Goal: Task Accomplishment & Management: Complete application form

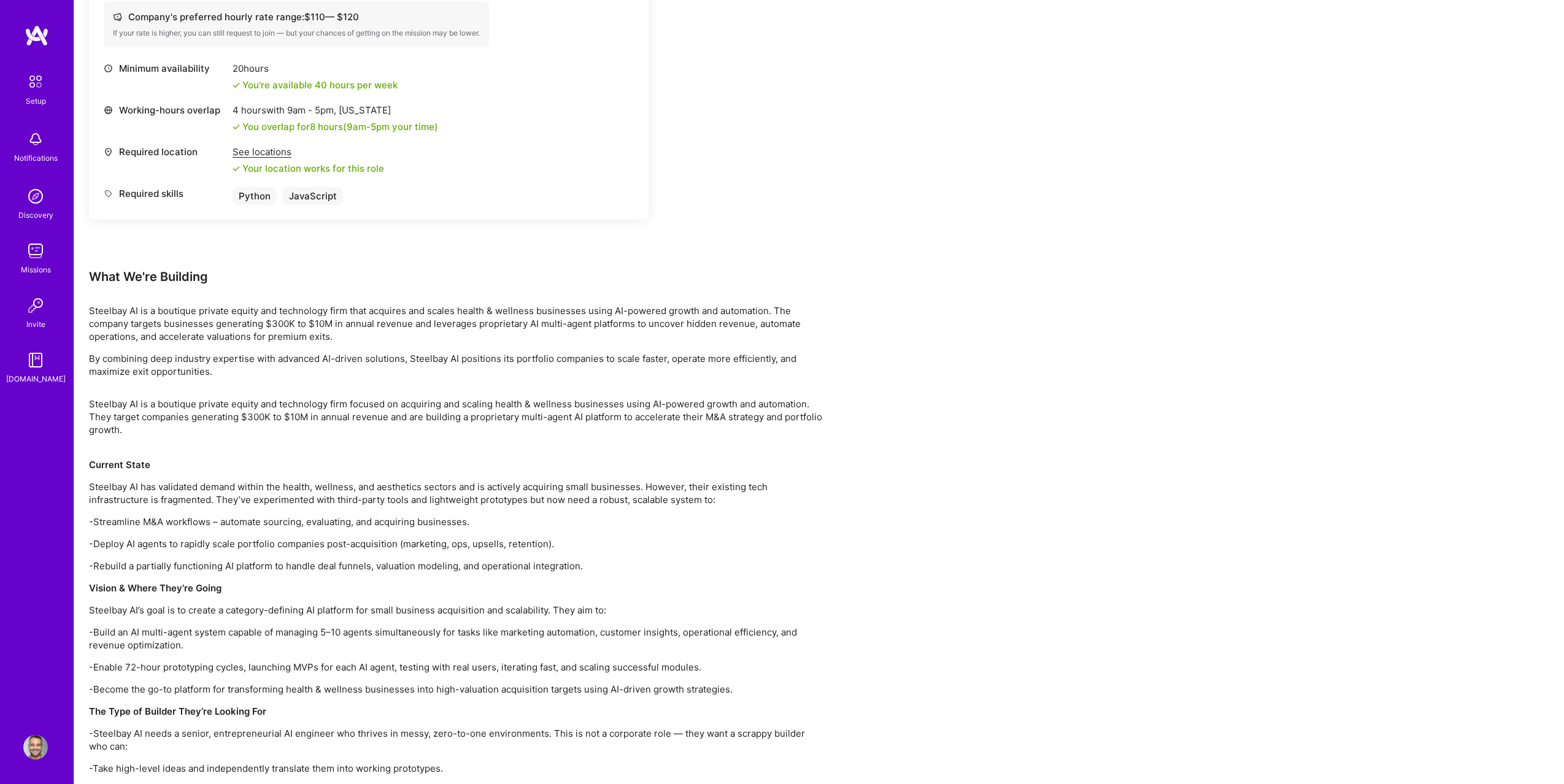
scroll to position [308, 0]
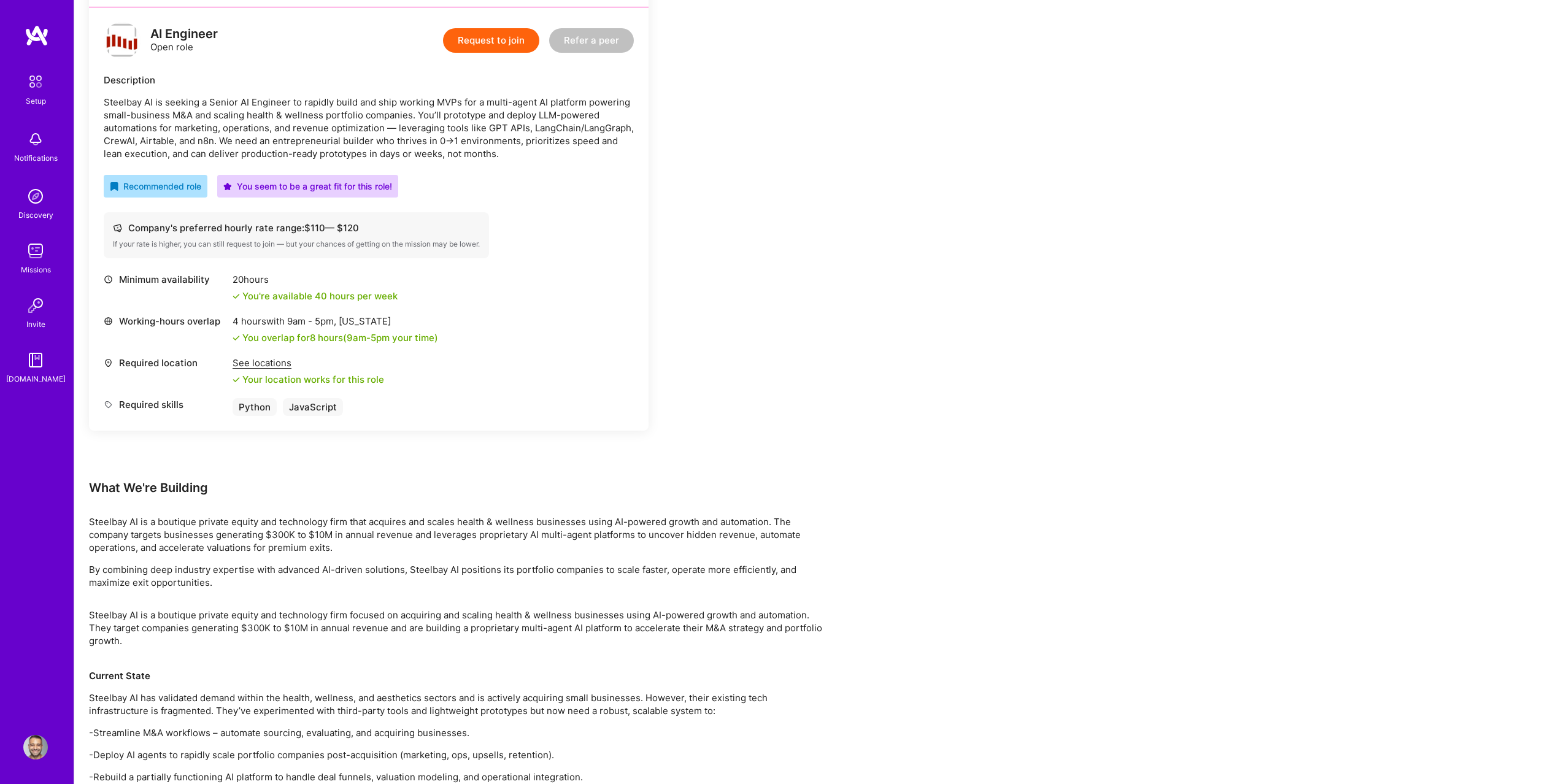
click at [471, 42] on button "Request to join" at bounding box center [492, 40] width 96 height 25
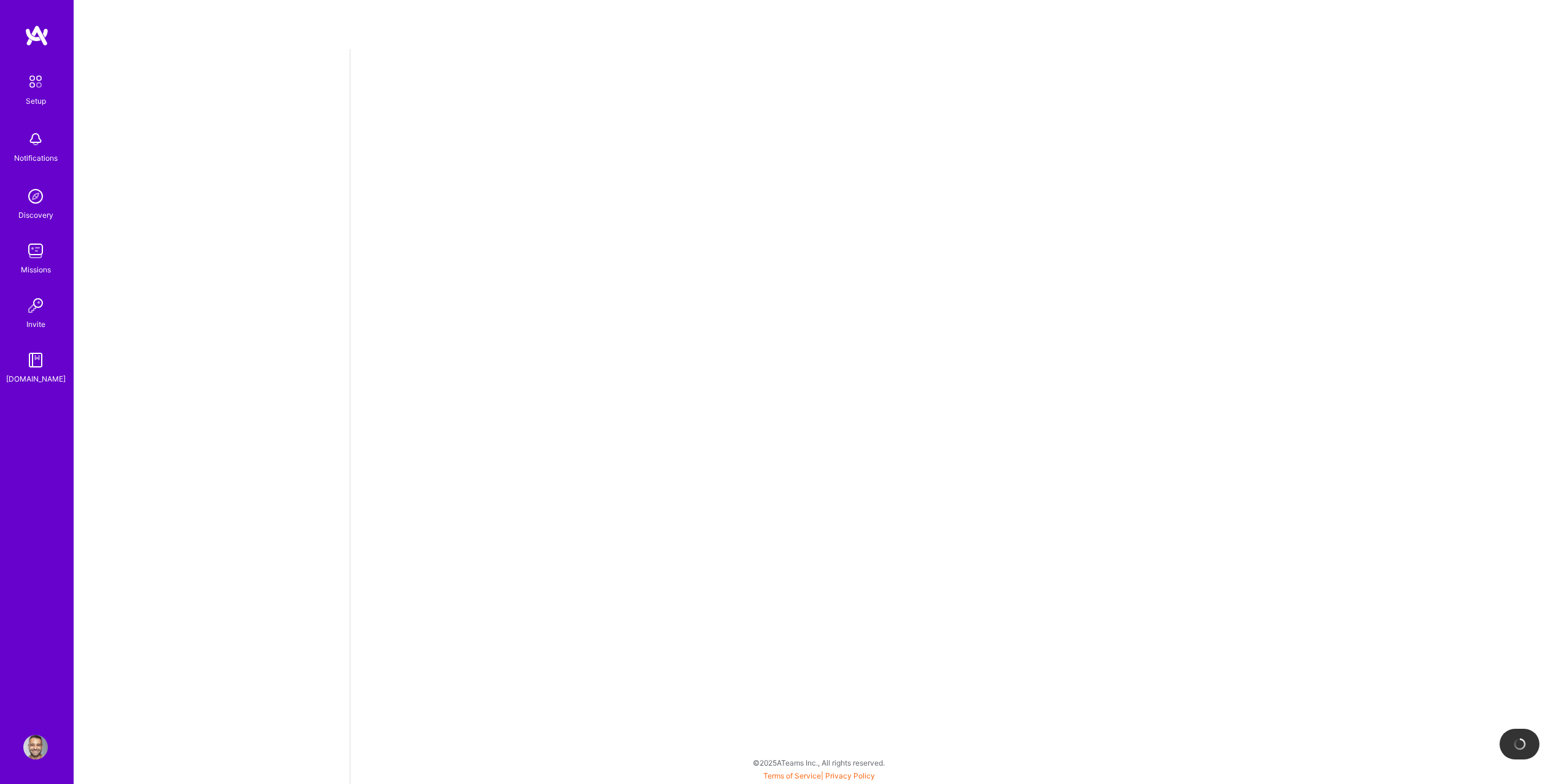
select select "US"
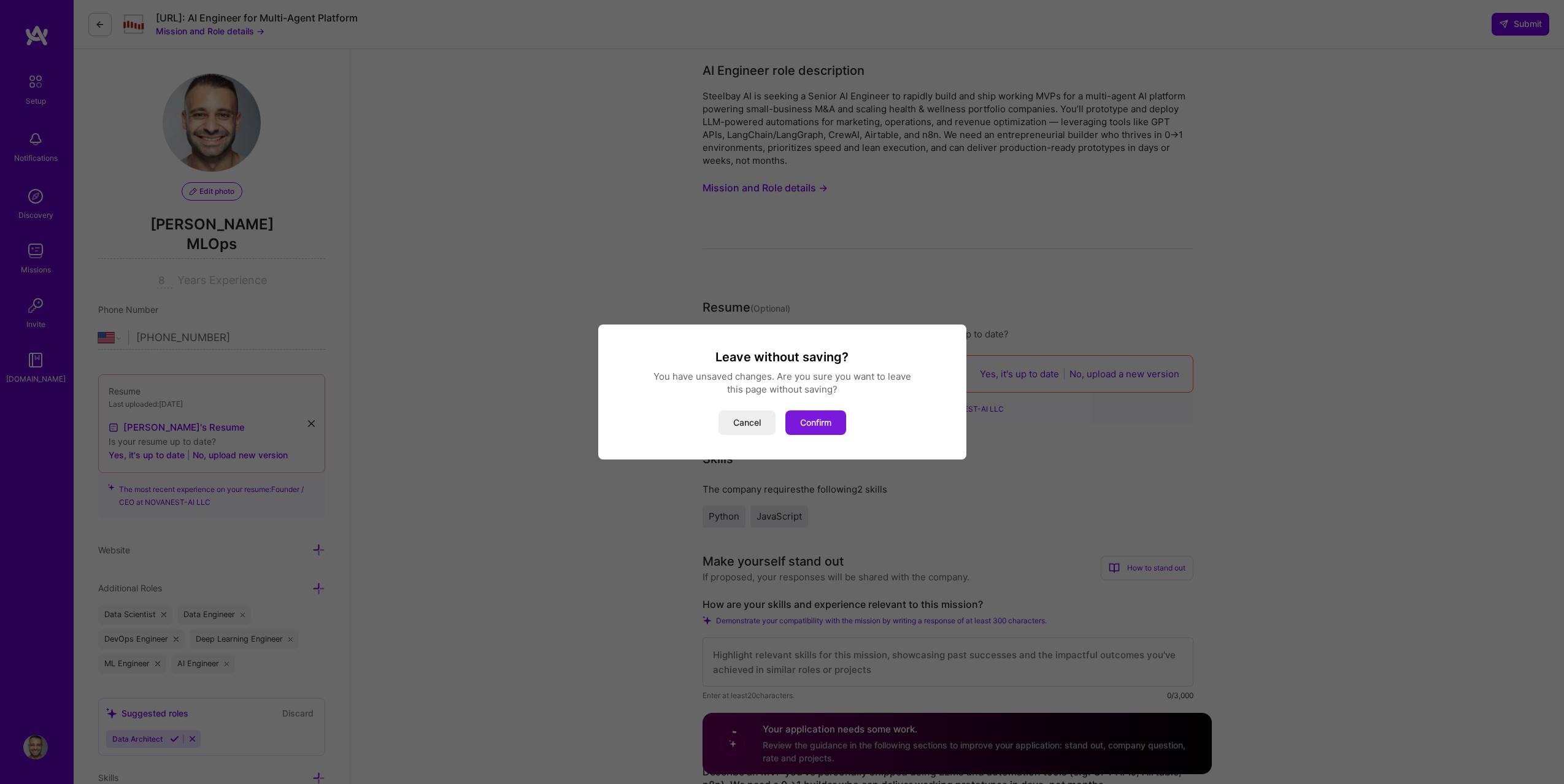
click at [818, 420] on button "Confirm" at bounding box center [816, 422] width 61 height 25
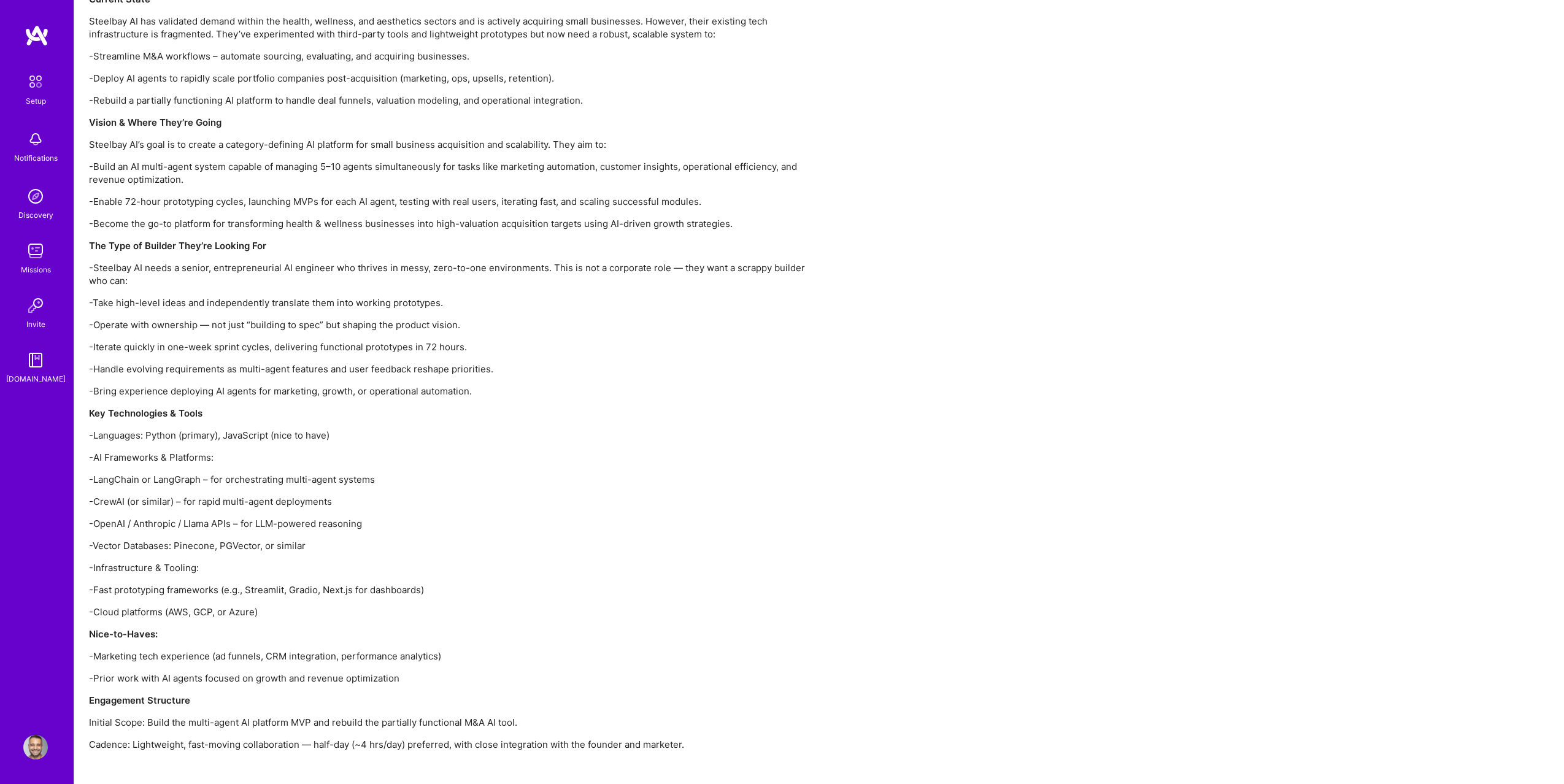
scroll to position [1012, 0]
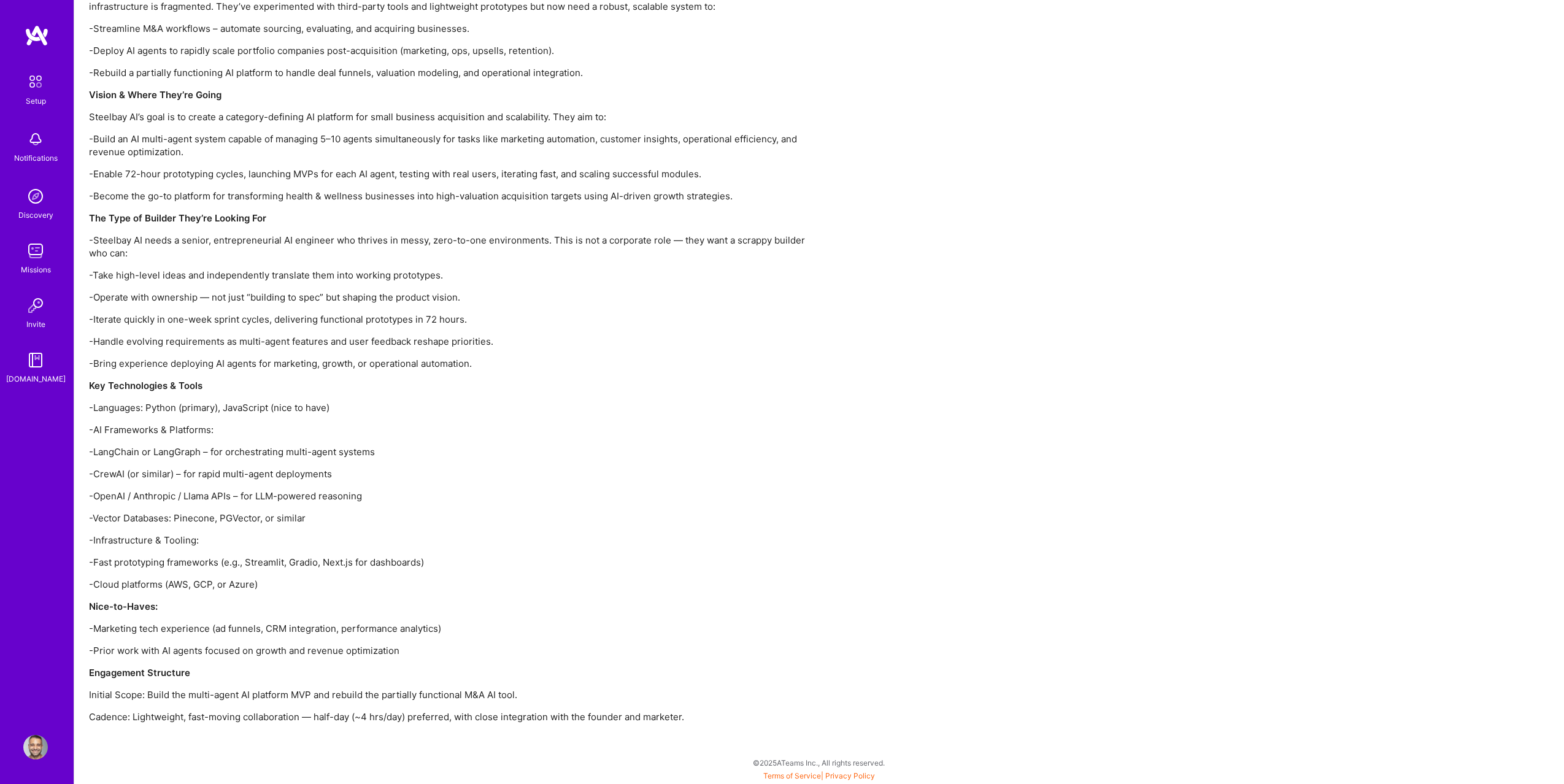
click at [691, 701] on div "Steelbay AI is a boutique private equity and technology firm focused on acquiri…" at bounding box center [457, 325] width 736 height 841
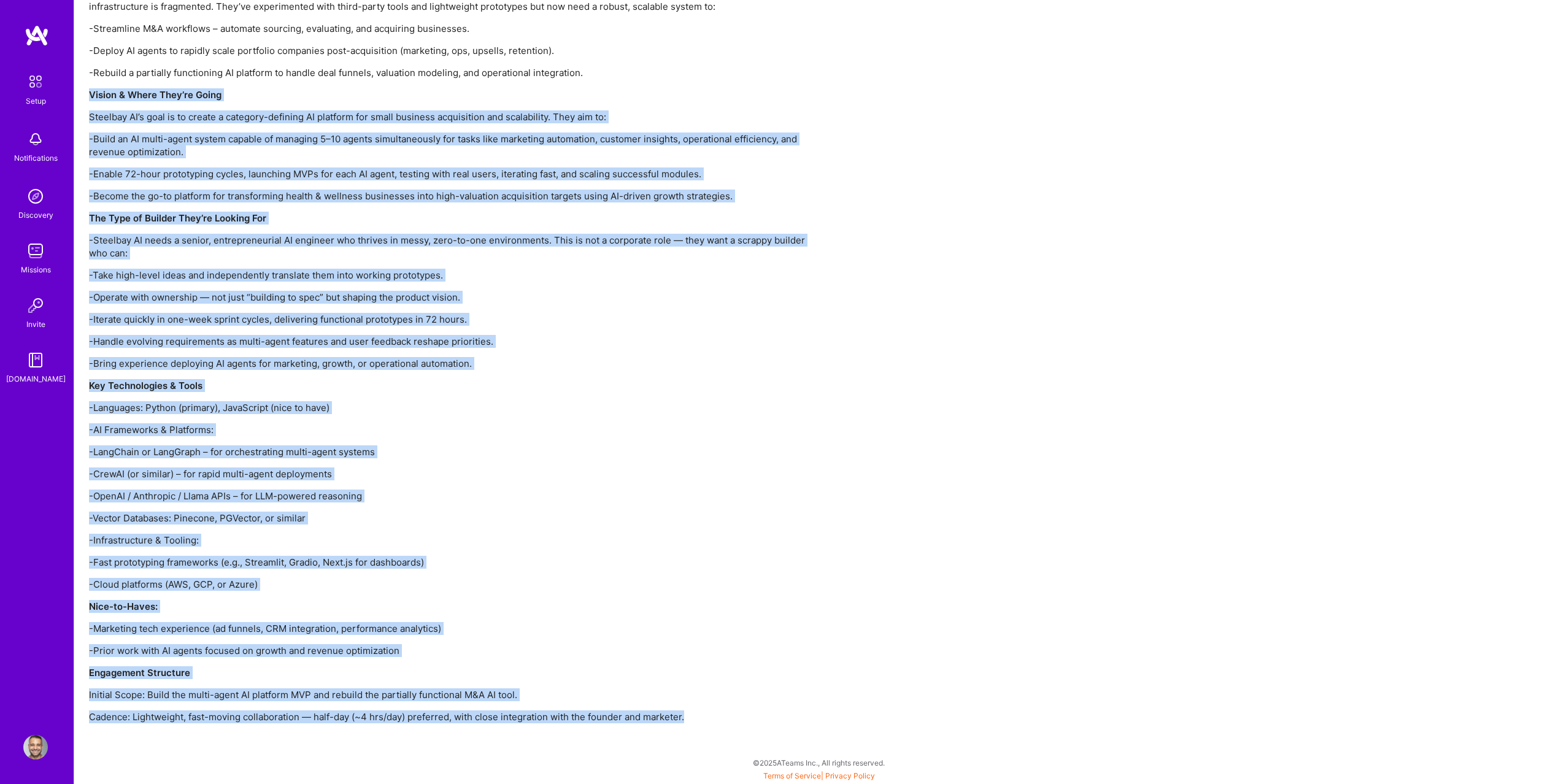
drag, startPoint x: 690, startPoint y: 717, endPoint x: 87, endPoint y: 99, distance: 863.4
copy div "Vision & Where They’re Going Steelbay AI’s goal is to create a category-definin…"
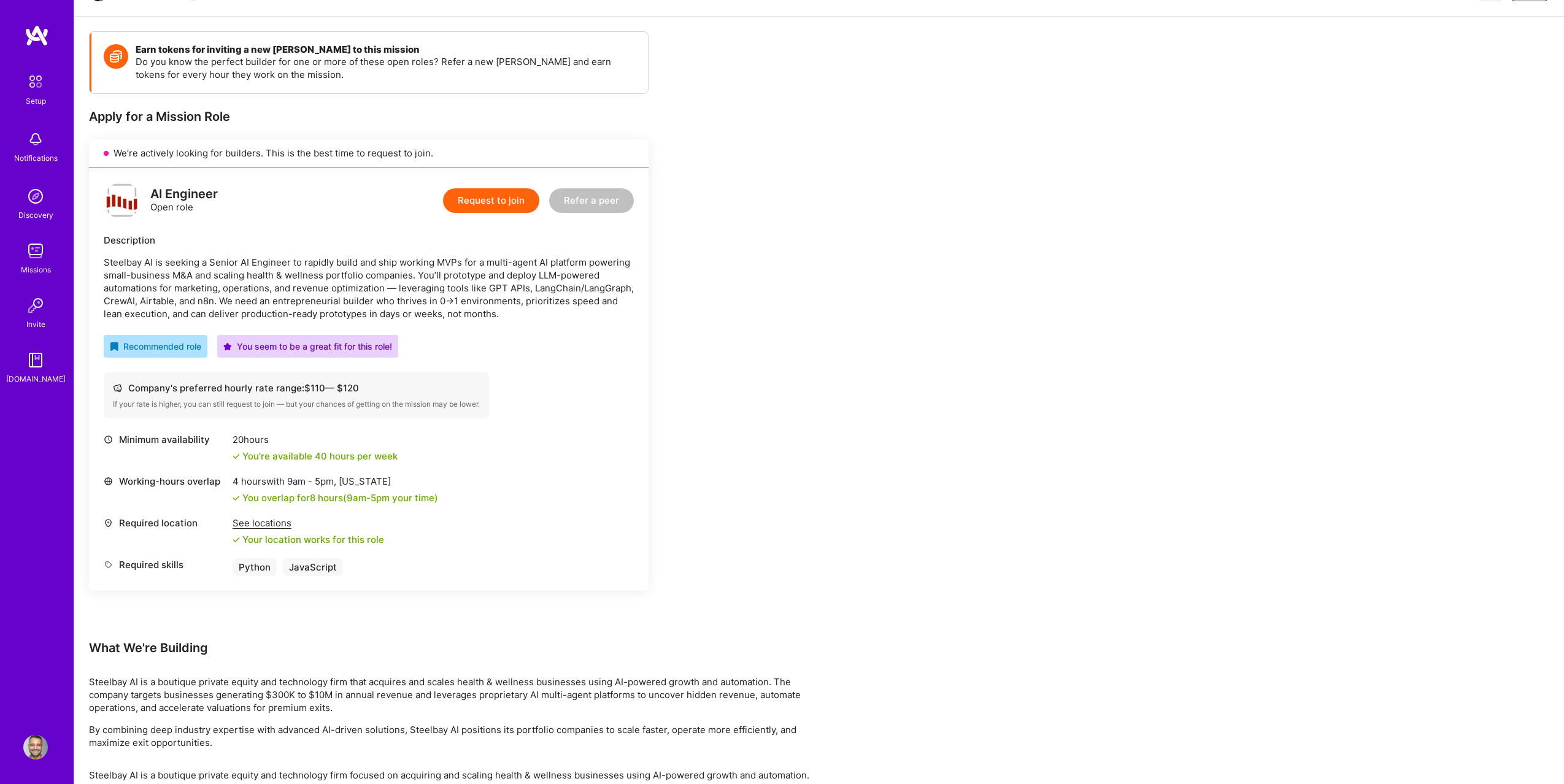
scroll to position [0, 0]
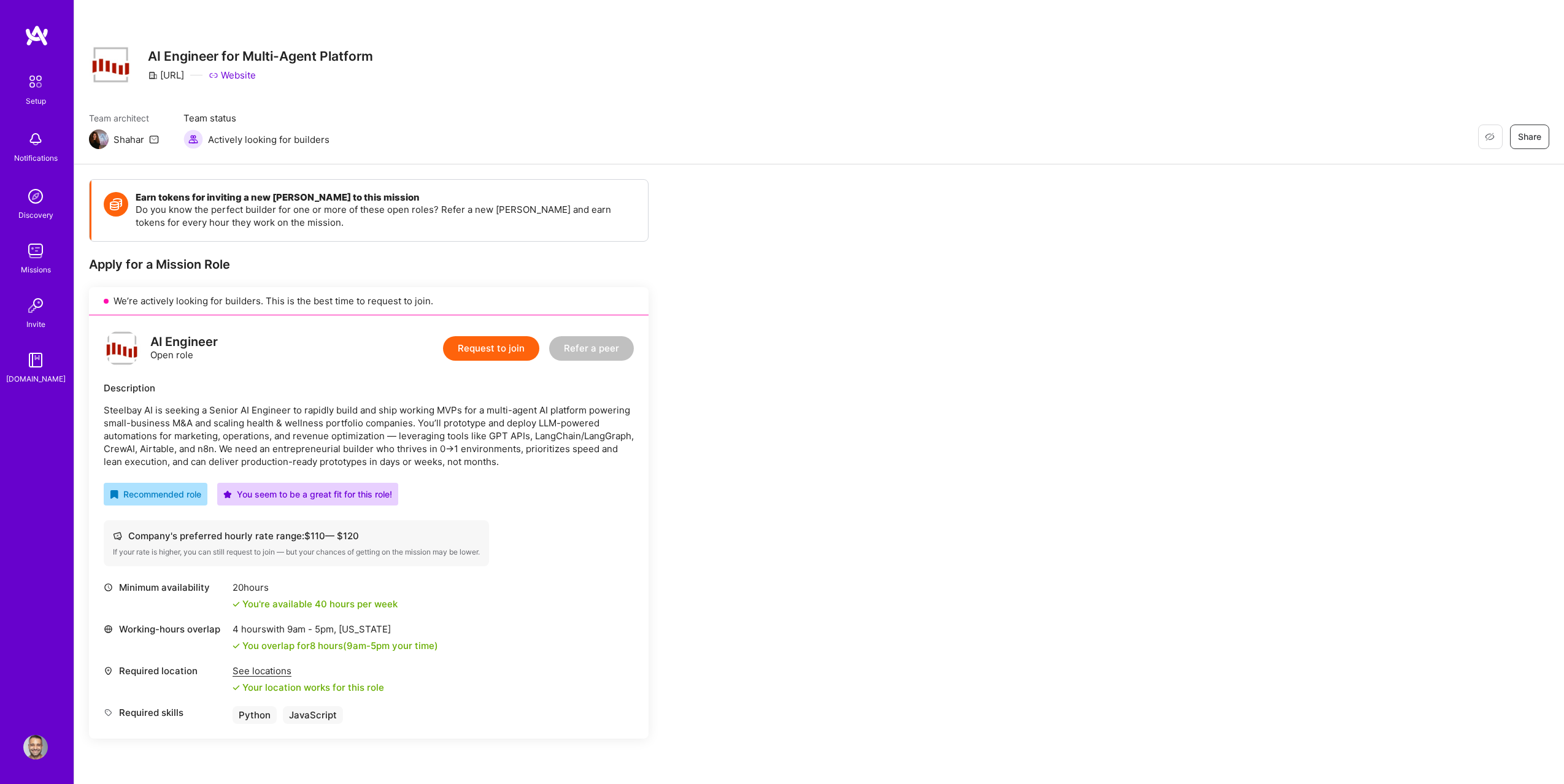
click at [511, 359] on button "Request to join" at bounding box center [492, 348] width 96 height 25
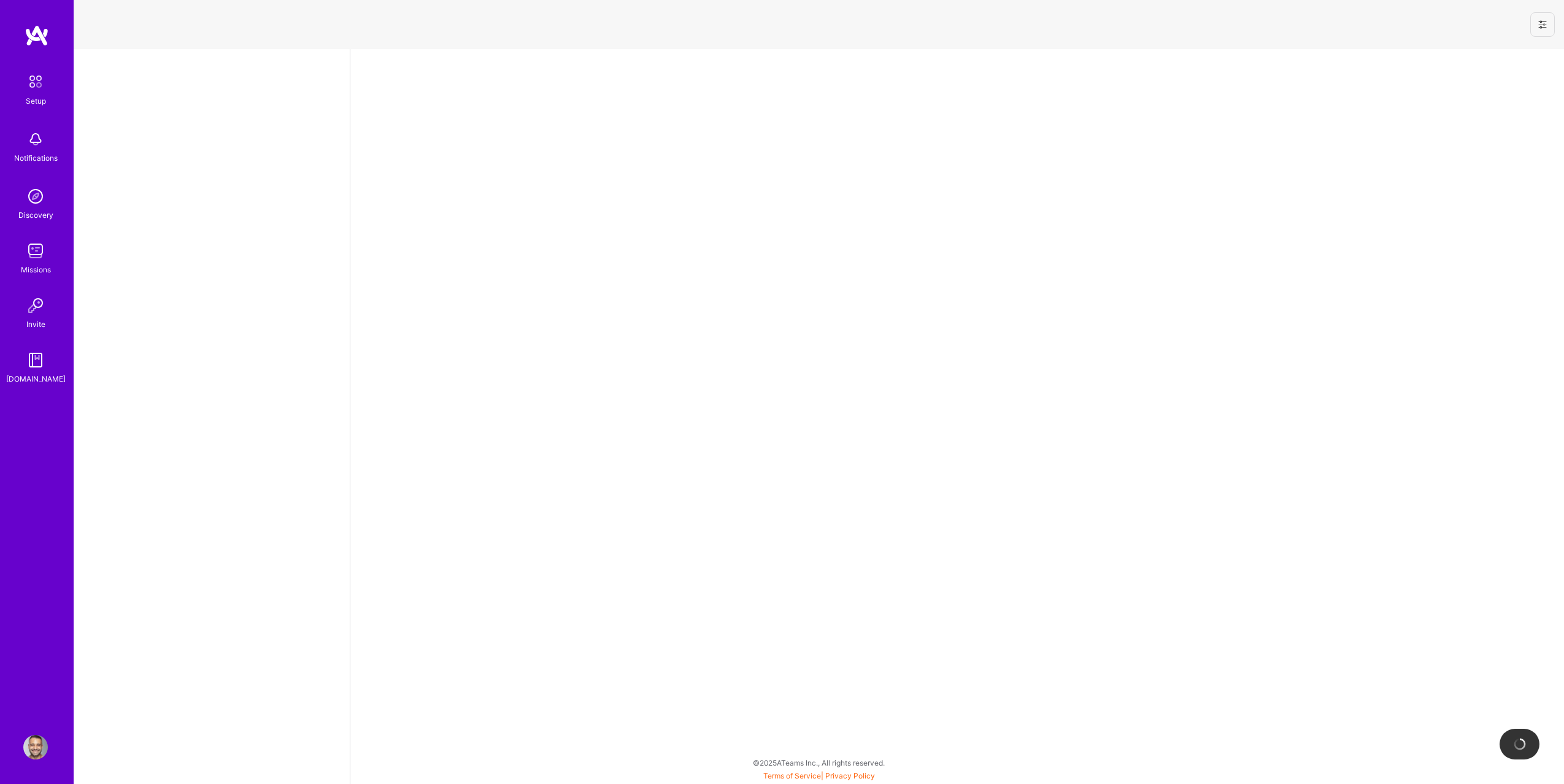
select select "US"
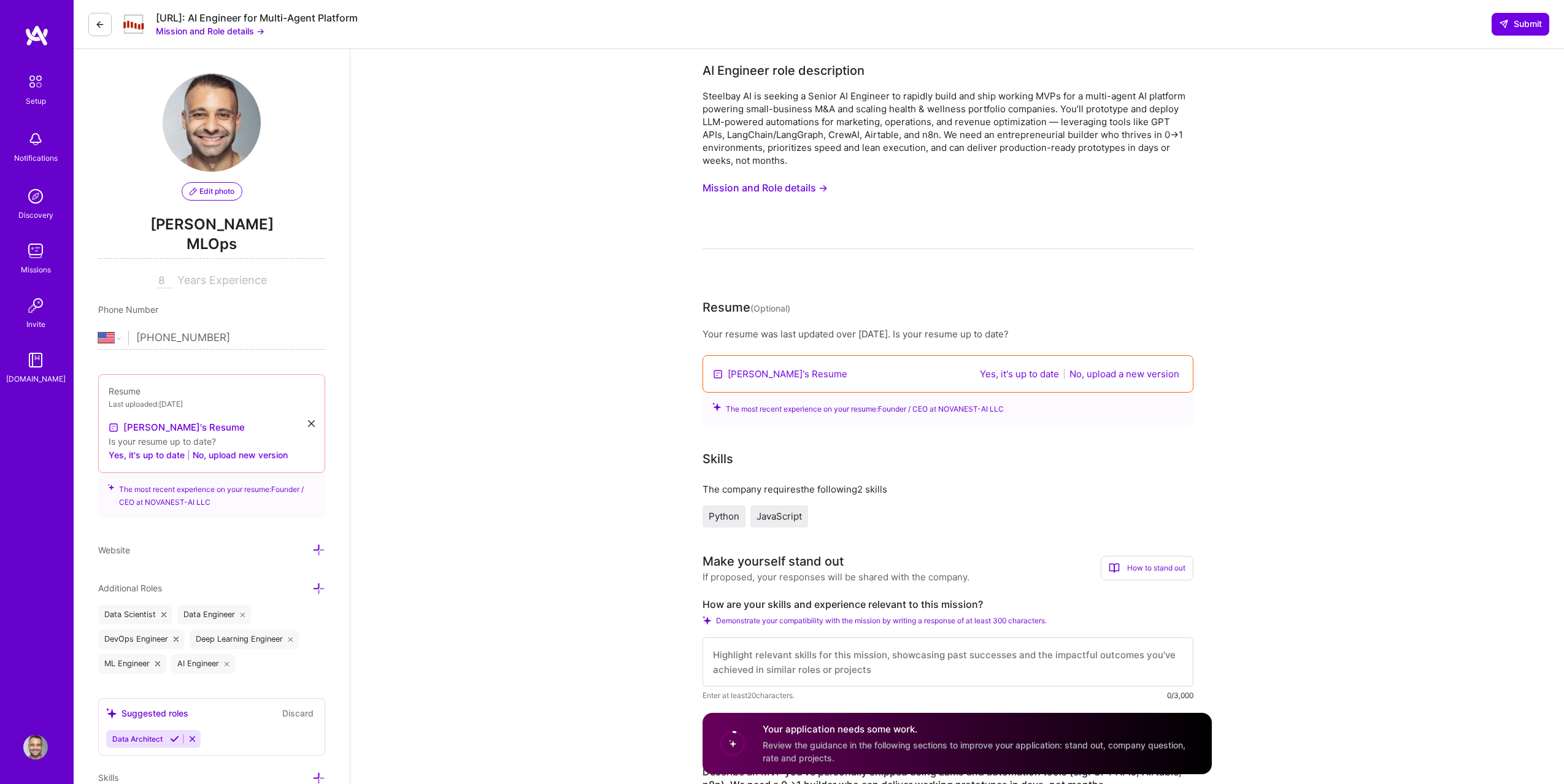
click at [1015, 376] on button "Yes, it's up to date" at bounding box center [1019, 373] width 87 height 14
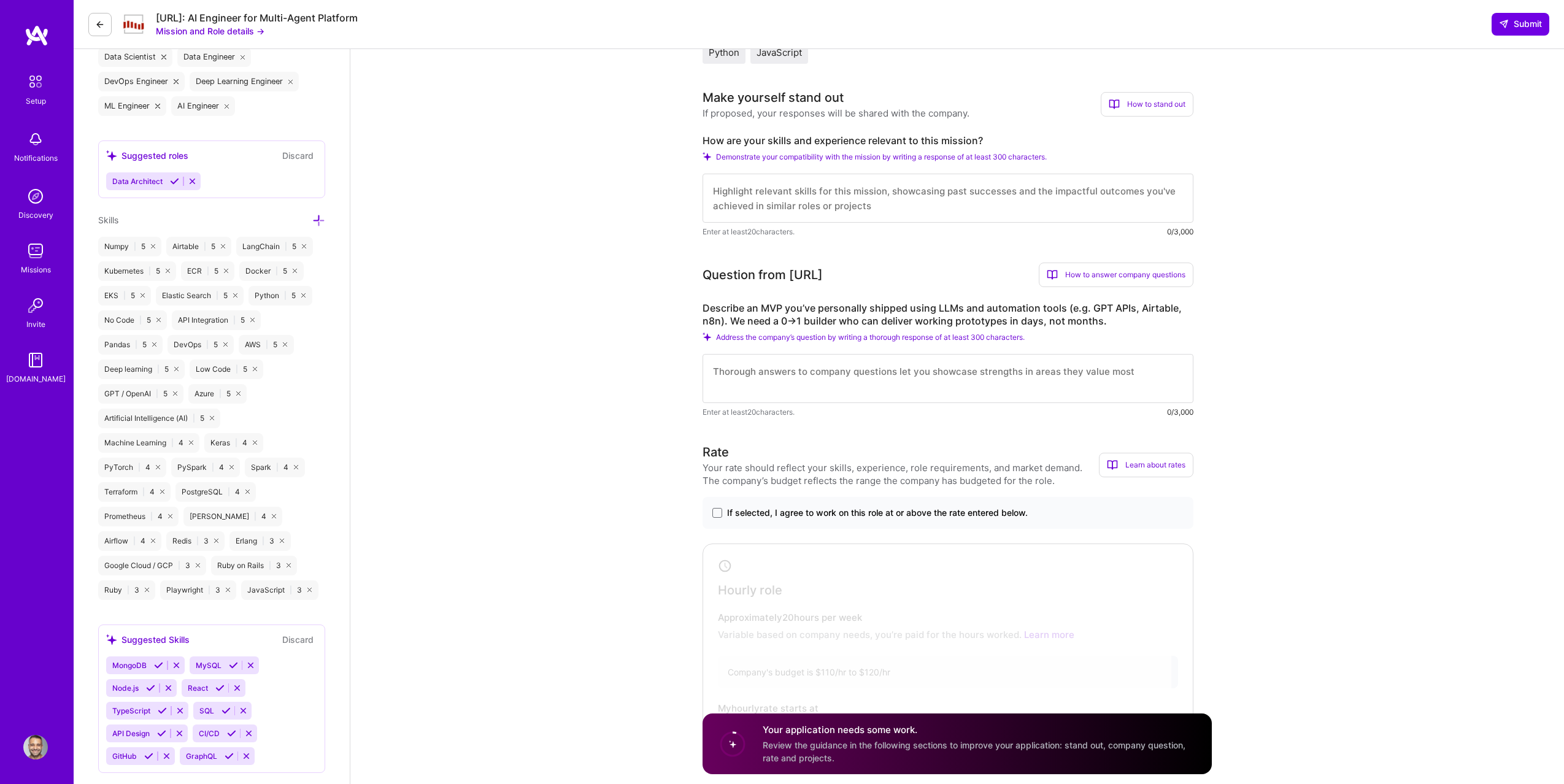
scroll to position [466, 0]
click at [944, 193] on textarea at bounding box center [948, 196] width 491 height 49
click at [716, 139] on label "How are your skills and experience relevant to this mission?" at bounding box center [948, 139] width 491 height 13
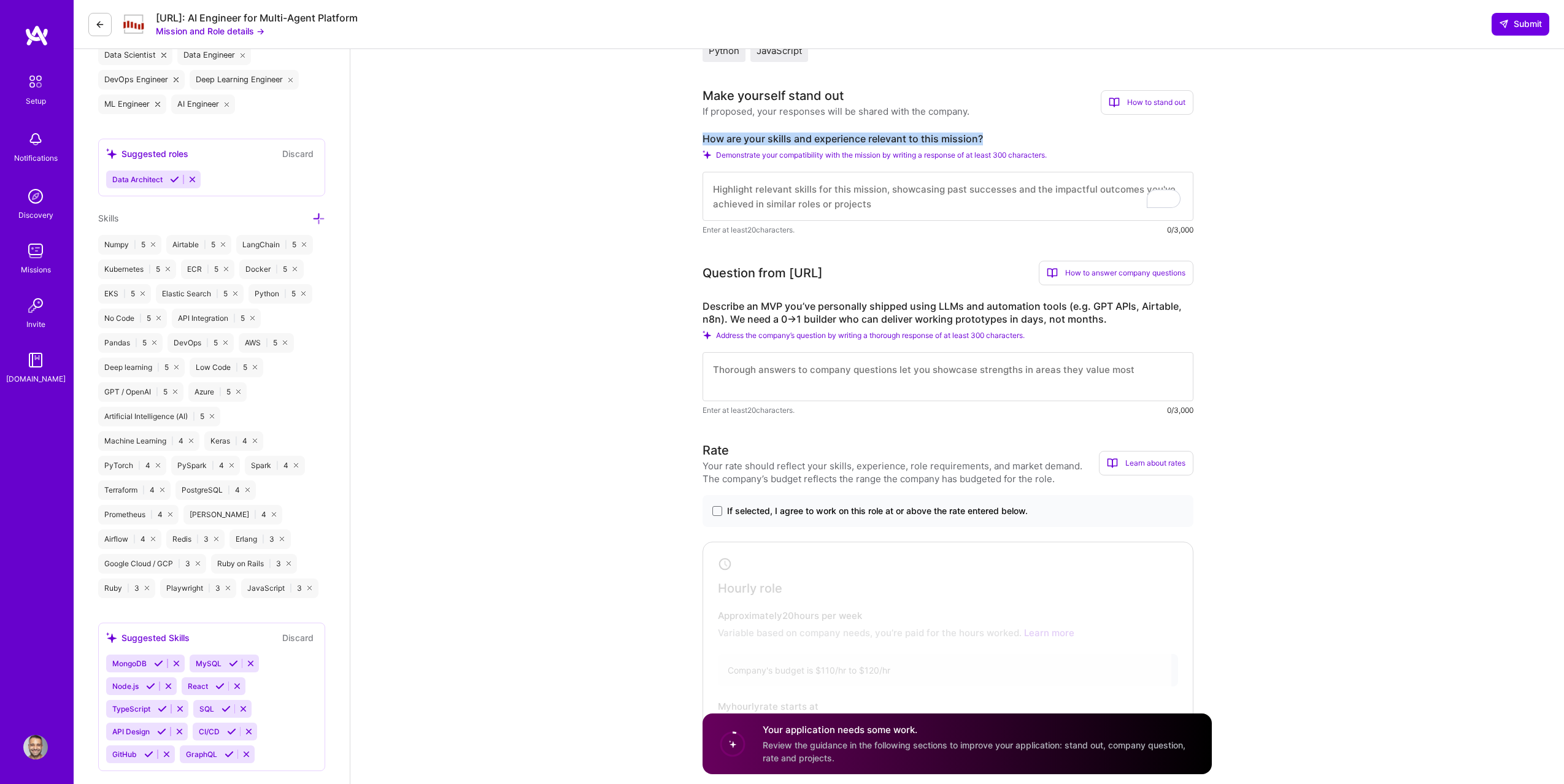
copy label "How are your skills and experience relevant to this mission?"
click at [1023, 152] on span "Demonstrate your compatibility with the mission by writing a response of at lea…" at bounding box center [882, 154] width 331 height 9
click at [713, 151] on div "Demonstrate your compatibility with the mission by writing a response of at lea…" at bounding box center [948, 154] width 491 height 9
drag, startPoint x: 882, startPoint y: 210, endPoint x: 770, endPoint y: 195, distance: 113.0
click at [770, 195] on textarea "To enrich screen reader interactions, please activate Accessibility in Grammarl…" at bounding box center [948, 196] width 491 height 49
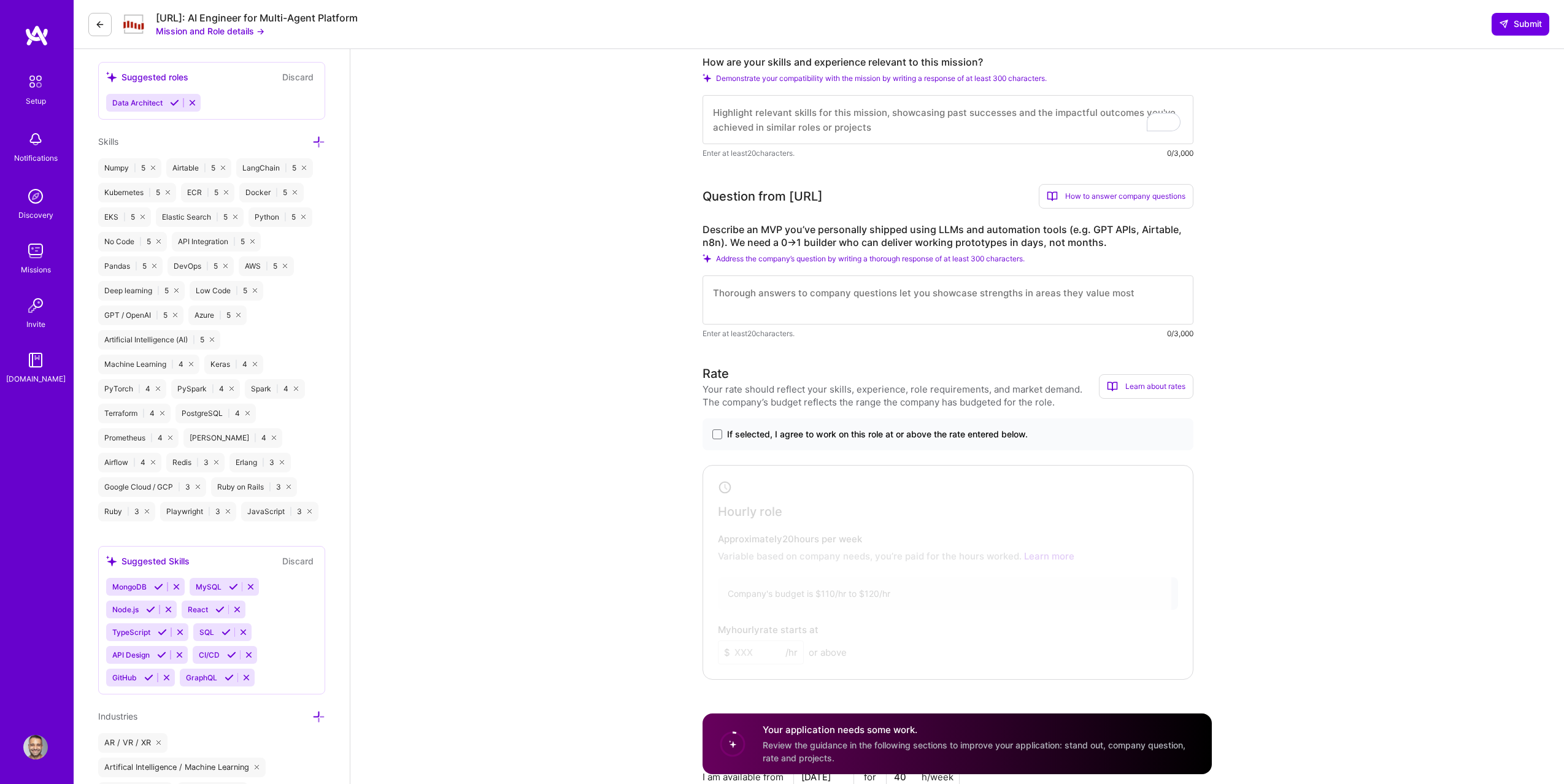
scroll to position [567, 0]
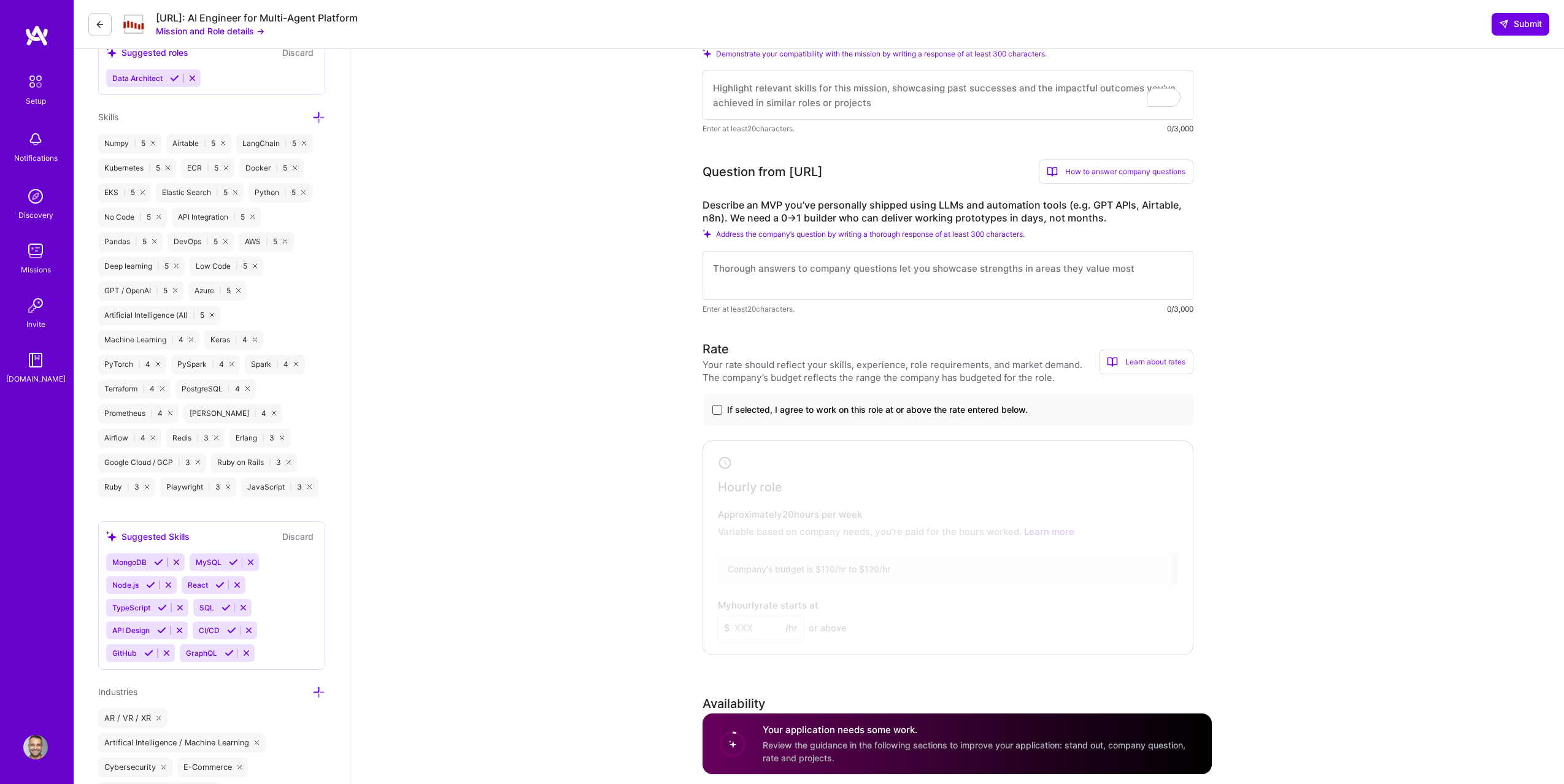
click at [715, 409] on span at bounding box center [718, 410] width 10 height 10
click at [0, 0] on input "If selected, I agree to work on this role at or above the rate entered below." at bounding box center [0, 0] width 0 height 0
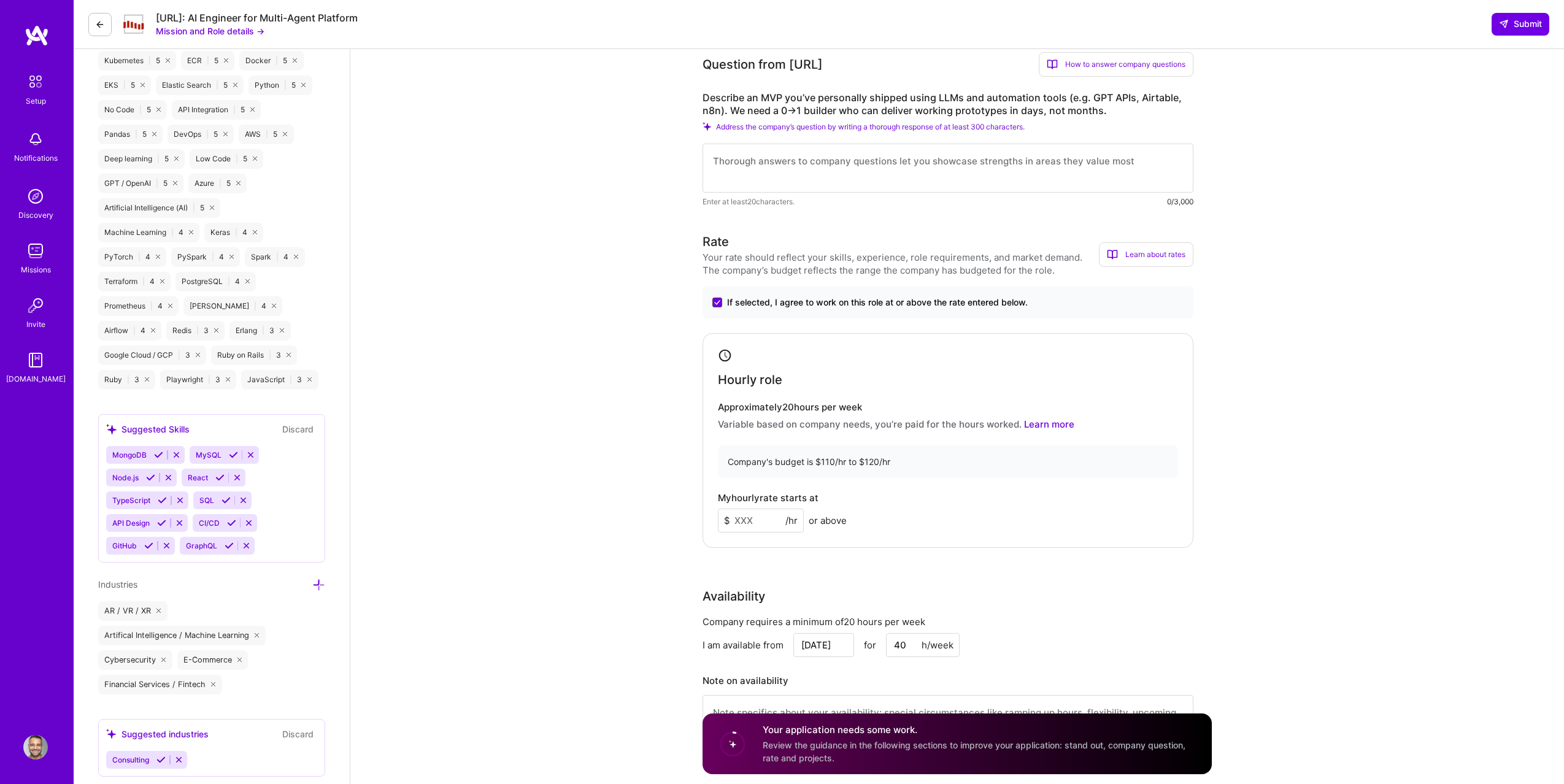
scroll to position [716, 0]
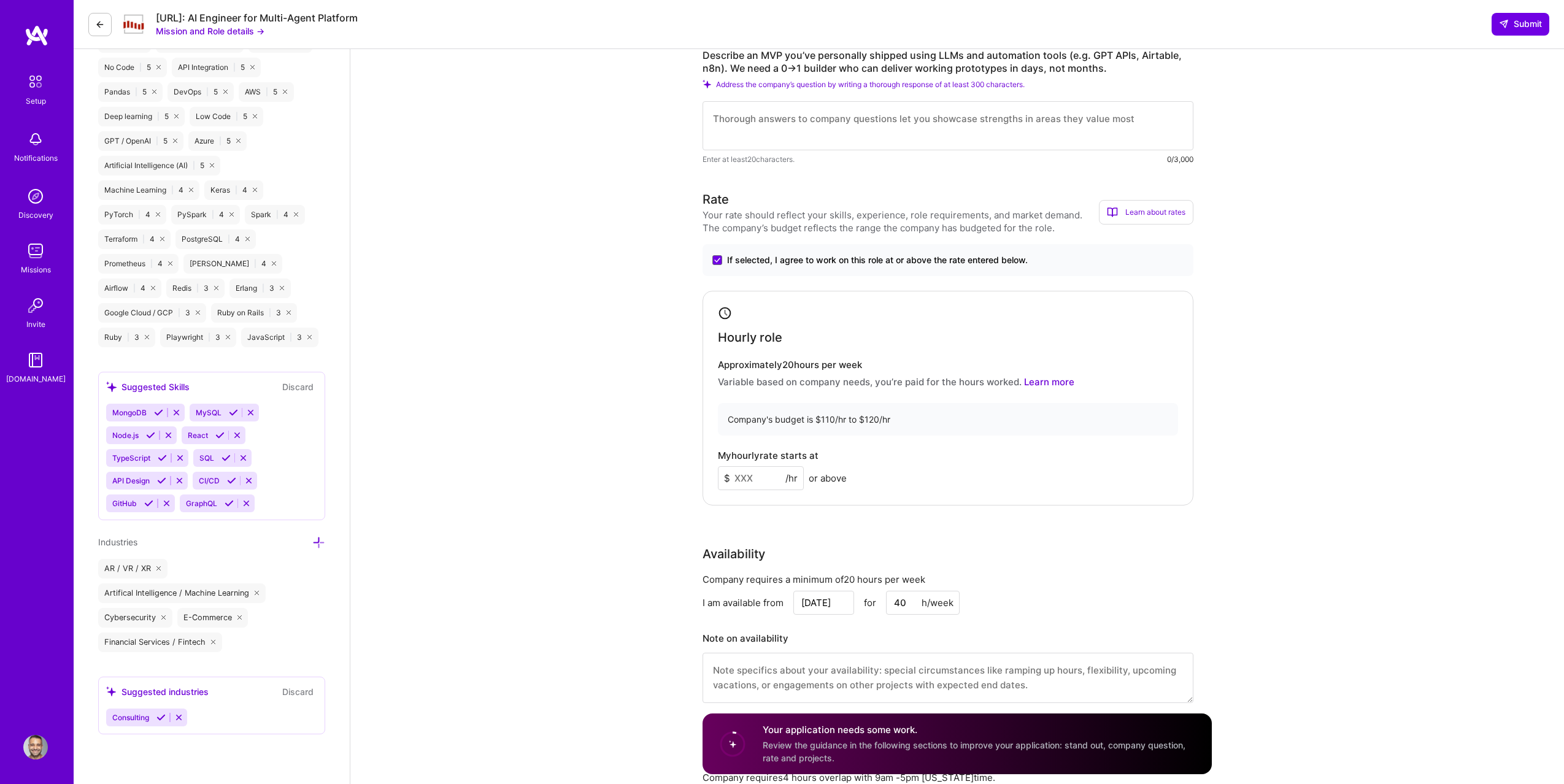
click at [759, 484] on input at bounding box center [760, 478] width 86 height 24
type input "115"
click at [776, 522] on div "Rate Your rate should reflect your skills, experience, role requirements, and m…" at bounding box center [957, 455] width 509 height 529
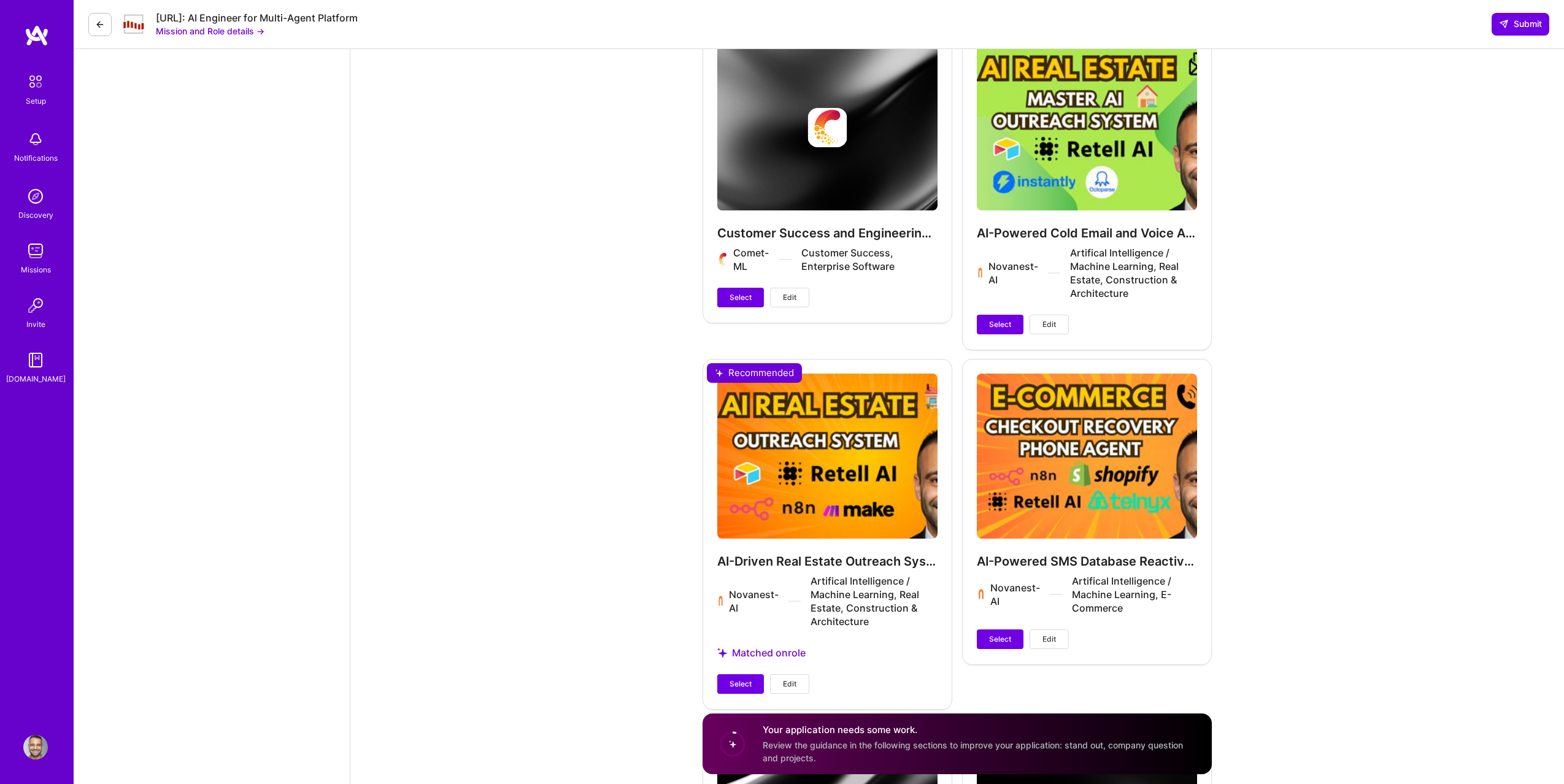
scroll to position [2650, 0]
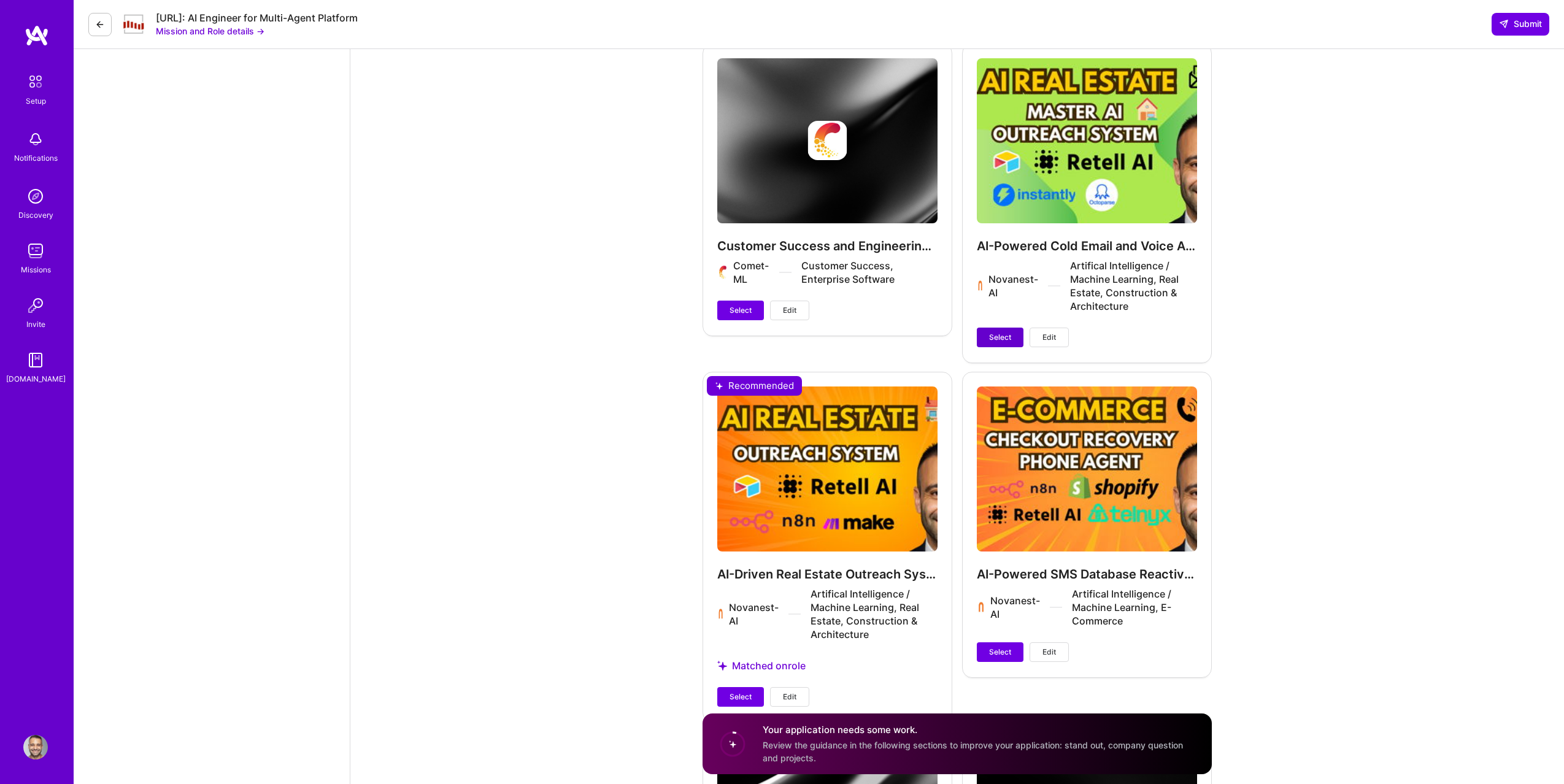
click at [1006, 333] on span "Select" at bounding box center [1000, 337] width 22 height 11
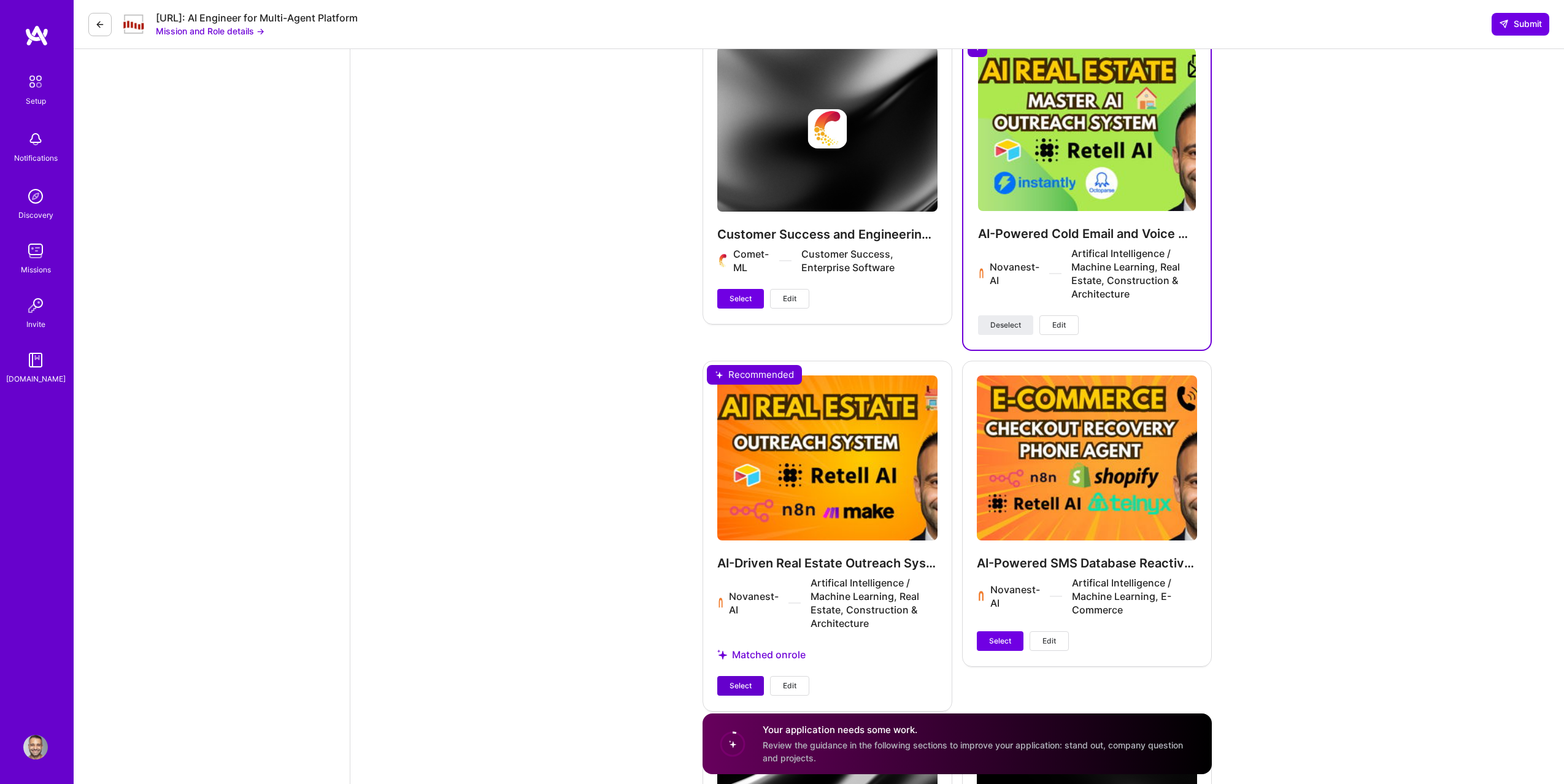
click at [746, 687] on span "Select" at bounding box center [740, 685] width 22 height 11
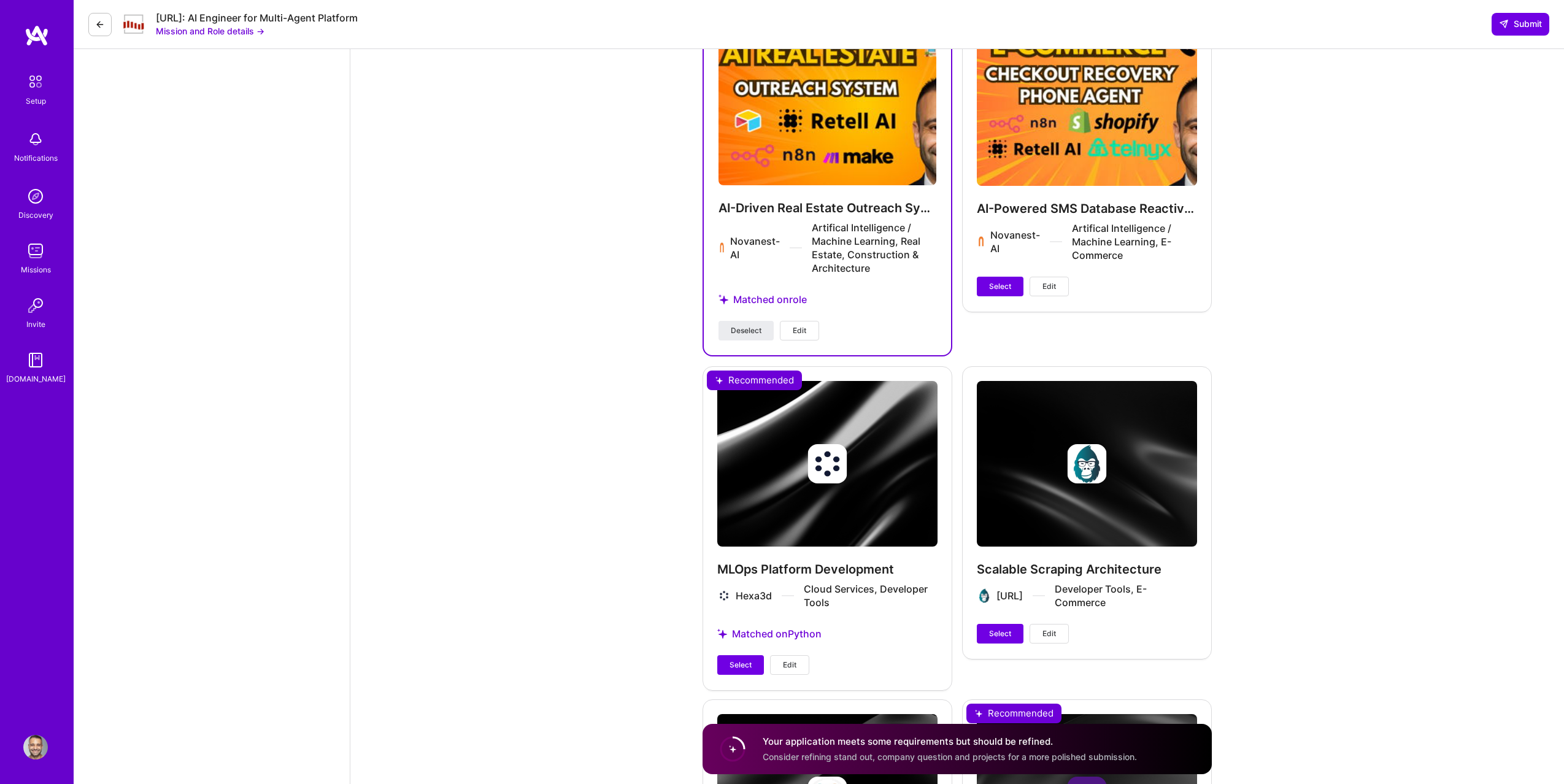
scroll to position [2997, 0]
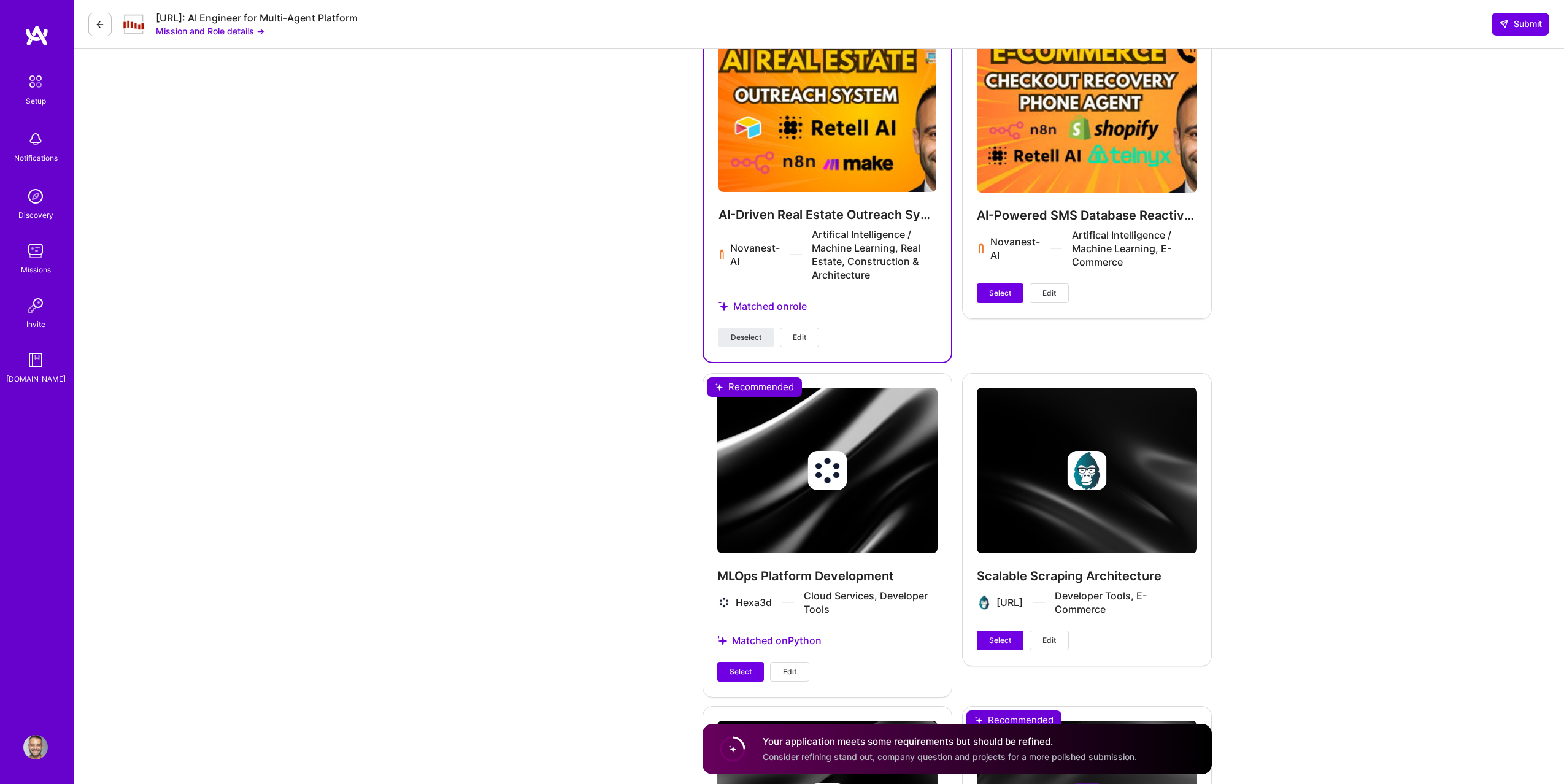
click at [1001, 280] on div "AI-Powered SMS Database Reactivation for Real Estate Novanest-AI Artifical Inte…" at bounding box center [1087, 165] width 250 height 305
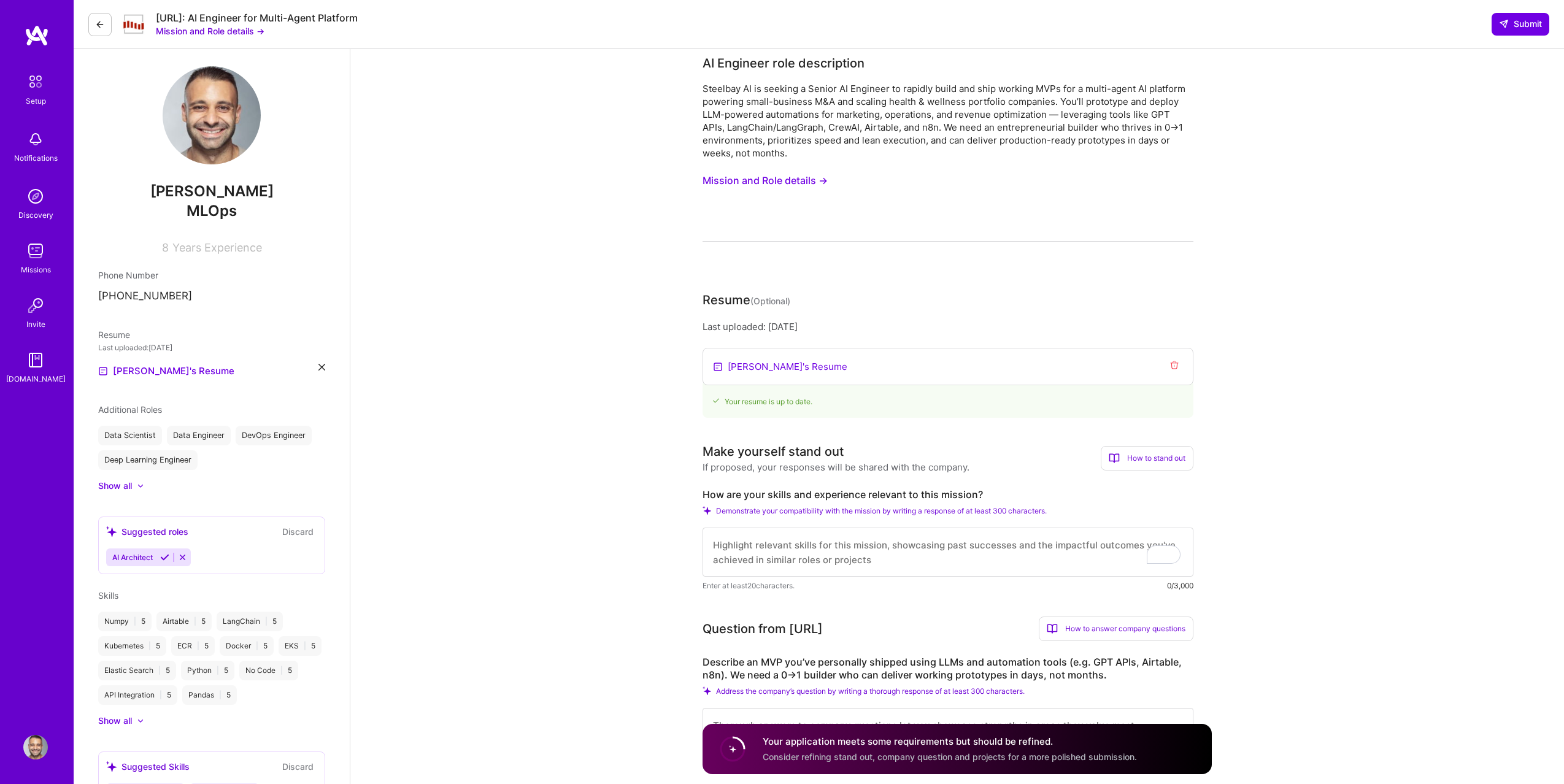
scroll to position [0, 0]
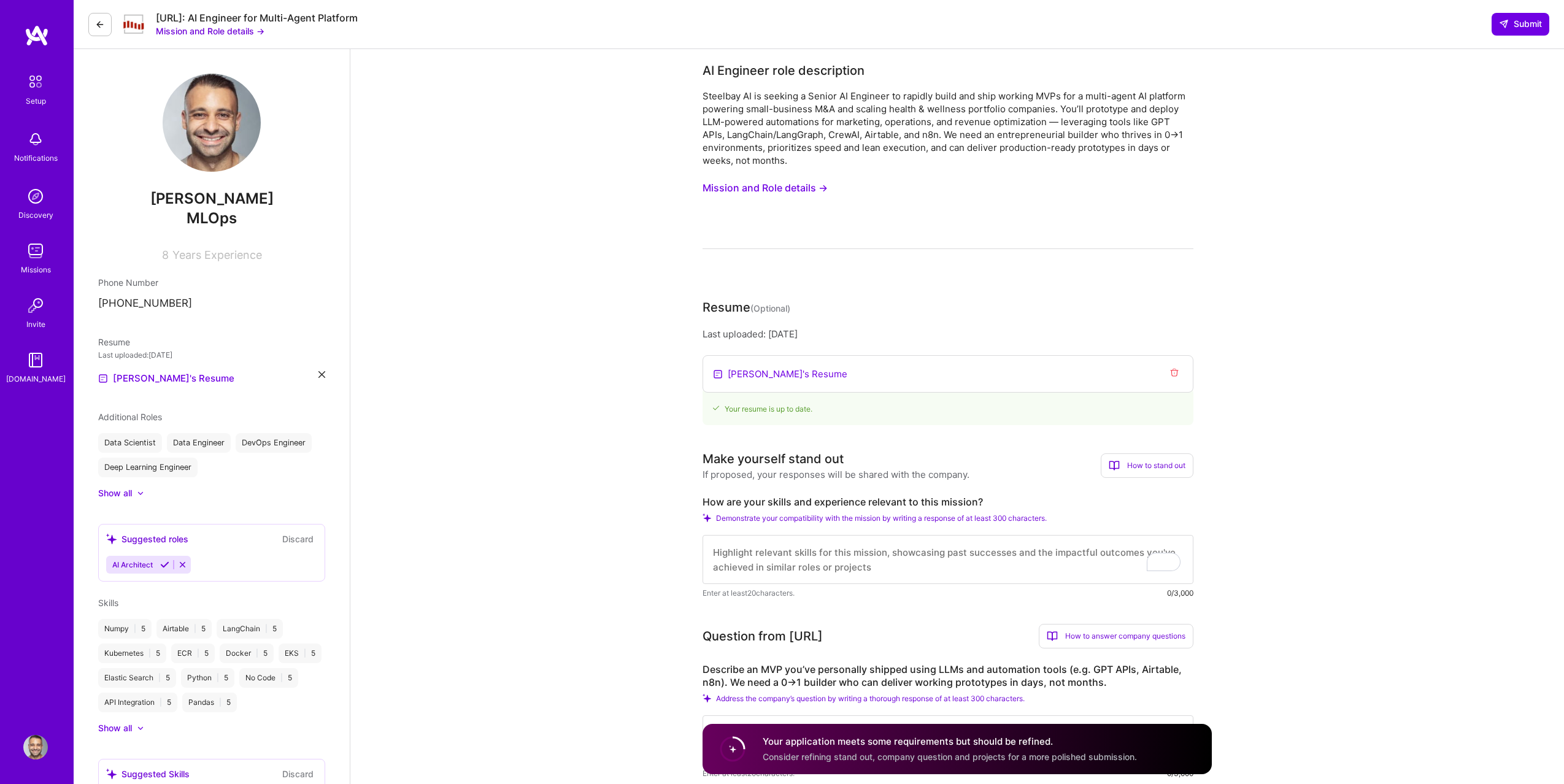
click at [811, 554] on textarea "To enrich screen reader interactions, please activate Accessibility in Grammarl…" at bounding box center [948, 559] width 491 height 49
paste textarea "This is honestly the exact kind of work I have poured myself into for the past …"
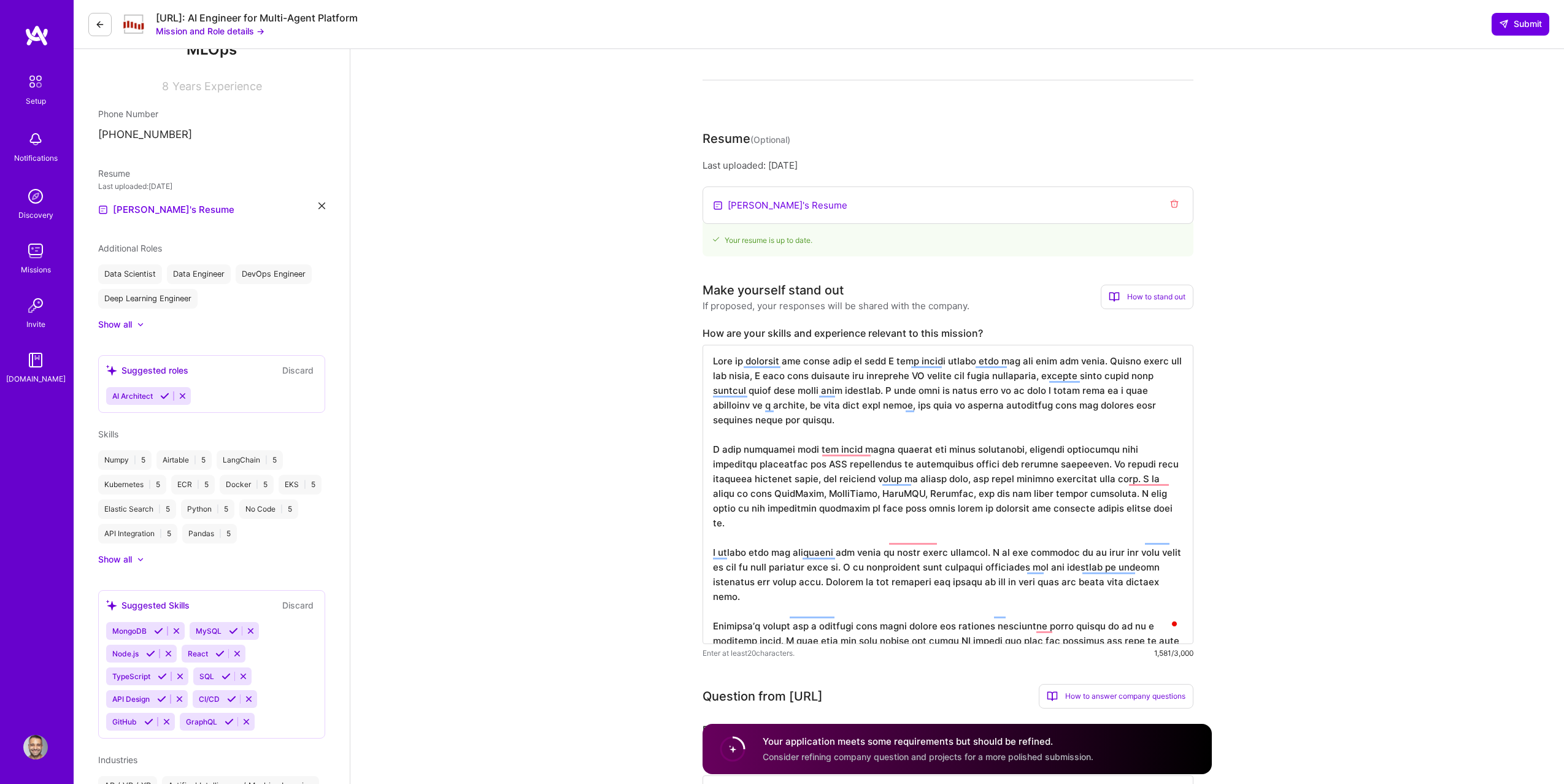
scroll to position [180, 0]
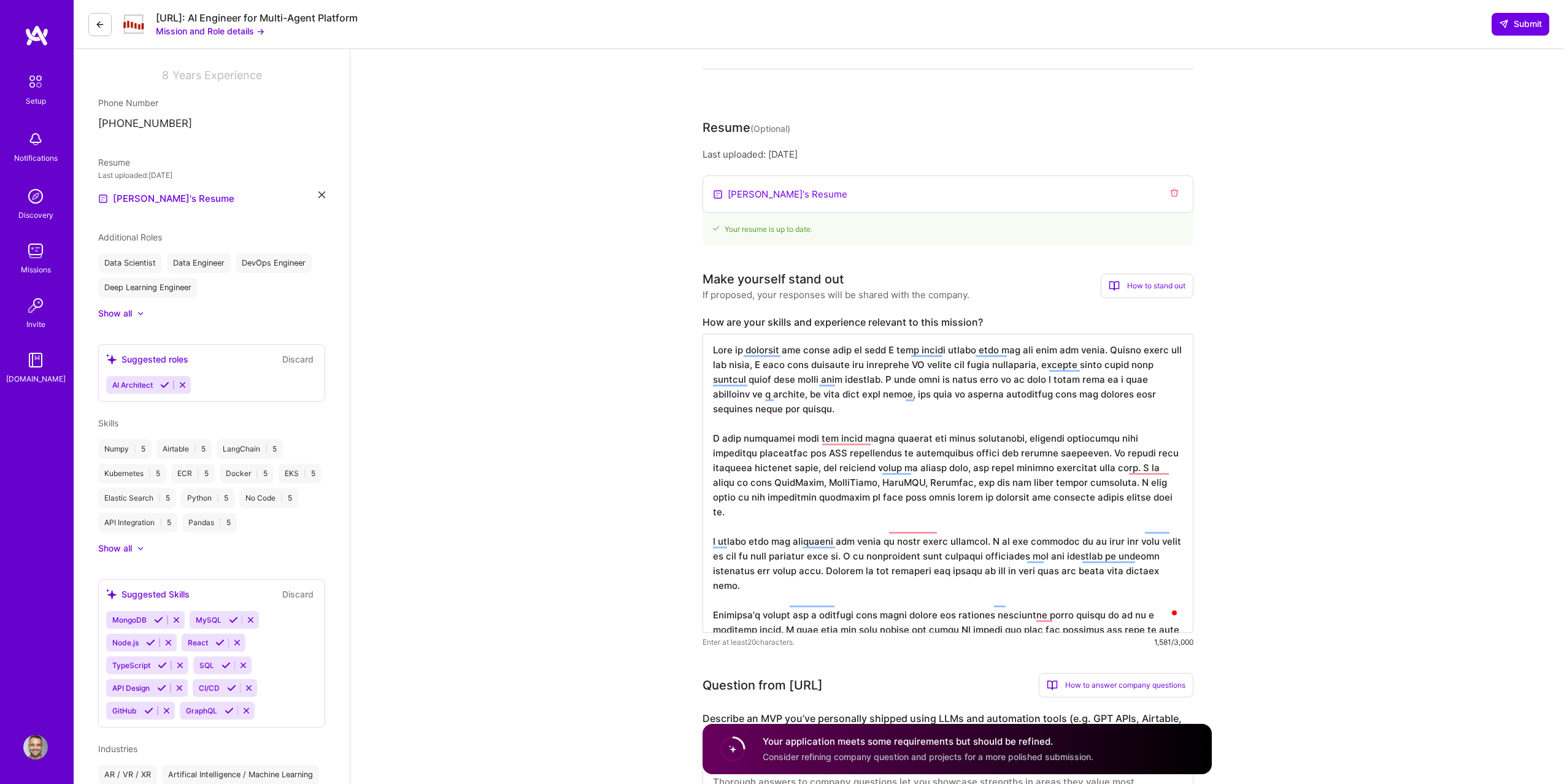
click at [839, 438] on textarea "To enrich screen reader interactions, please activate Accessibility in Grammarl…" at bounding box center [948, 483] width 491 height 300
click at [811, 442] on textarea "To enrich screen reader interactions, please activate Accessibility in Grammarl…" at bounding box center [948, 483] width 491 height 300
drag, startPoint x: 841, startPoint y: 442, endPoint x: 820, endPoint y: 441, distance: 21.0
click at [820, 441] on textarea "To enrich screen reader interactions, please activate Accessibility in Grammarl…" at bounding box center [948, 483] width 491 height 300
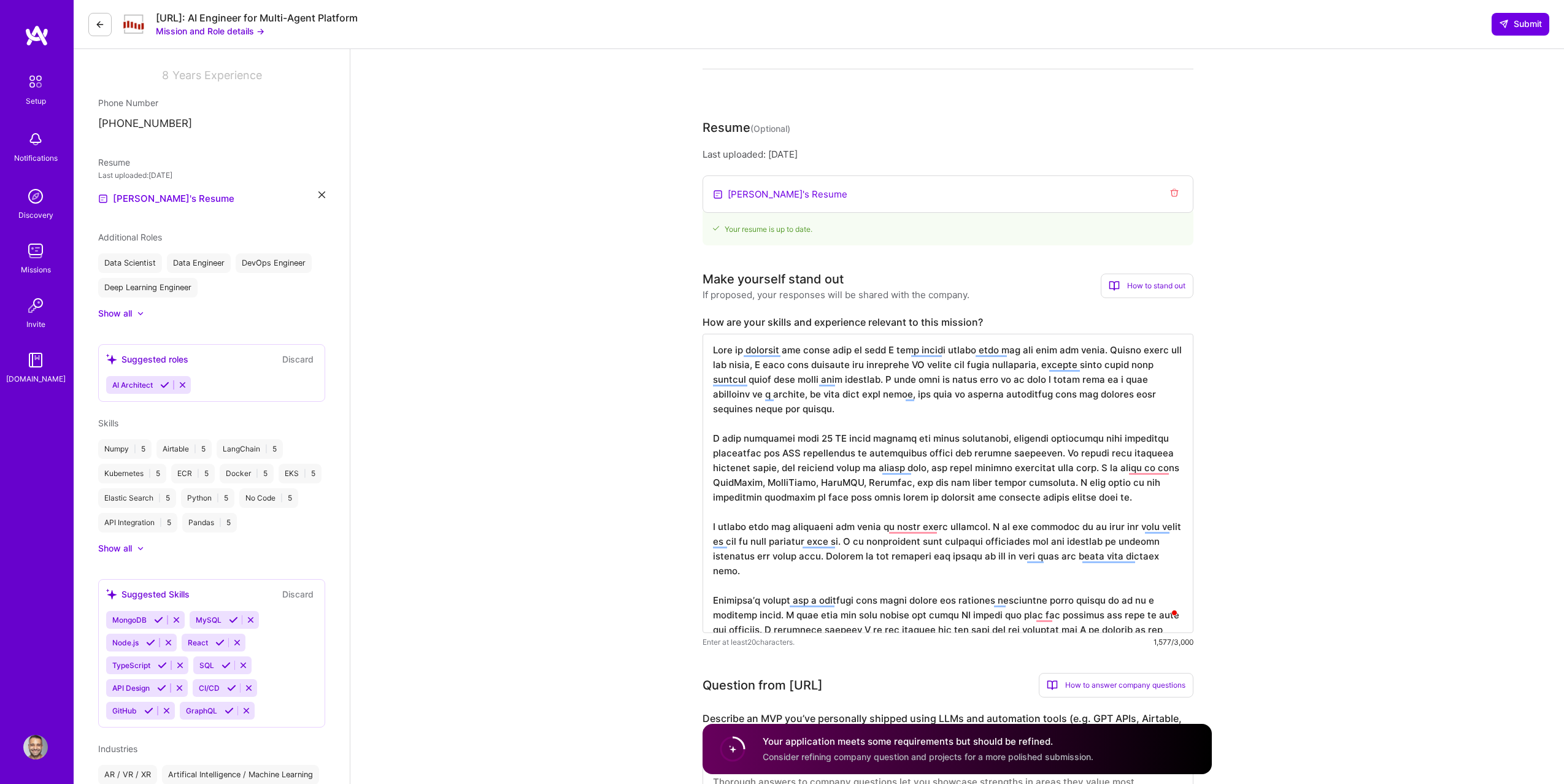
click at [858, 443] on textarea "To enrich screen reader interactions, please activate Accessibility in Grammarl…" at bounding box center [948, 483] width 491 height 300
click at [887, 441] on textarea "To enrich screen reader interactions, please activate Accessibility in Grammarl…" at bounding box center [948, 483] width 491 height 300
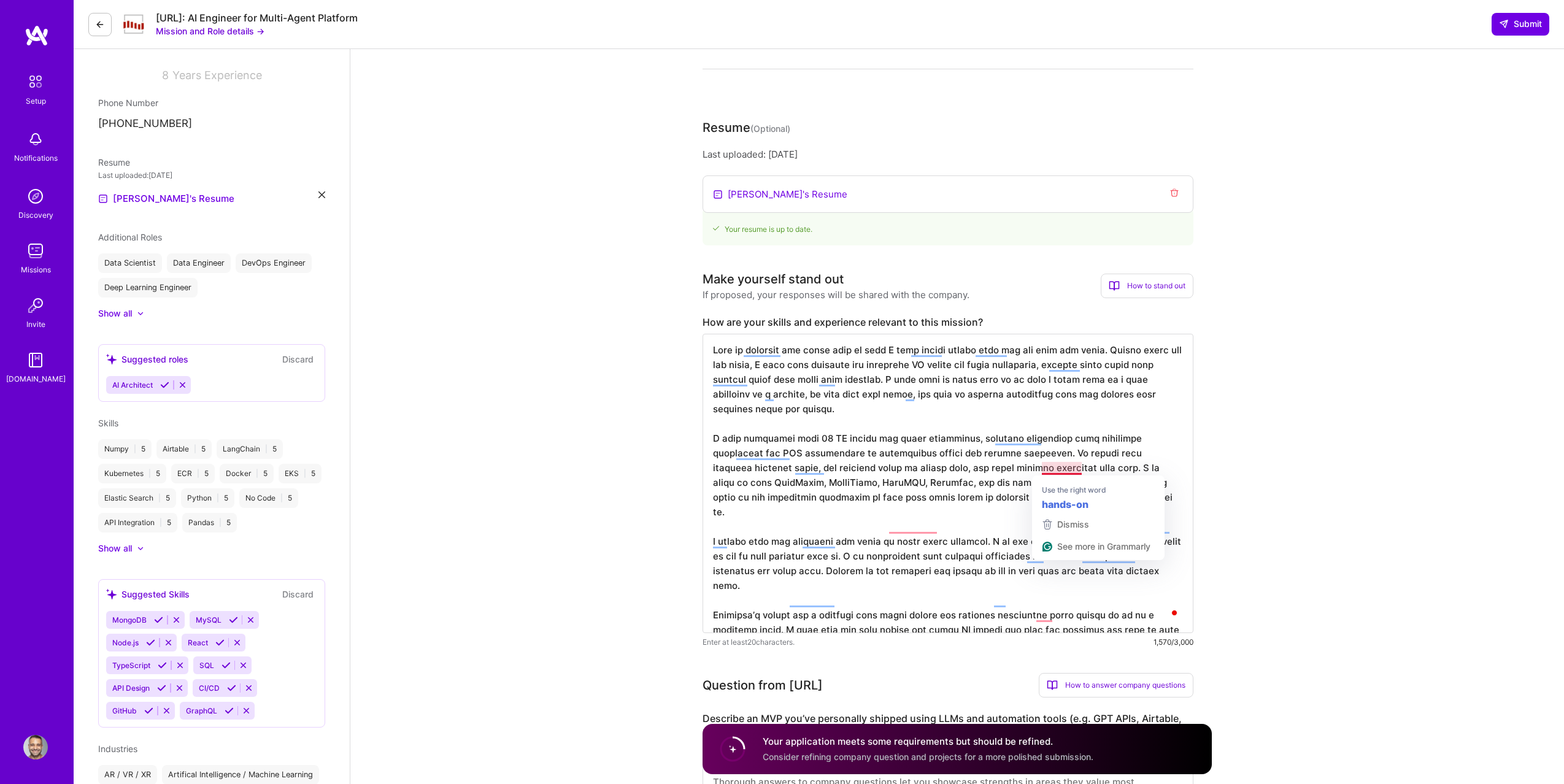
click at [1047, 469] on textarea "To enrich screen reader interactions, please activate Accessibility in Grammarl…" at bounding box center [948, 483] width 491 height 300
click at [1033, 465] on textarea "To enrich screen reader interactions, please activate Accessibility in Grammarl…" at bounding box center [948, 483] width 491 height 300
click at [1093, 464] on textarea "To enrich screen reader interactions, please activate Accessibility in Grammarl…" at bounding box center [948, 483] width 491 height 300
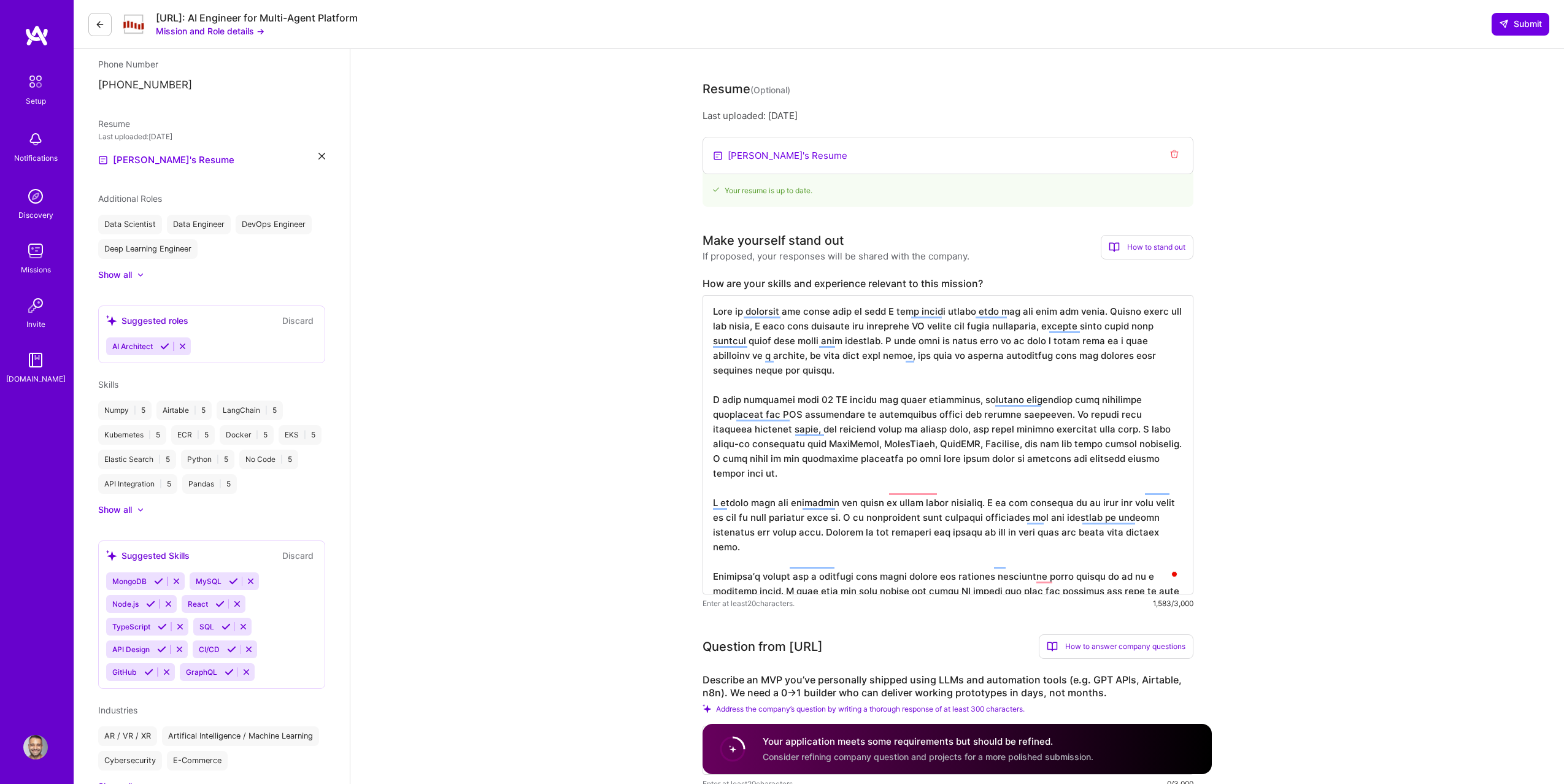
scroll to position [261, 0]
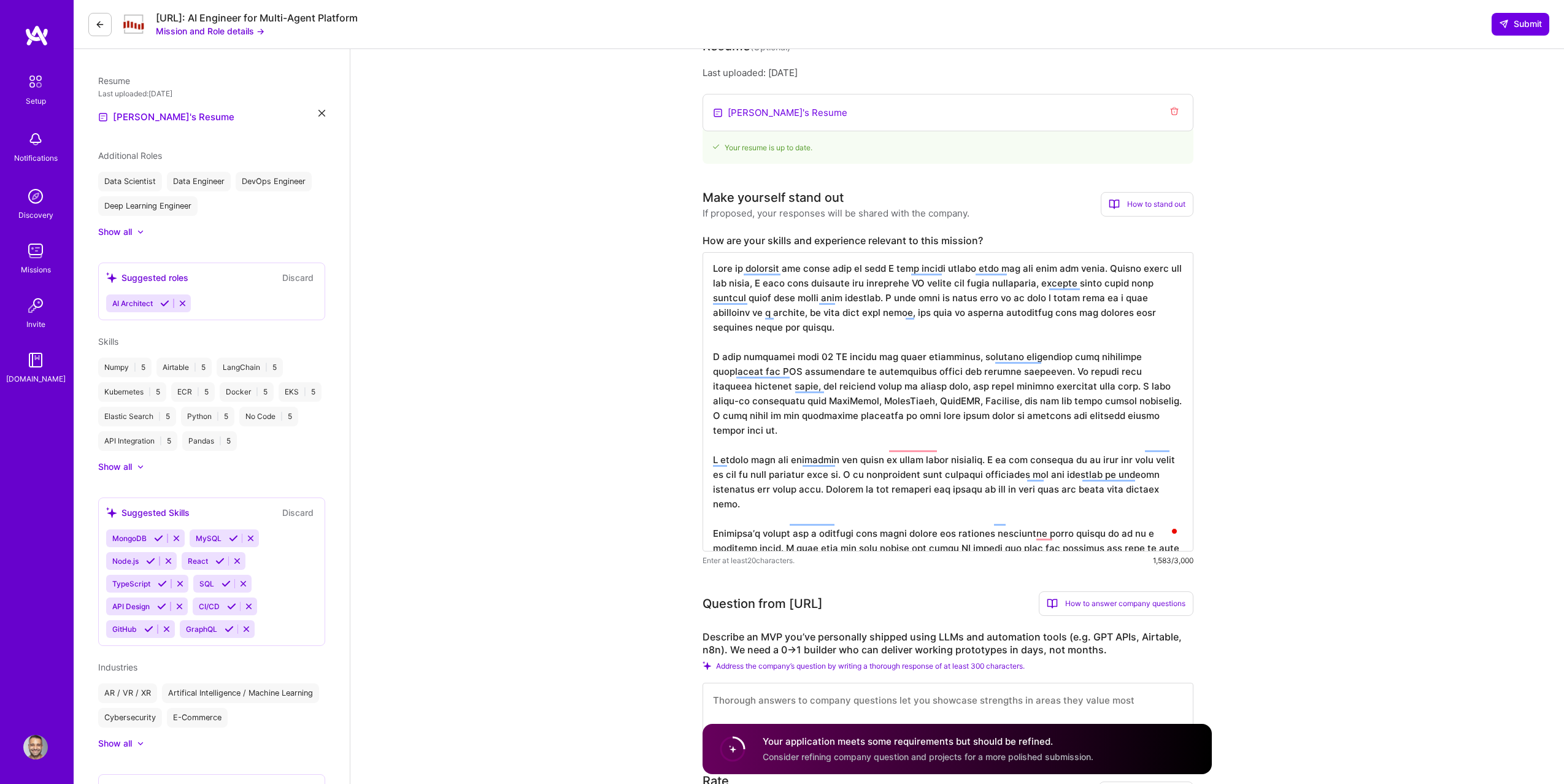
click at [912, 448] on textarea "To enrich screen reader interactions, please activate Accessibility in Grammarl…" at bounding box center [948, 402] width 491 height 300
click at [924, 440] on textarea "To enrich screen reader interactions, please activate Accessibility in Grammarl…" at bounding box center [948, 402] width 491 height 300
click at [977, 443] on textarea "To enrich screen reader interactions, please activate Accessibility in Grammarl…" at bounding box center [948, 402] width 491 height 300
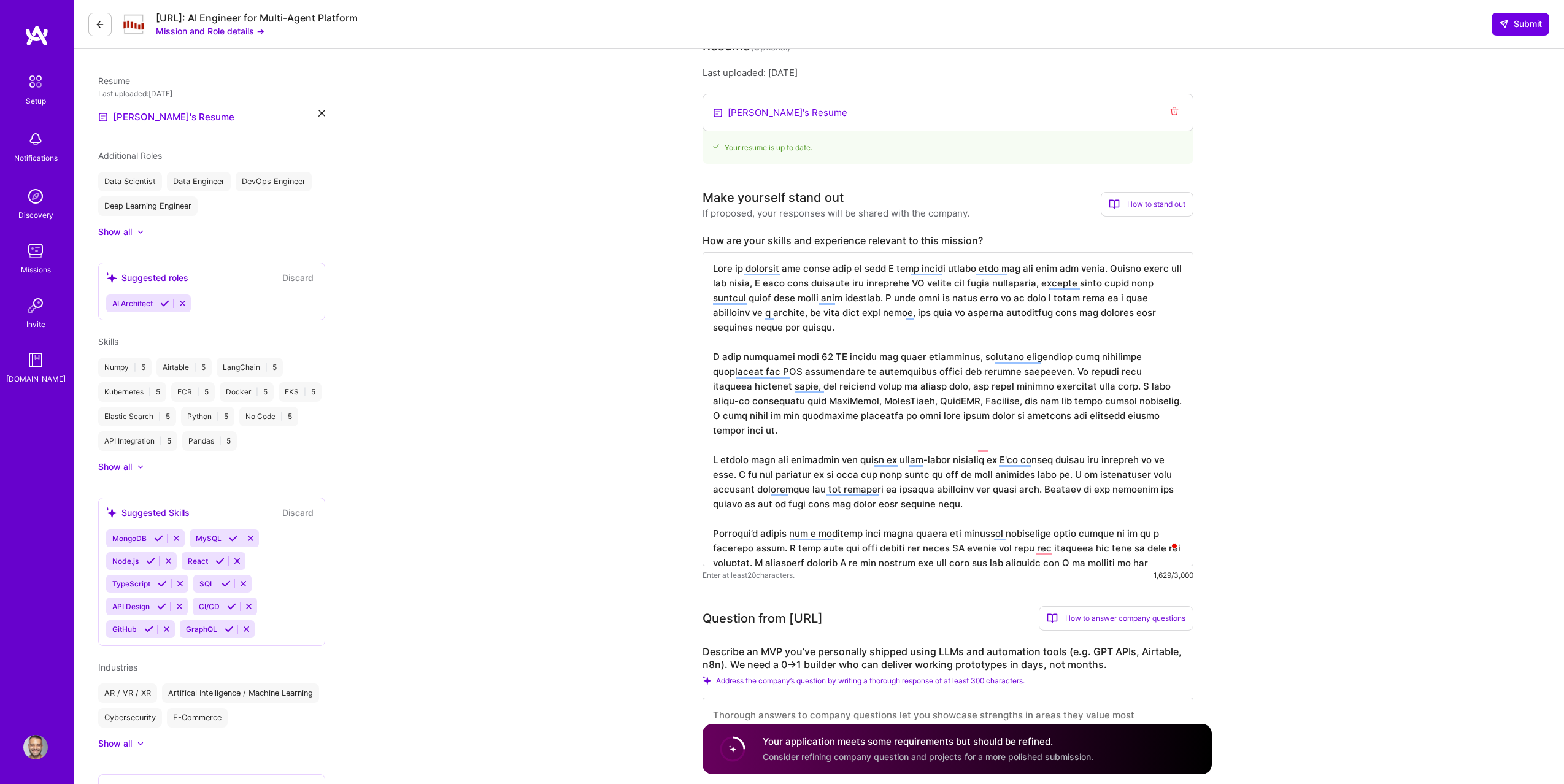
click at [941, 489] on textarea "To enrich screen reader interactions, please activate Accessibility in Grammarl…" at bounding box center [948, 410] width 491 height 314
click at [964, 464] on textarea "To enrich screen reader interactions, please activate Accessibility in Grammarl…" at bounding box center [948, 410] width 491 height 314
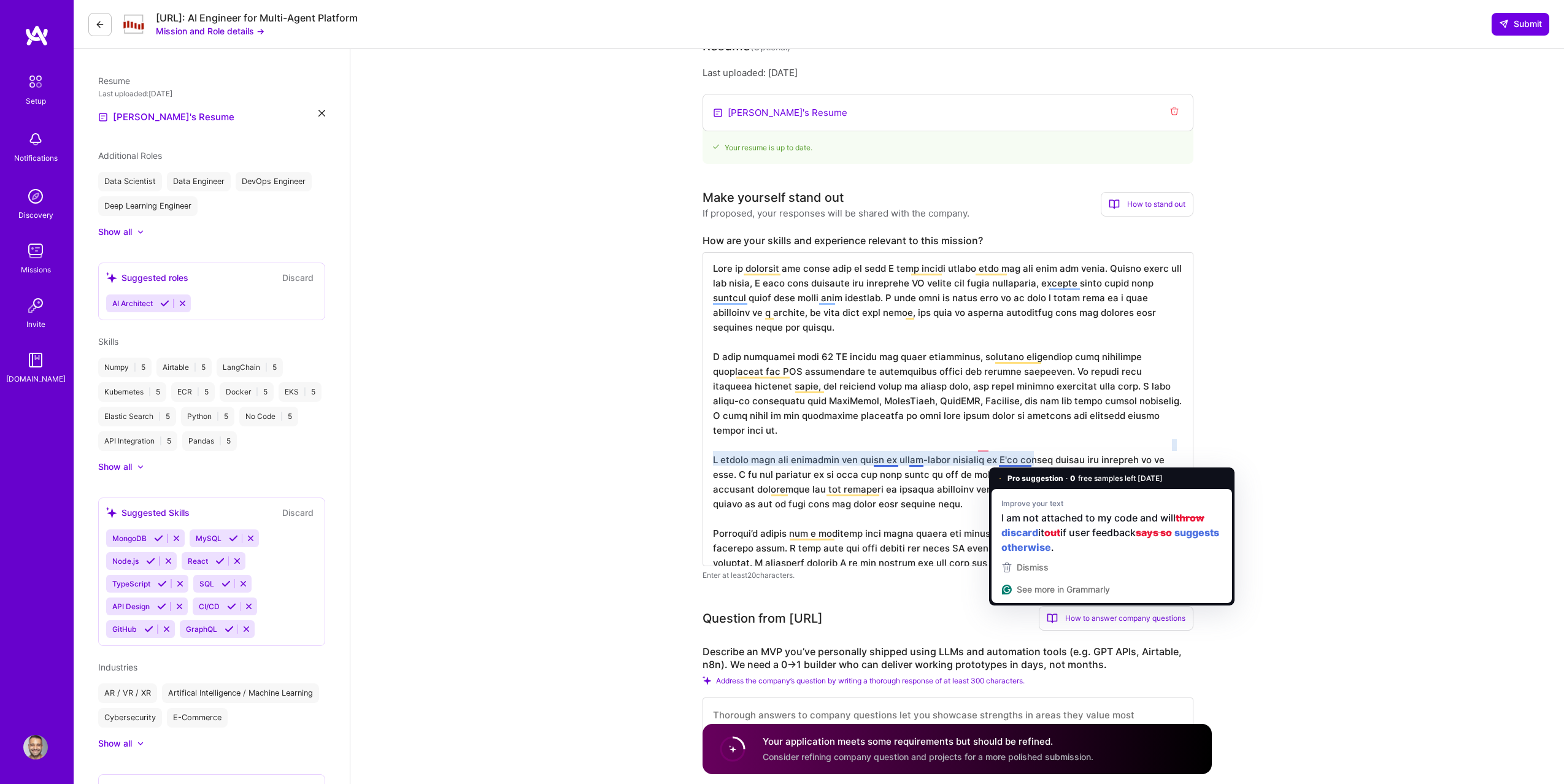
click at [1085, 450] on textarea "To enrich screen reader interactions, please activate Accessibility in Grammarl…" at bounding box center [948, 410] width 491 height 314
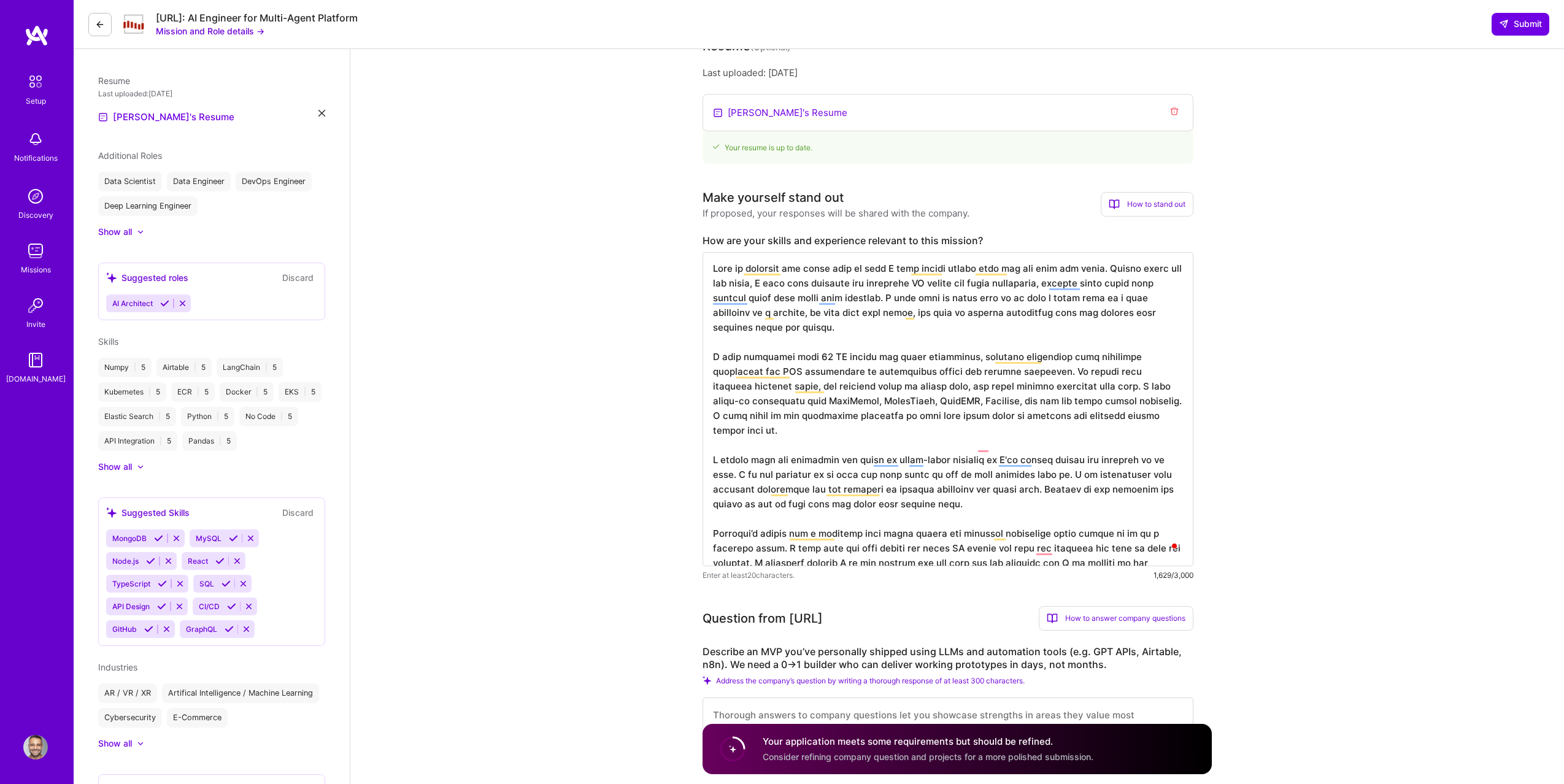
drag, startPoint x: 802, startPoint y: 473, endPoint x: 858, endPoint y: 473, distance: 56.0
click at [858, 473] on textarea "To enrich screen reader interactions, please activate Accessibility in Grammarl…" at bounding box center [948, 410] width 491 height 314
click at [936, 480] on textarea "To enrich screen reader interactions, please activate Accessibility in Grammarl…" at bounding box center [948, 410] width 491 height 314
click at [1025, 499] on textarea "To enrich screen reader interactions, please activate Accessibility in Grammarl…" at bounding box center [948, 410] width 491 height 314
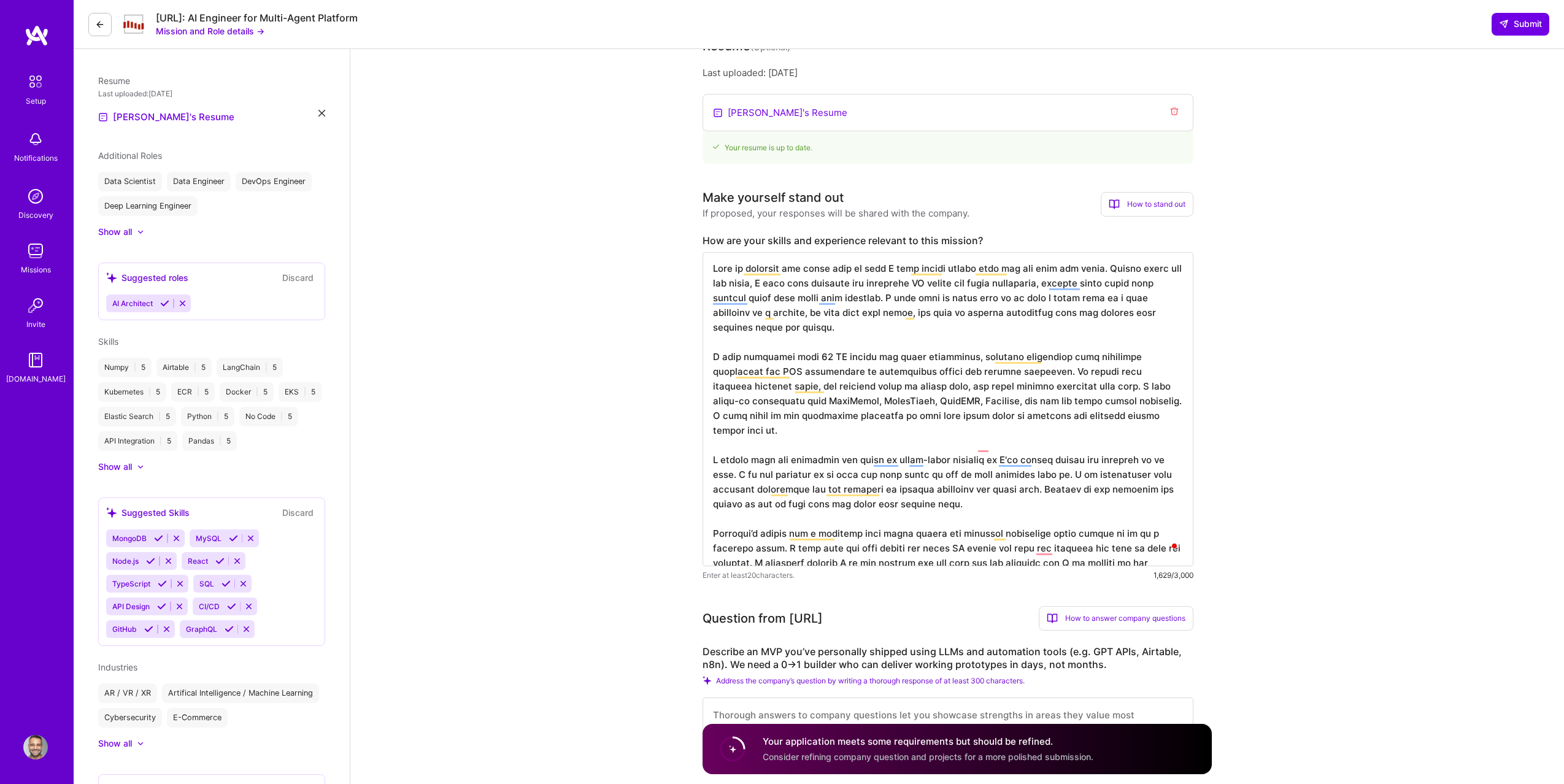
click at [958, 480] on textarea "To enrich screen reader interactions, please activate Accessibility in Grammarl…" at bounding box center [948, 410] width 491 height 314
click at [901, 480] on textarea "To enrich screen reader interactions, please activate Accessibility in Grammarl…" at bounding box center [948, 410] width 491 height 314
click at [927, 487] on textarea "To enrich screen reader interactions, please activate Accessibility in Grammarl…" at bounding box center [948, 410] width 491 height 314
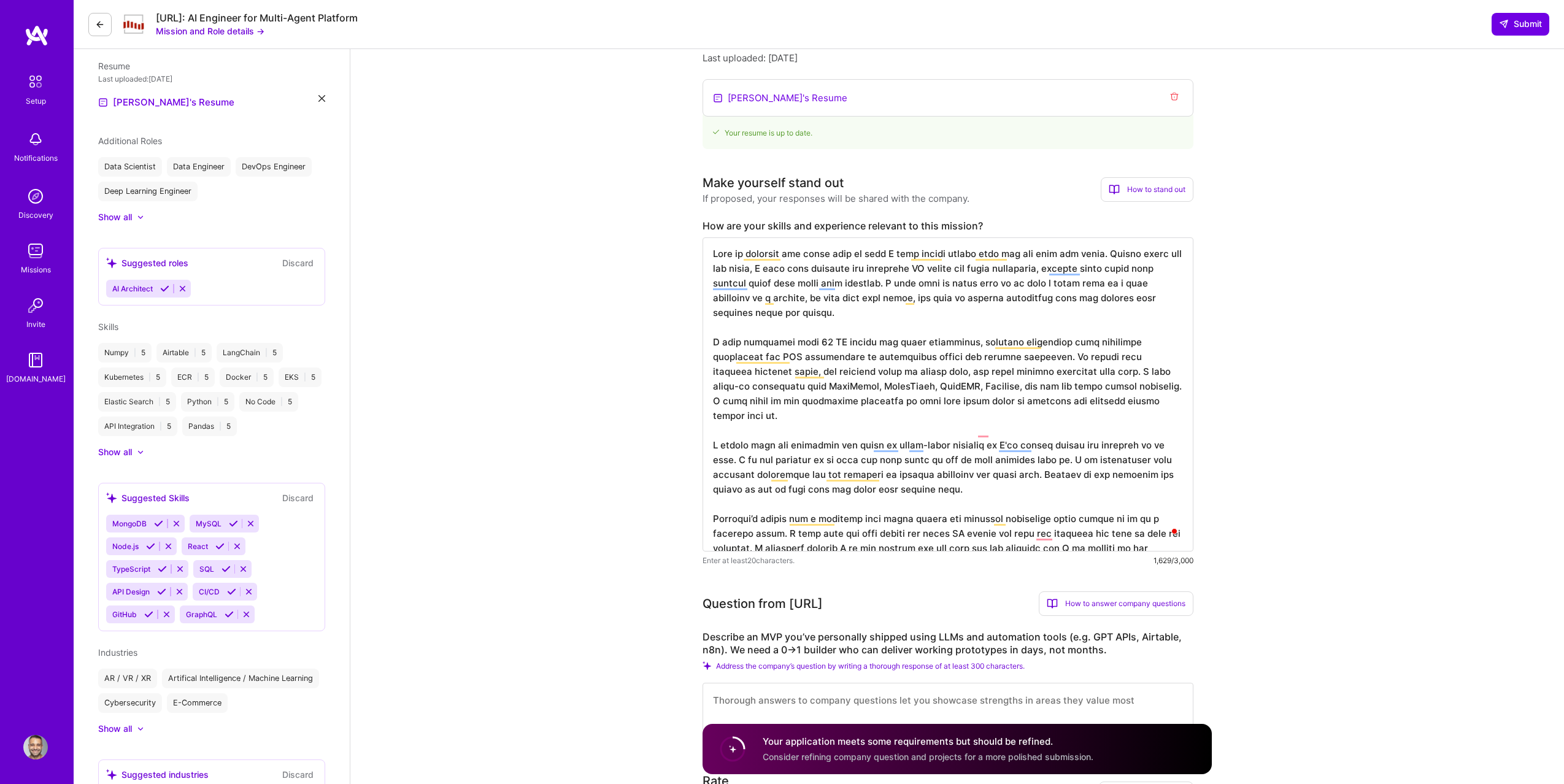
scroll to position [292, 0]
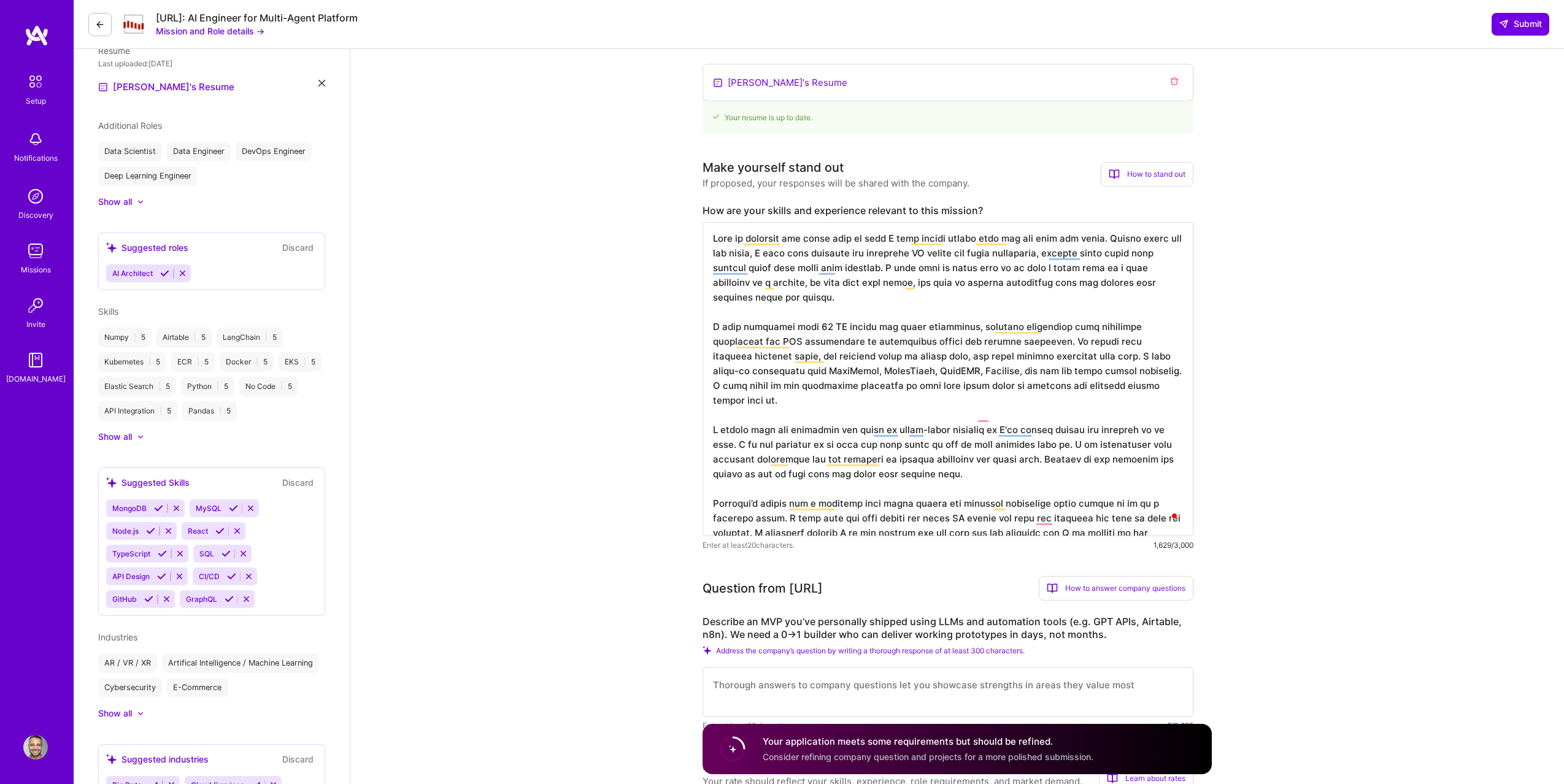
click at [966, 502] on textarea "To enrich screen reader interactions, please activate Accessibility in Grammarl…" at bounding box center [948, 379] width 491 height 314
click at [950, 489] on textarea "To enrich screen reader interactions, please activate Accessibility in Grammarl…" at bounding box center [948, 379] width 491 height 314
click at [801, 493] on textarea "To enrich screen reader interactions, please activate Accessibility in Grammarl…" at bounding box center [948, 379] width 491 height 314
click at [763, 504] on textarea "To enrich screen reader interactions, please activate Accessibility in Grammarl…" at bounding box center [948, 379] width 491 height 314
click at [919, 493] on textarea "To enrich screen reader interactions, please activate Accessibility in Grammarl…" at bounding box center [948, 379] width 491 height 314
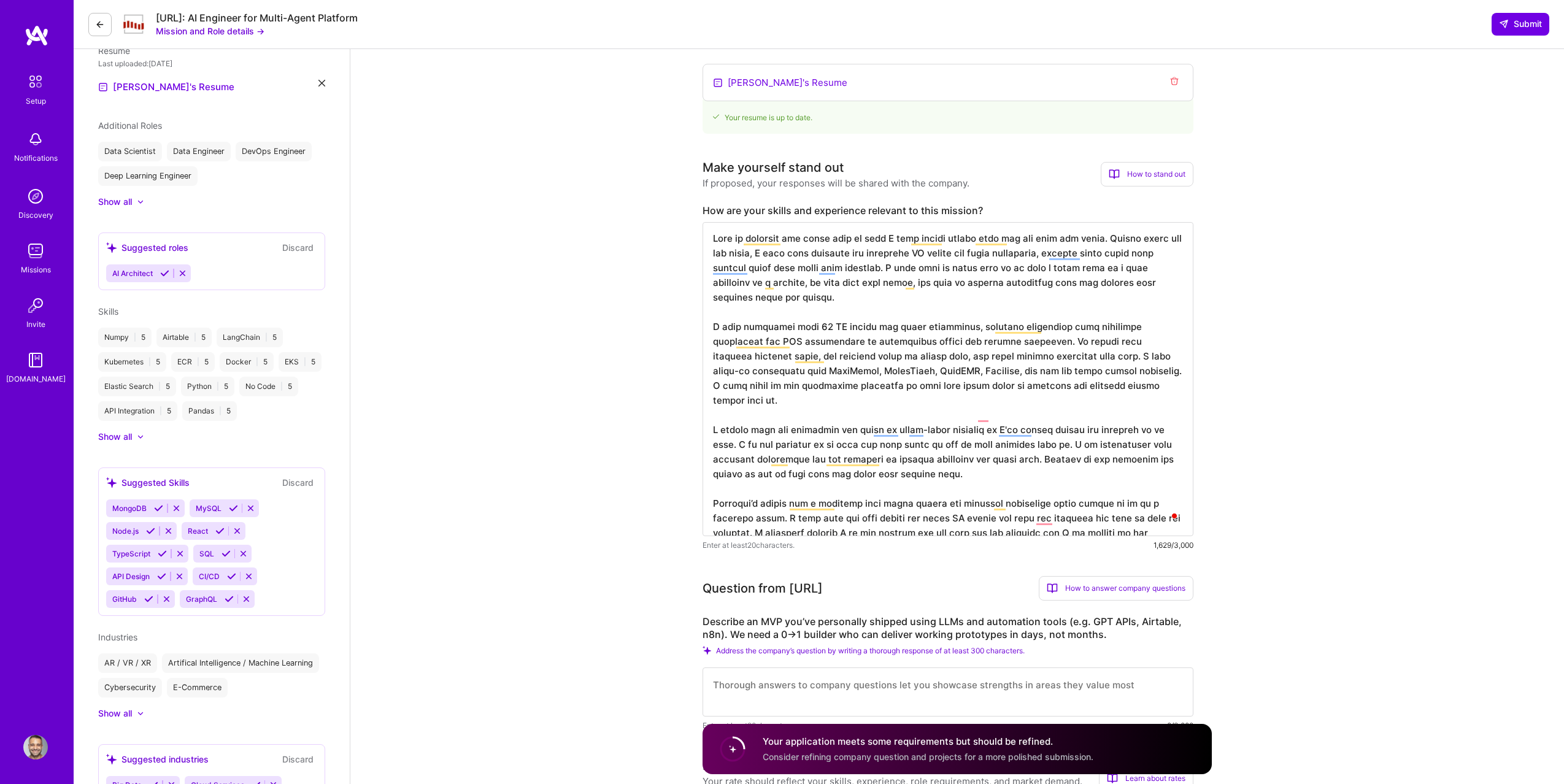
click at [961, 506] on textarea "To enrich screen reader interactions, please activate Accessibility in Grammarl…" at bounding box center [948, 379] width 491 height 314
click at [987, 503] on textarea "To enrich screen reader interactions, please activate Accessibility in Grammarl…" at bounding box center [948, 379] width 491 height 314
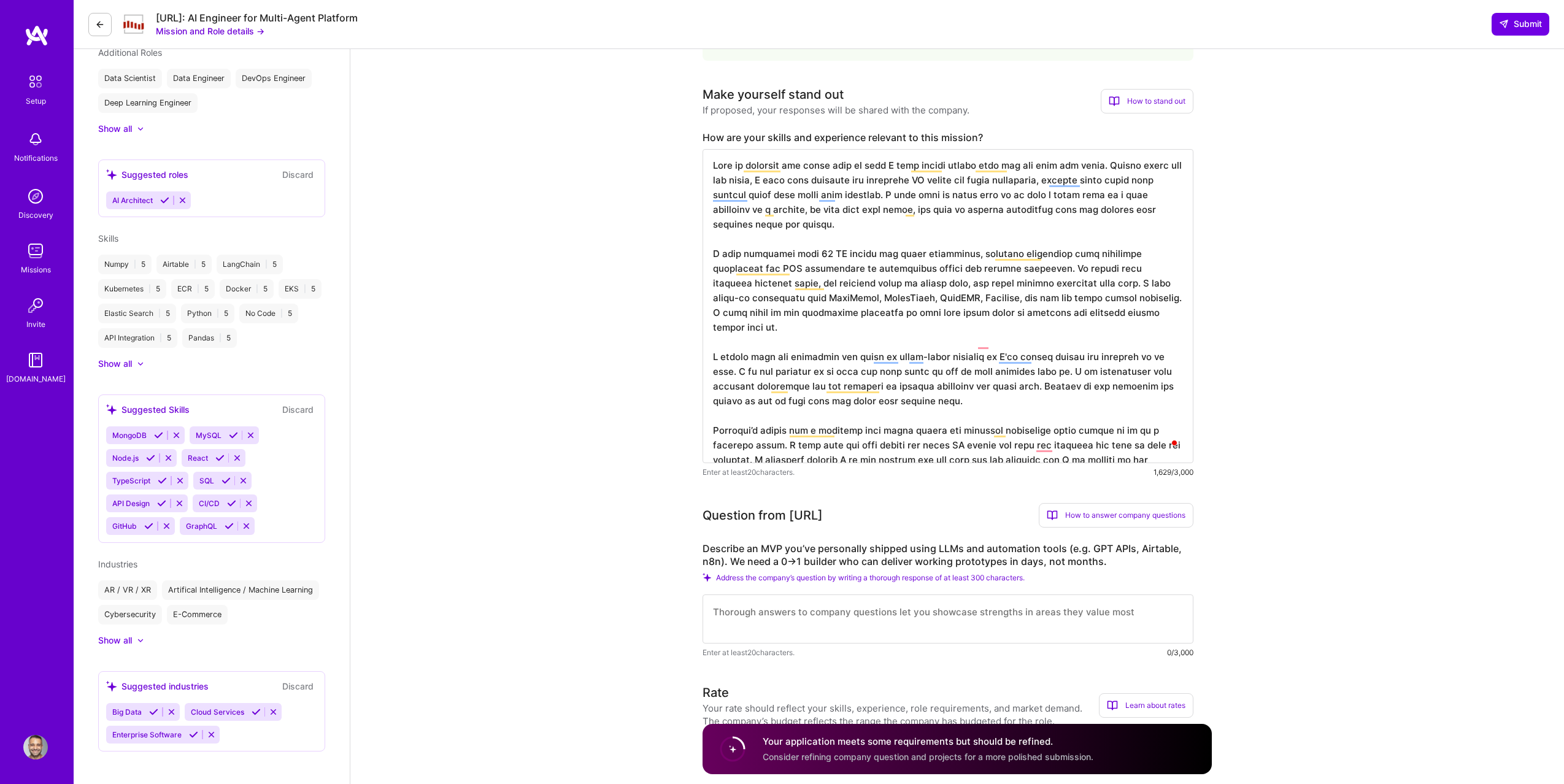
scroll to position [617, 0]
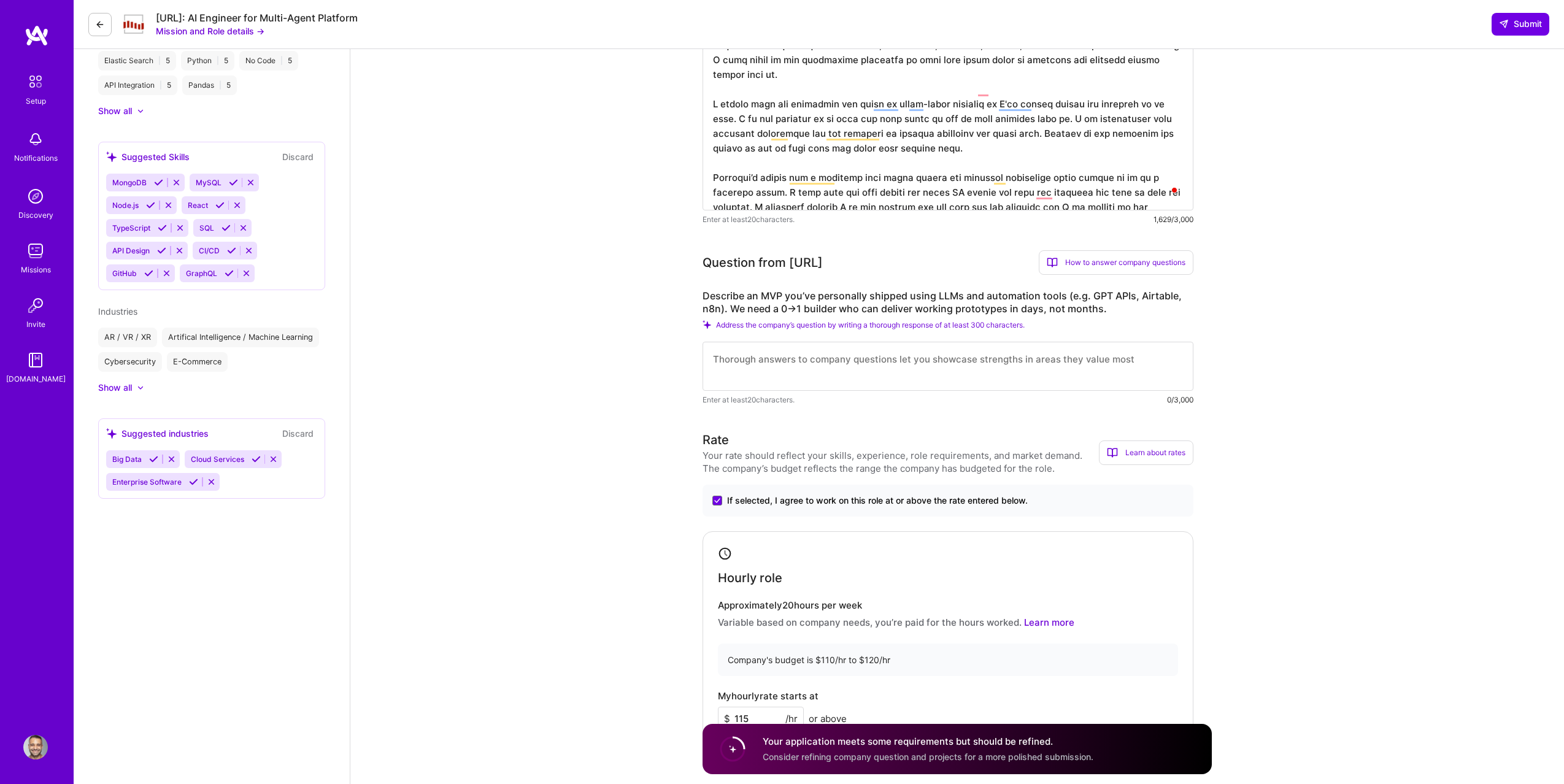
type textarea "This is honestly the exact kind of work I have poured myself into for the past …"
click at [818, 378] on textarea at bounding box center [948, 366] width 491 height 49
click at [707, 293] on label "Describe an MVP you’ve personally shipped using LLMs and automation tools (e.g.…" at bounding box center [948, 303] width 491 height 26
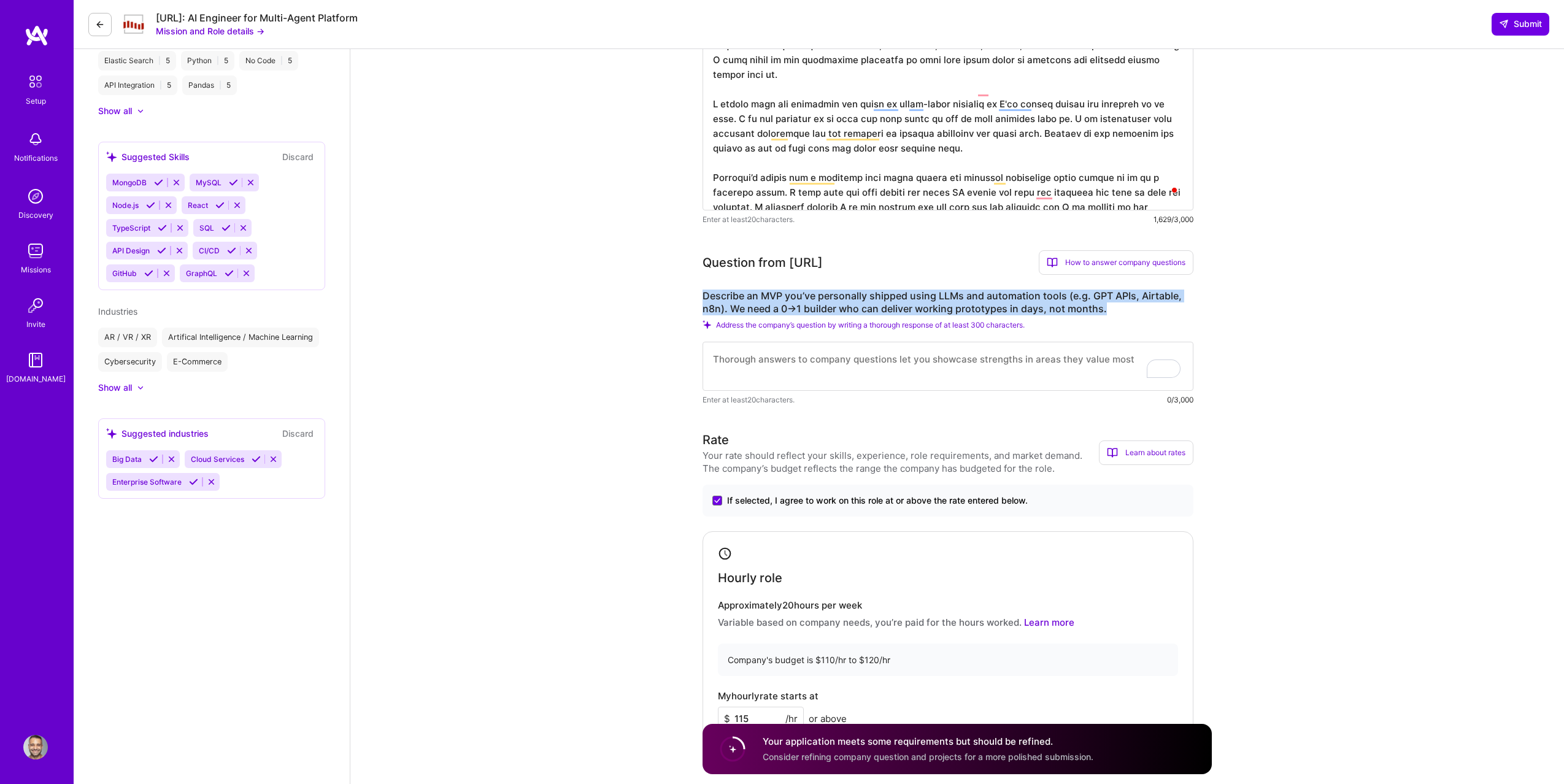
drag, startPoint x: 700, startPoint y: 292, endPoint x: 1109, endPoint y: 310, distance: 409.4
click at [1109, 310] on div "AI Engineer role description Steelbay AI is seeking a Senior AI Engineer to rap…" at bounding box center [957, 677] width 1214 height 2491
copy label "Describe an MVP you’ve personally shipped using LLMs and automation tools (e.g.…"
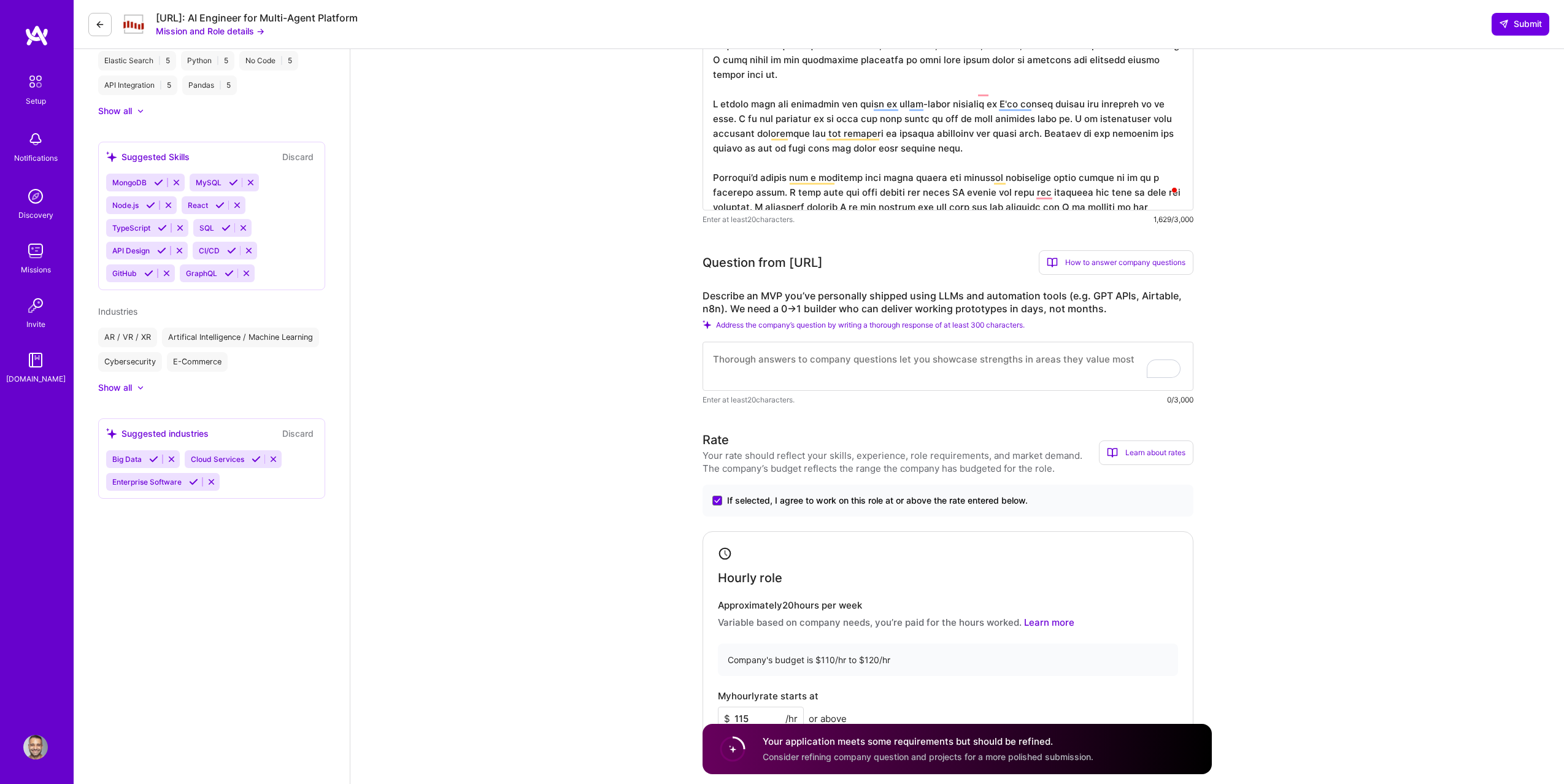
click at [941, 358] on textarea "To enrich screen reader interactions, please activate Accessibility in Grammarl…" at bounding box center [948, 366] width 491 height 49
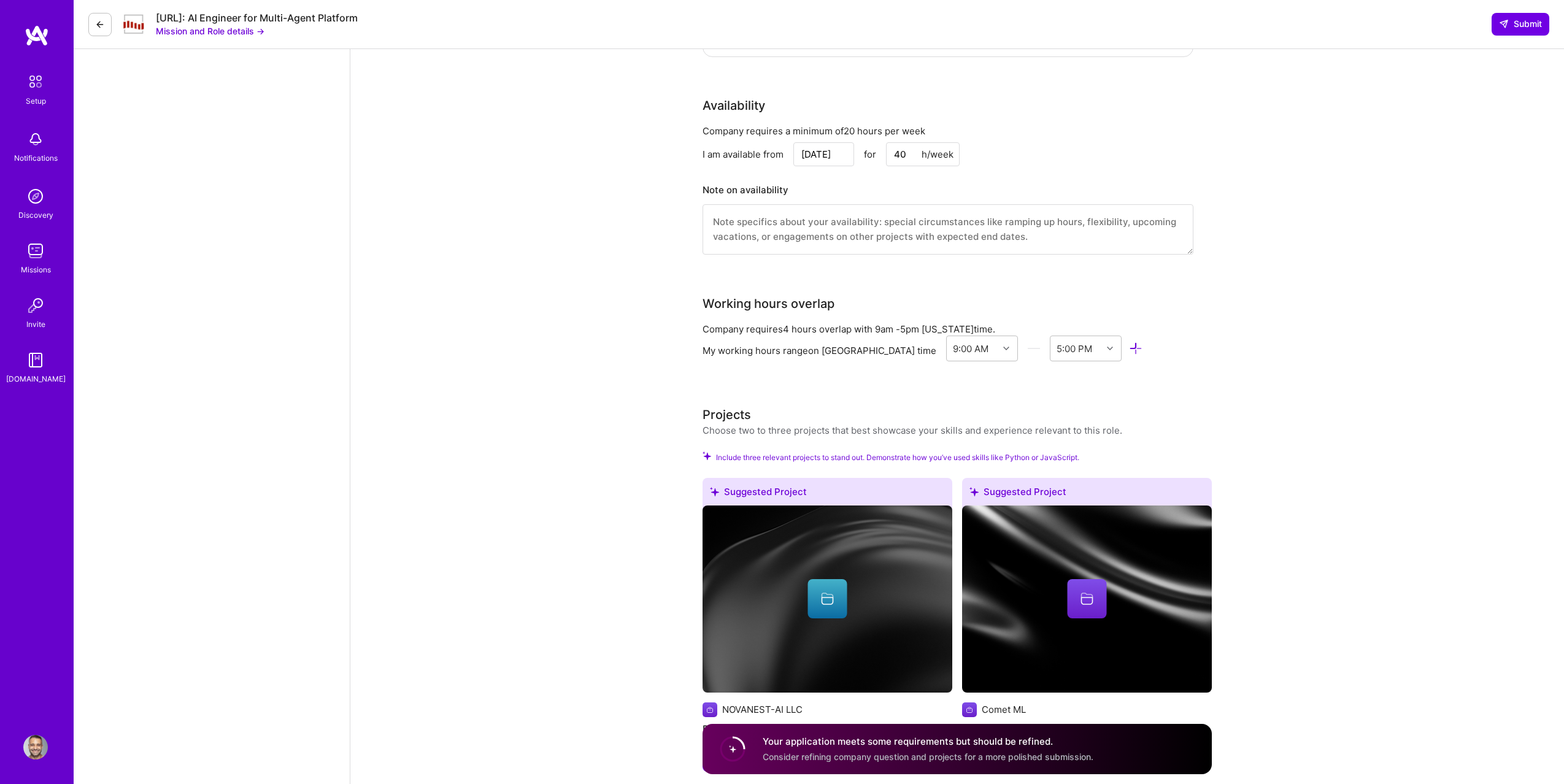
scroll to position [792, 0]
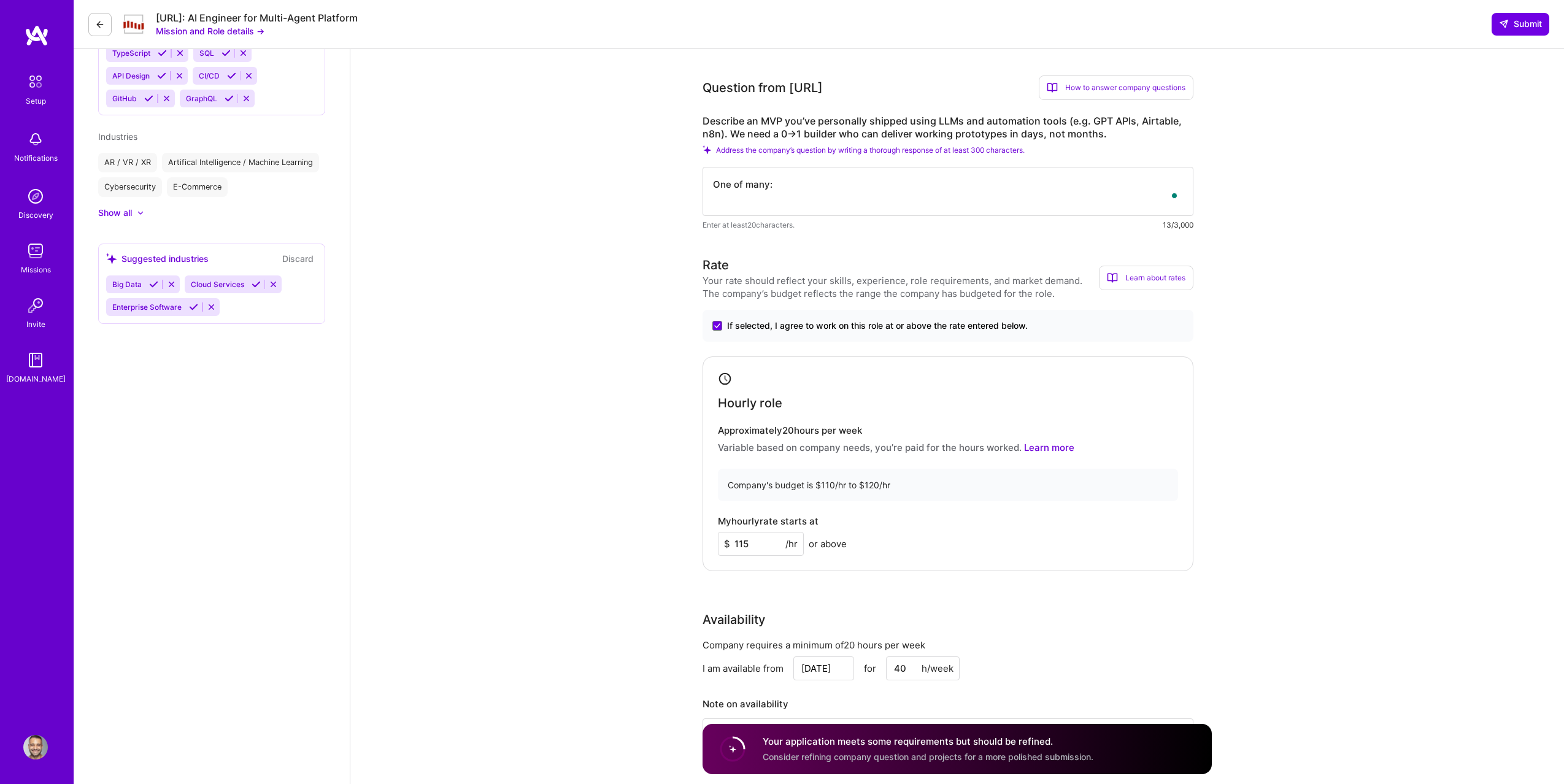
paste textarea "Recently, I built and shipped an AI voice receptionist MVP for a crime scene cl…"
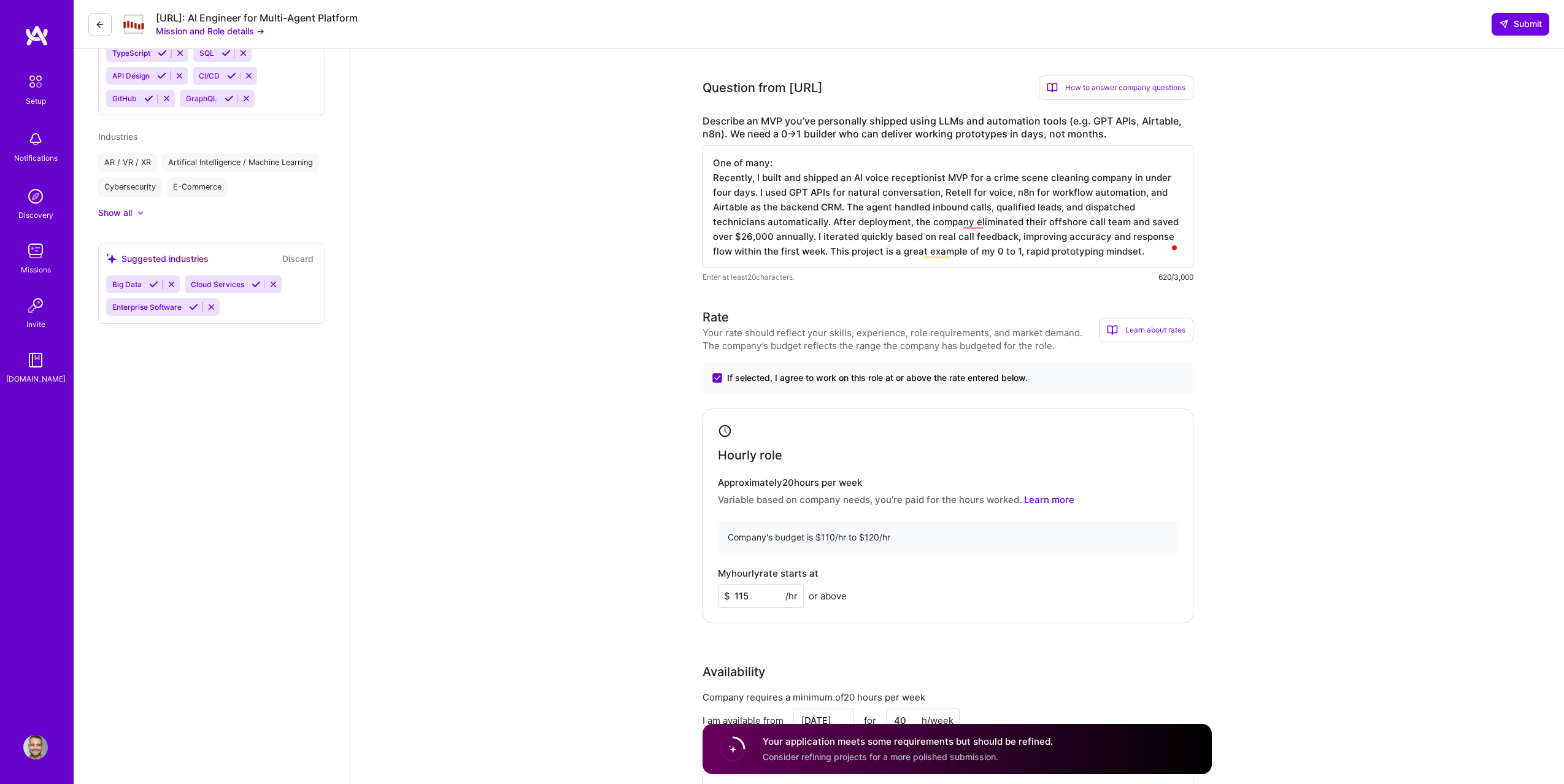
drag, startPoint x: 1126, startPoint y: 177, endPoint x: 712, endPoint y: 197, distance: 414.5
click at [712, 197] on textarea "One of many: Recently, I built and shipped an AI voice receptionist MVP for a c…" at bounding box center [948, 206] width 491 height 123
drag, startPoint x: 731, startPoint y: 192, endPoint x: 1090, endPoint y: 189, distance: 359.0
click at [1092, 189] on textarea "One of many: Recently, I built and shipped an AI voice receptionist MVP for a c…" at bounding box center [948, 206] width 491 height 123
click at [1009, 200] on textarea "One of many: Recently, I built and shipped an AI voice receptionist MVP for a c…" at bounding box center [948, 206] width 491 height 123
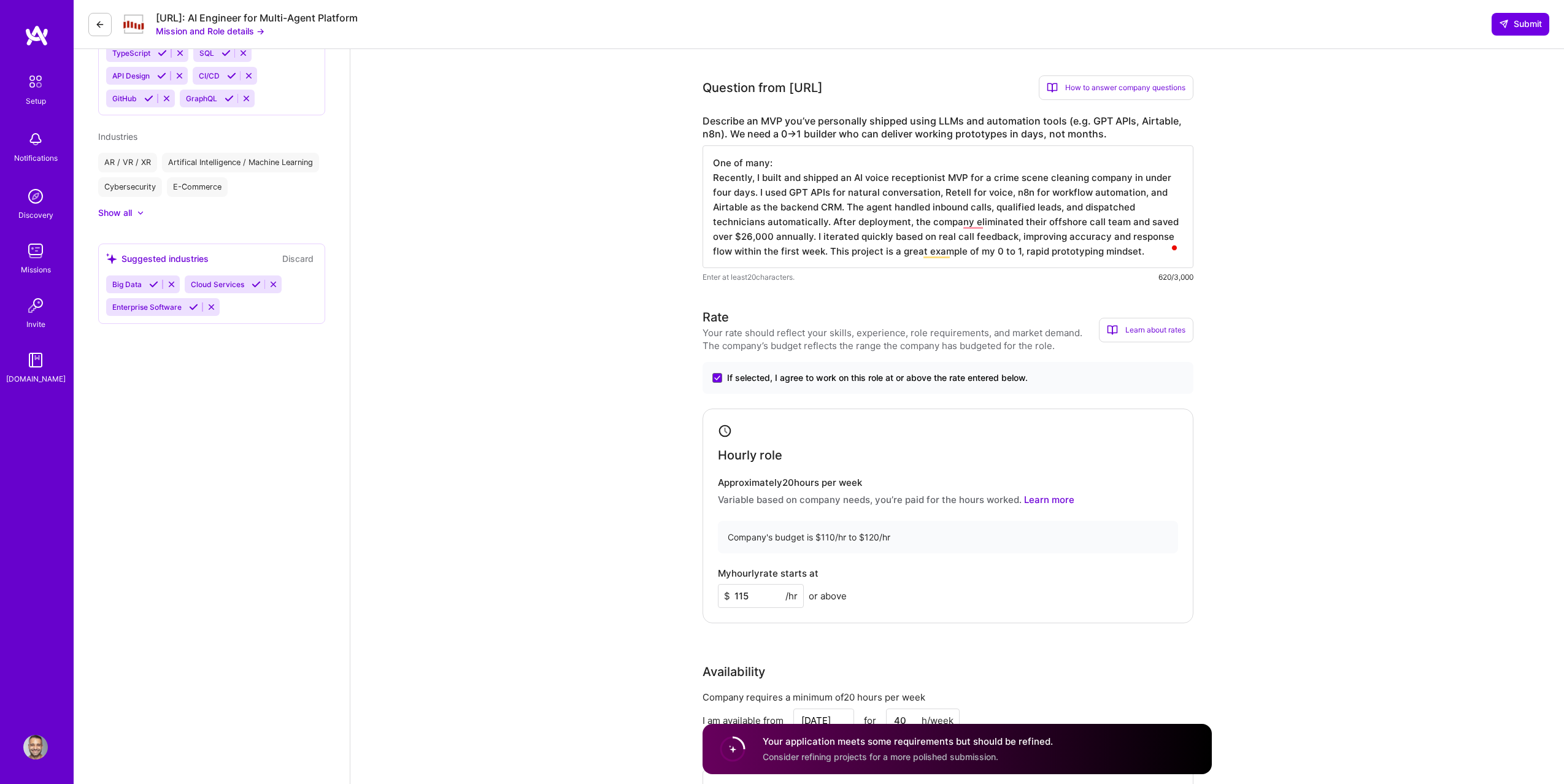
click at [788, 194] on textarea "One of many: Recently, I built and shipped an AI voice receptionist MVP for a c…" at bounding box center [948, 206] width 491 height 123
drag, startPoint x: 926, startPoint y: 193, endPoint x: 803, endPoint y: 193, distance: 123.0
click at [803, 193] on textarea "One of many: Recently, I built and shipped an AI voice receptionist MVP for a c…" at bounding box center [948, 206] width 491 height 123
click at [906, 208] on textarea "One of many: Recently, I built and shipped an AI voice receptionist MVP for a c…" at bounding box center [948, 206] width 491 height 123
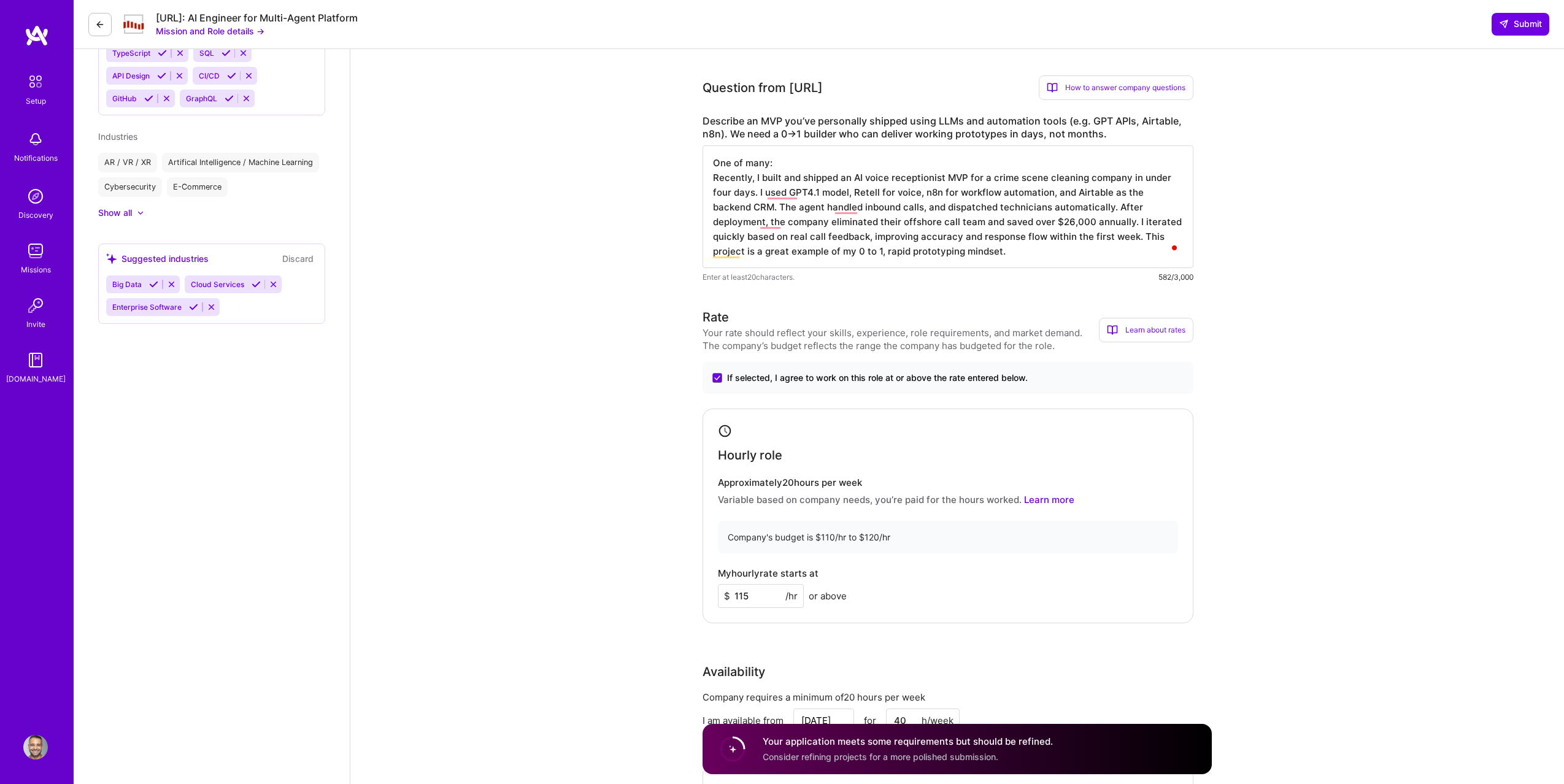
click at [875, 252] on textarea "One of many: Recently, I built and shipped an AI voice receptionist MVP for a c…" at bounding box center [948, 206] width 491 height 123
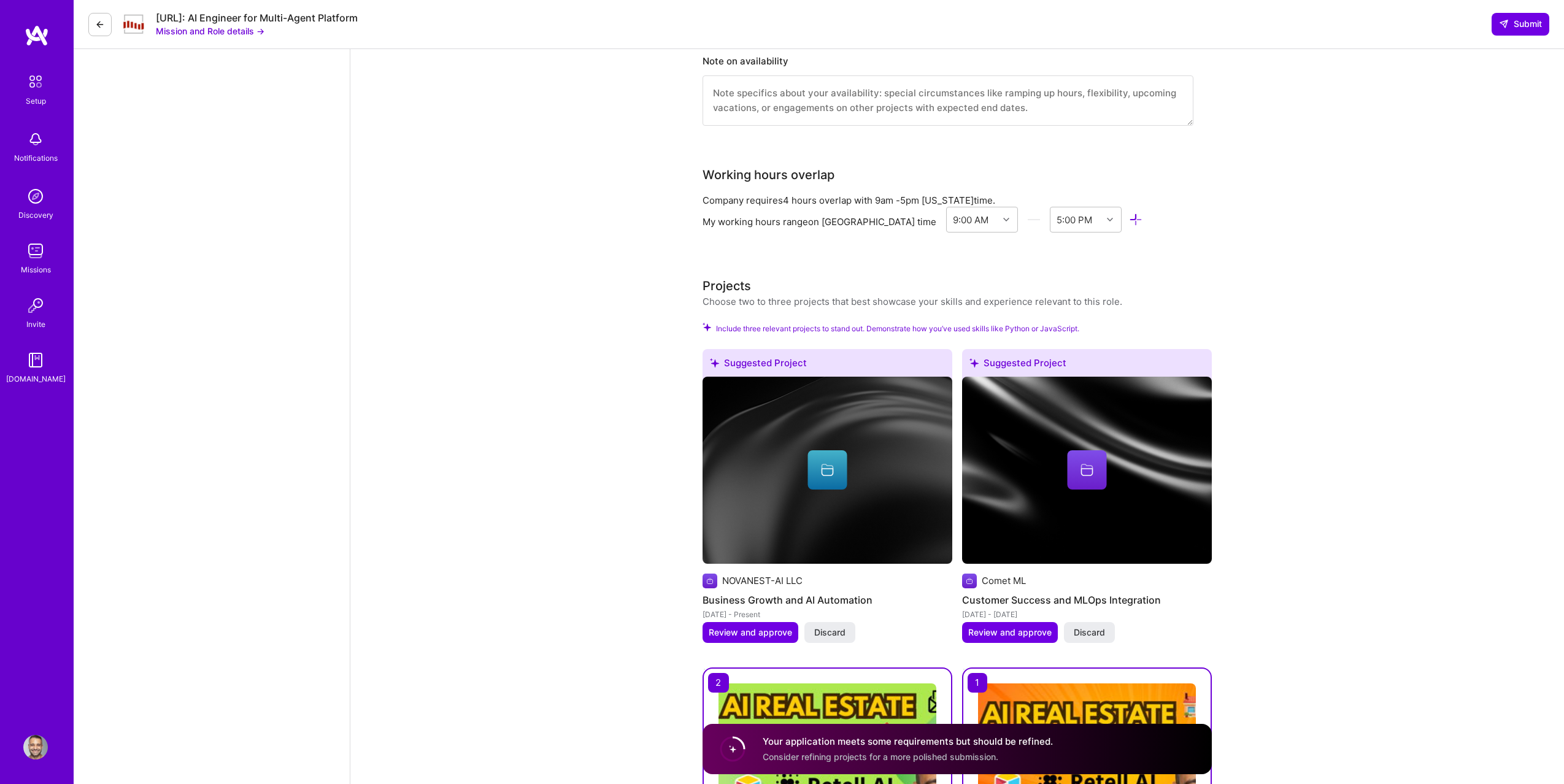
scroll to position [1578, 0]
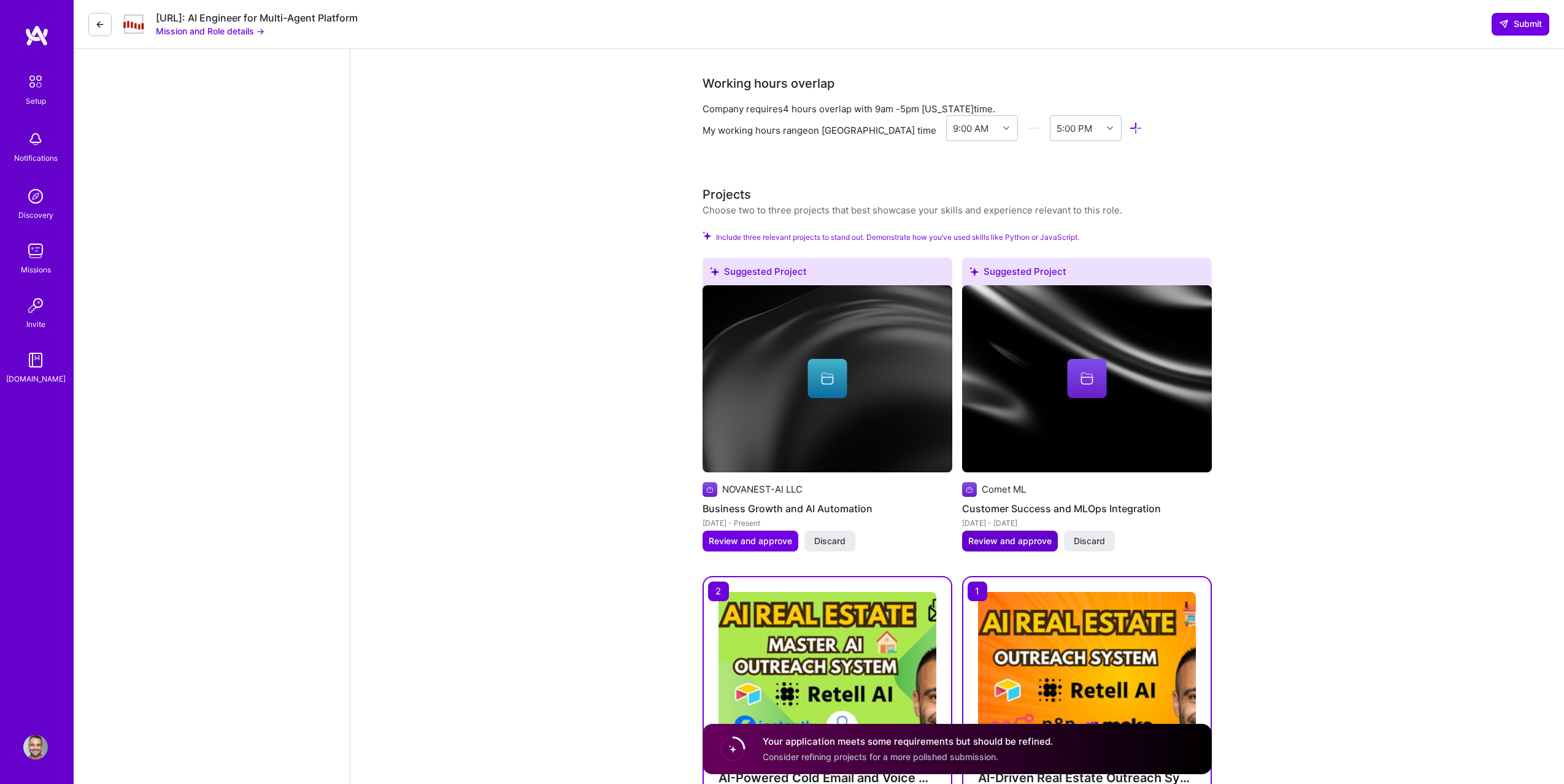
type textarea "One of many: Recently, I built and shipped an AI voice receptionist MVP for a c…"
click at [1015, 546] on span "Review and approve" at bounding box center [1010, 540] width 84 height 12
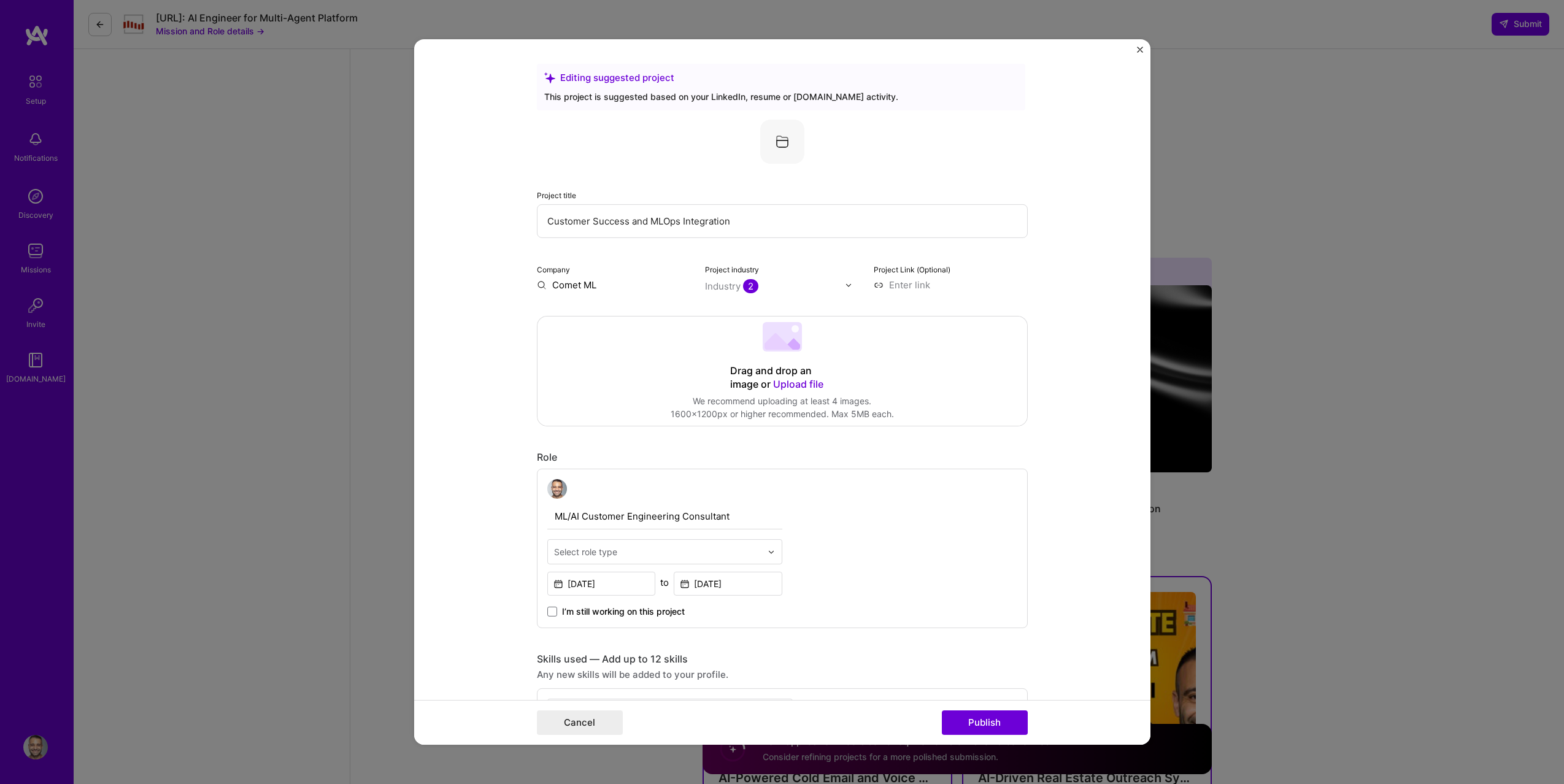
click at [1137, 46] on img "Close" at bounding box center [1140, 49] width 6 height 6
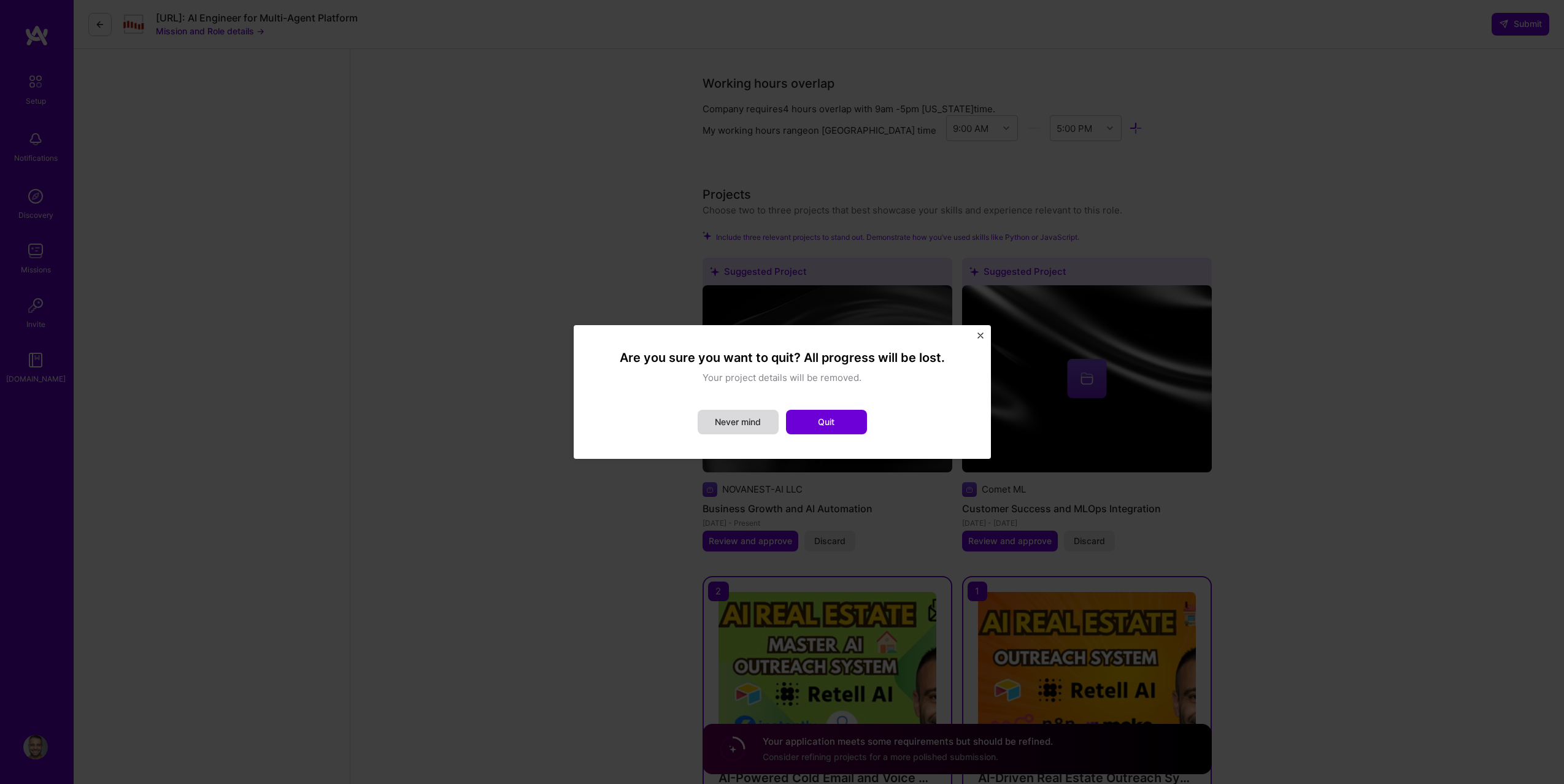
click at [746, 425] on button "Never mind" at bounding box center [738, 421] width 81 height 25
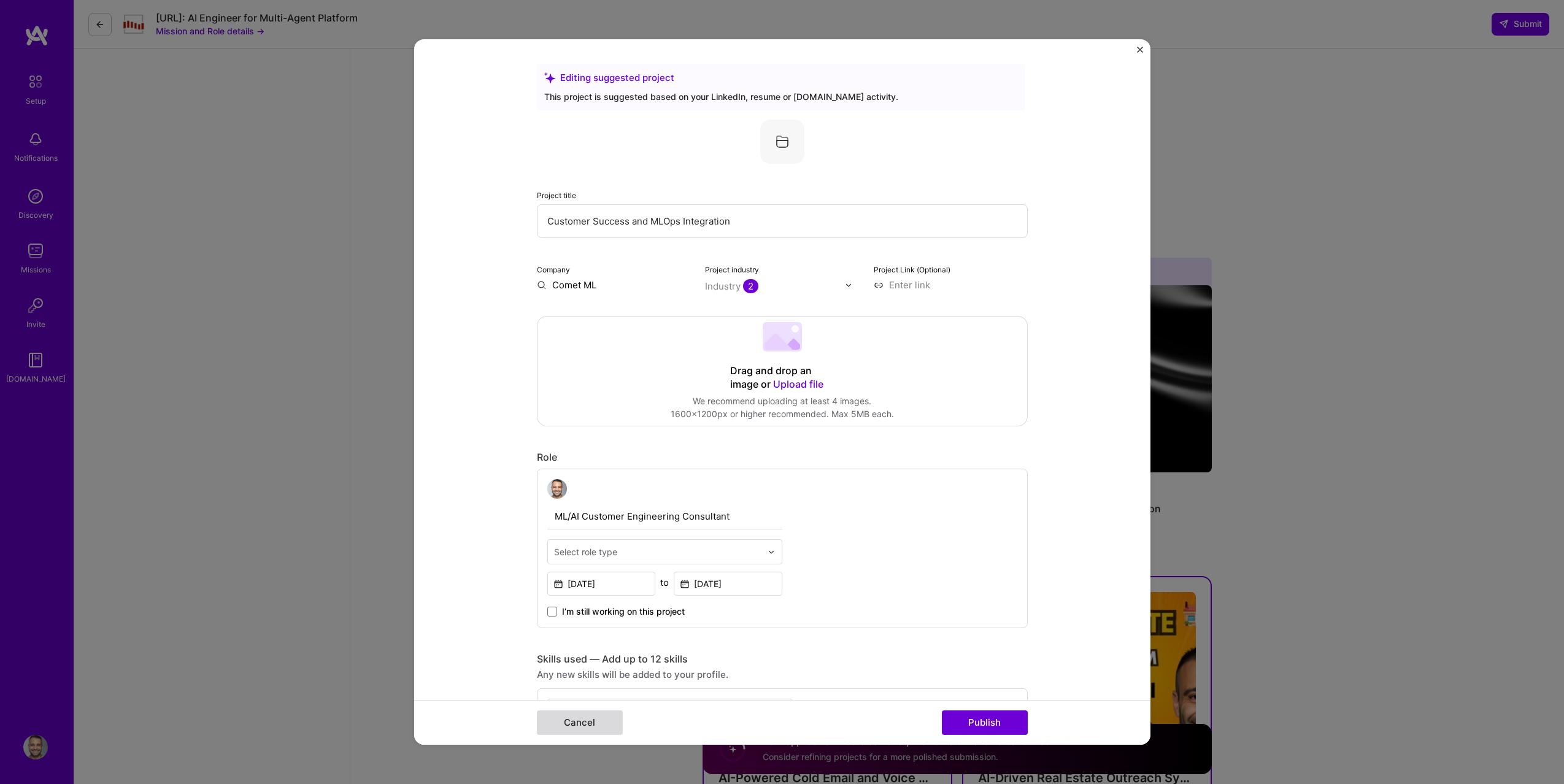
click at [561, 727] on button "Cancel" at bounding box center [579, 722] width 86 height 25
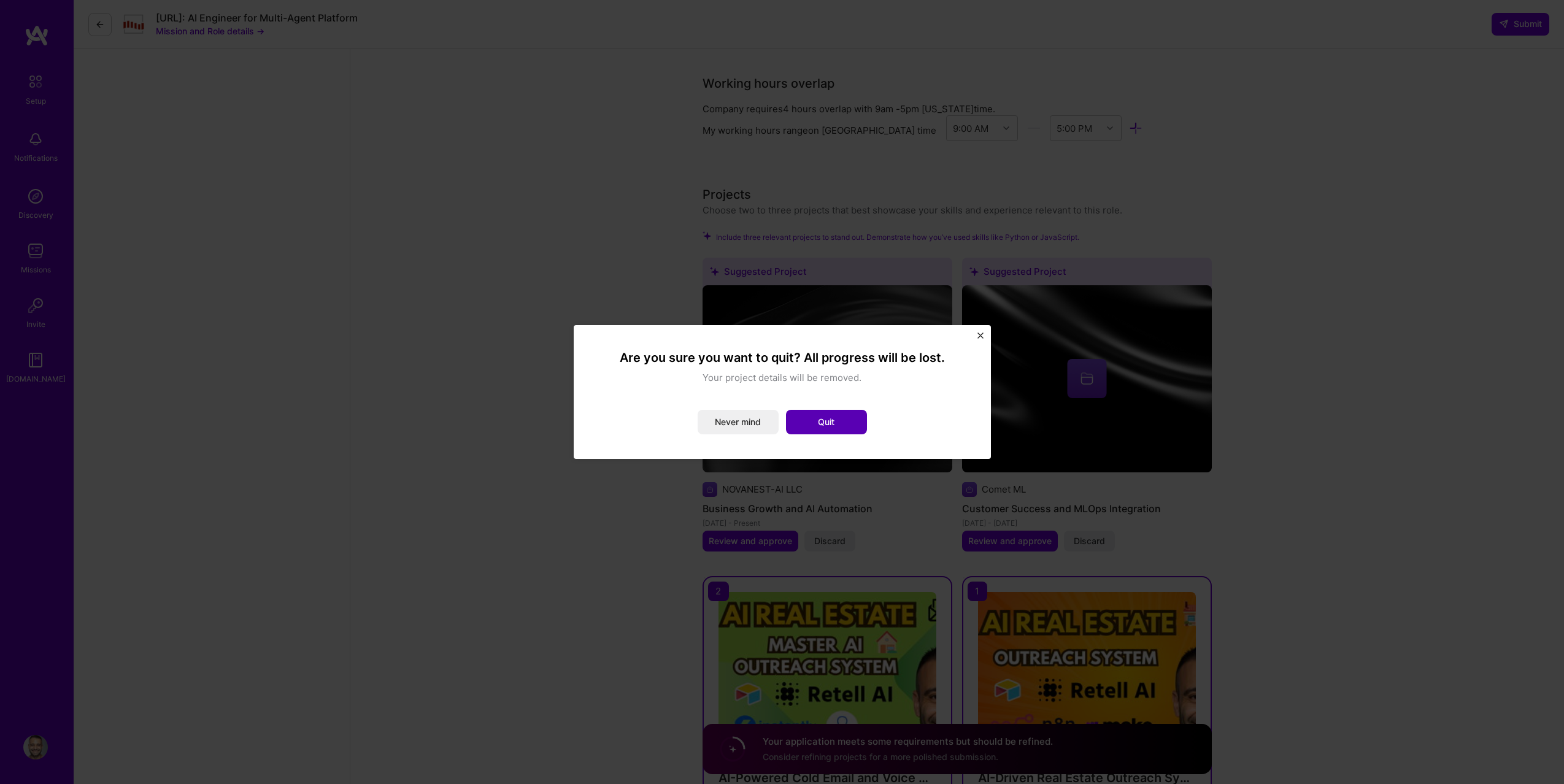
click at [834, 430] on button "Quit" at bounding box center [827, 421] width 81 height 25
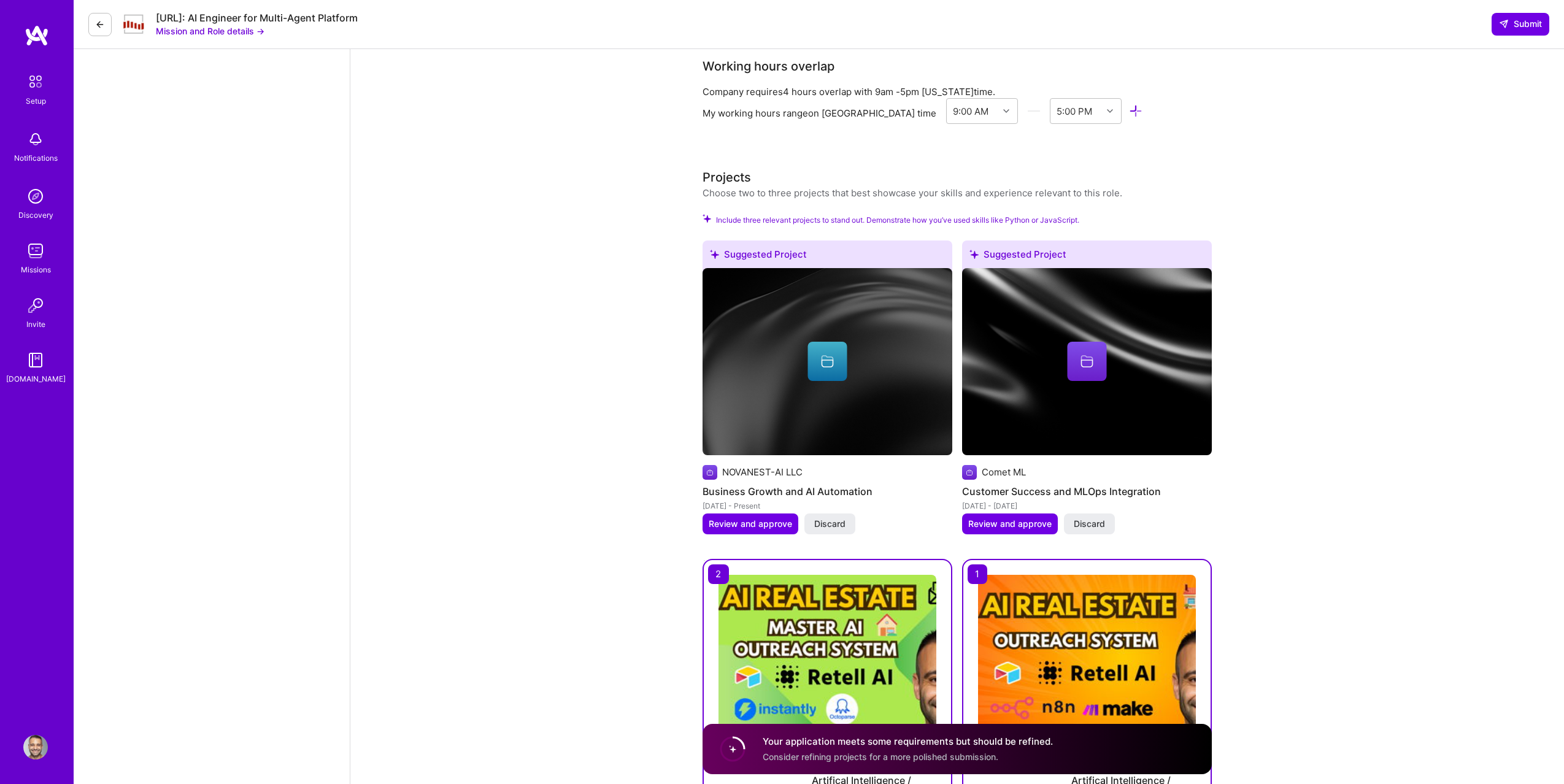
scroll to position [1808, 0]
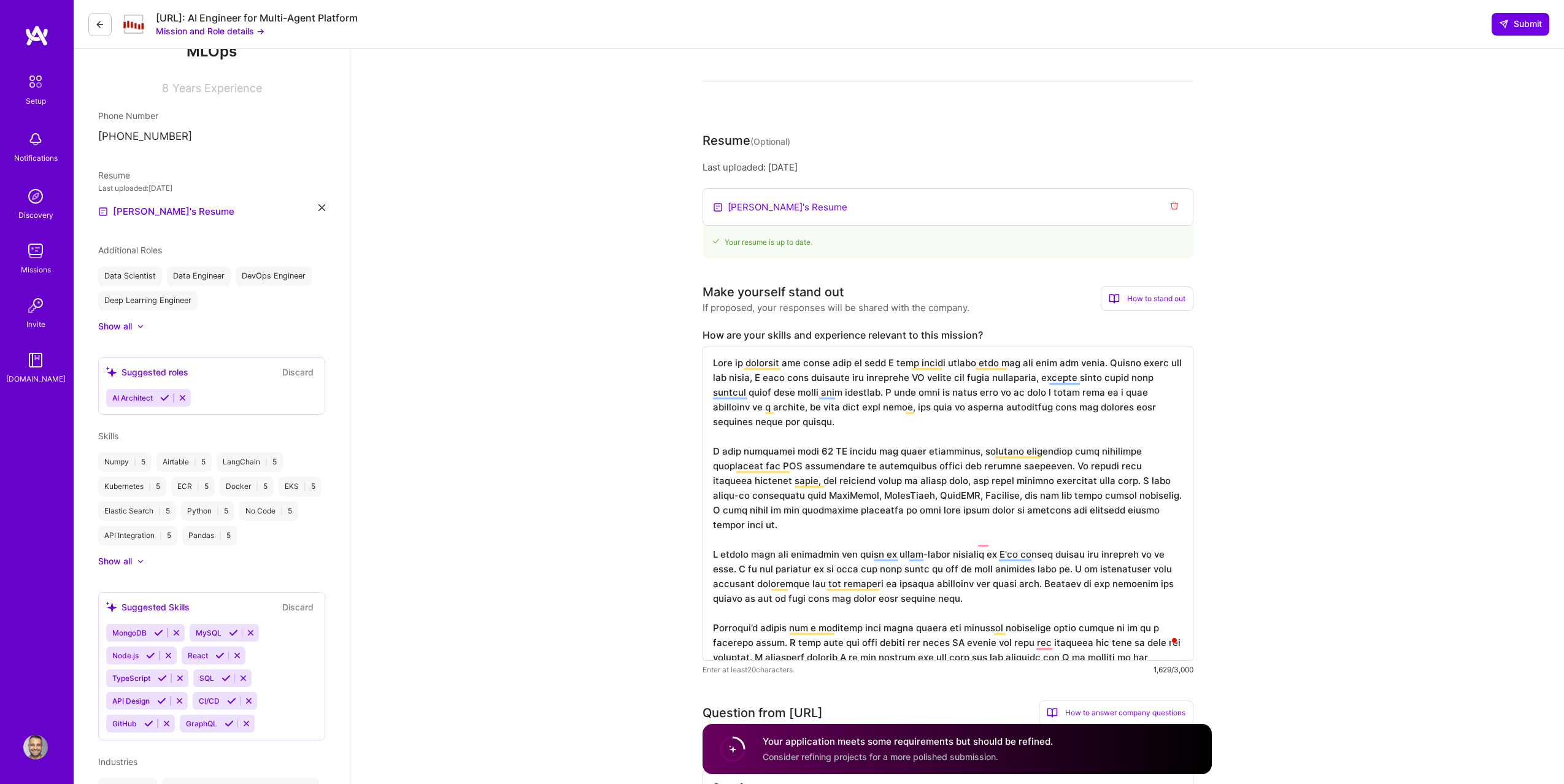
scroll to position [0, 0]
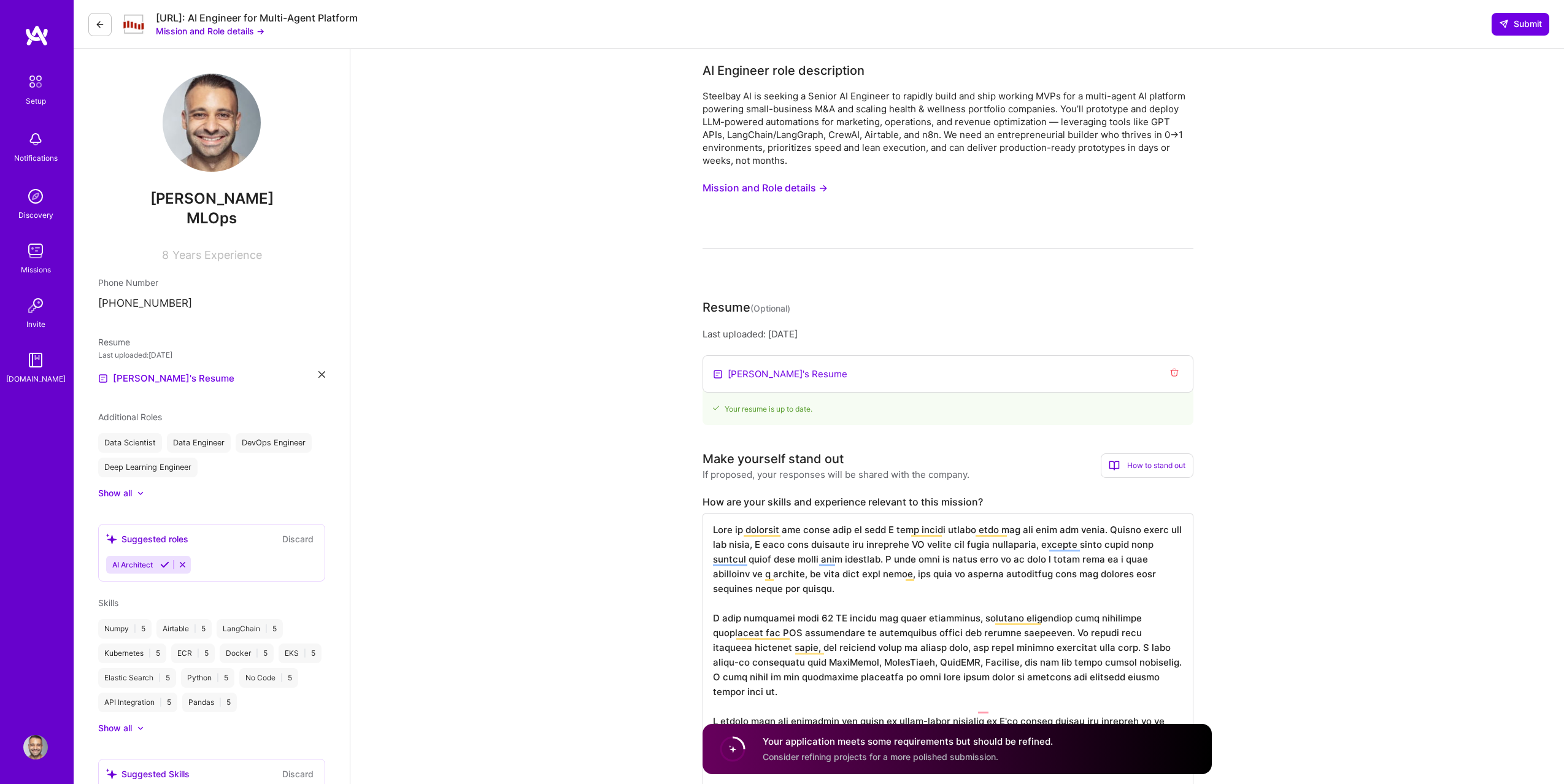
click at [138, 490] on div at bounding box center [140, 492] width 7 height 7
click at [138, 490] on div "Show less" at bounding box center [119, 493] width 41 height 12
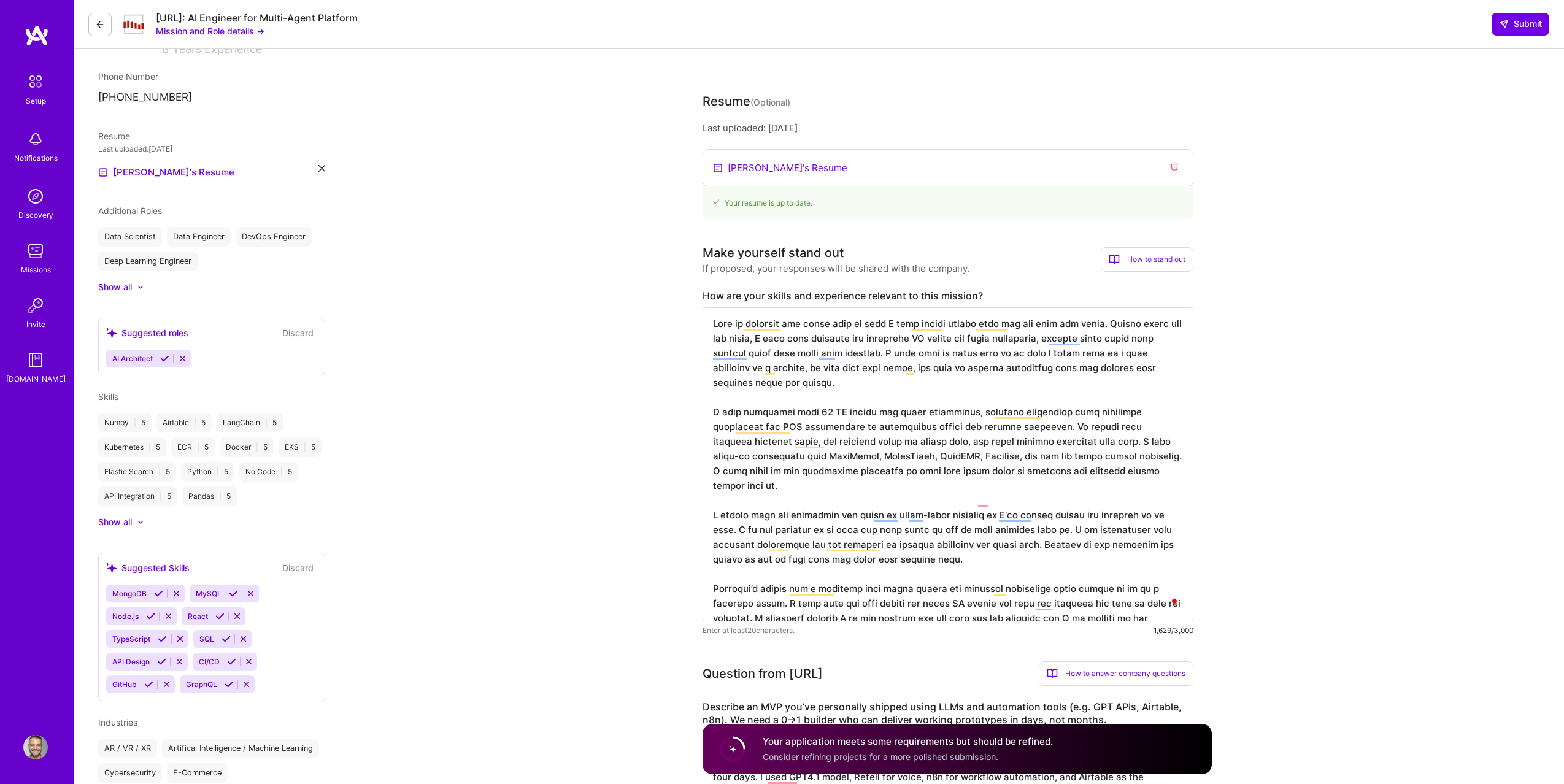
scroll to position [206, 0]
click at [284, 670] on div "MongoDB MySQL Node.js React TypeScript SQL API Design CI/CD GitHub GraphQL" at bounding box center [211, 639] width 211 height 109
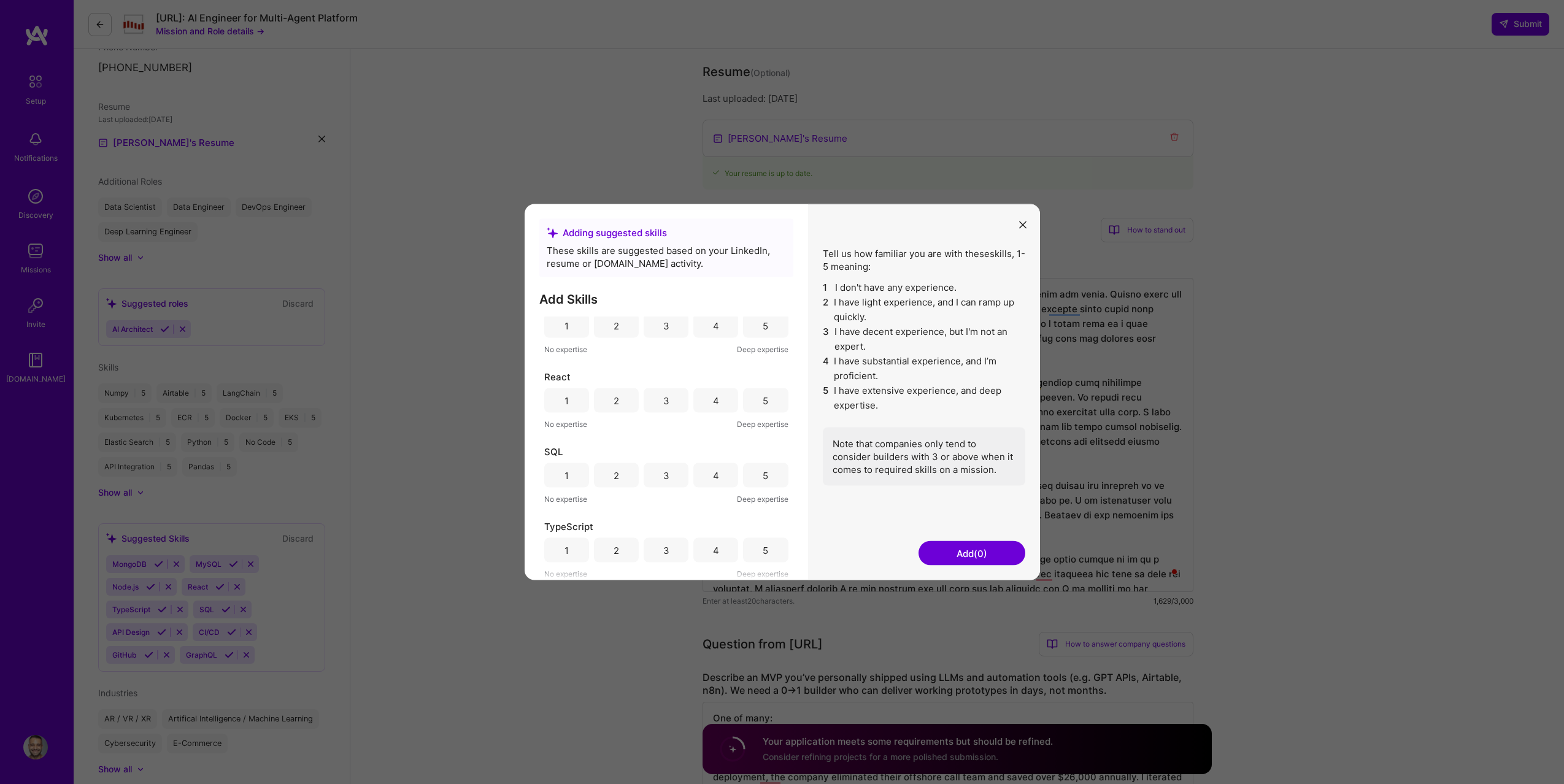
scroll to position [0, 0]
click at [1017, 213] on div "Tell us how familiar you are with these skills , 1-5 meaning: 1 I don't have an…" at bounding box center [924, 392] width 232 height 376
click at [1019, 225] on icon "modal" at bounding box center [1022, 224] width 7 height 7
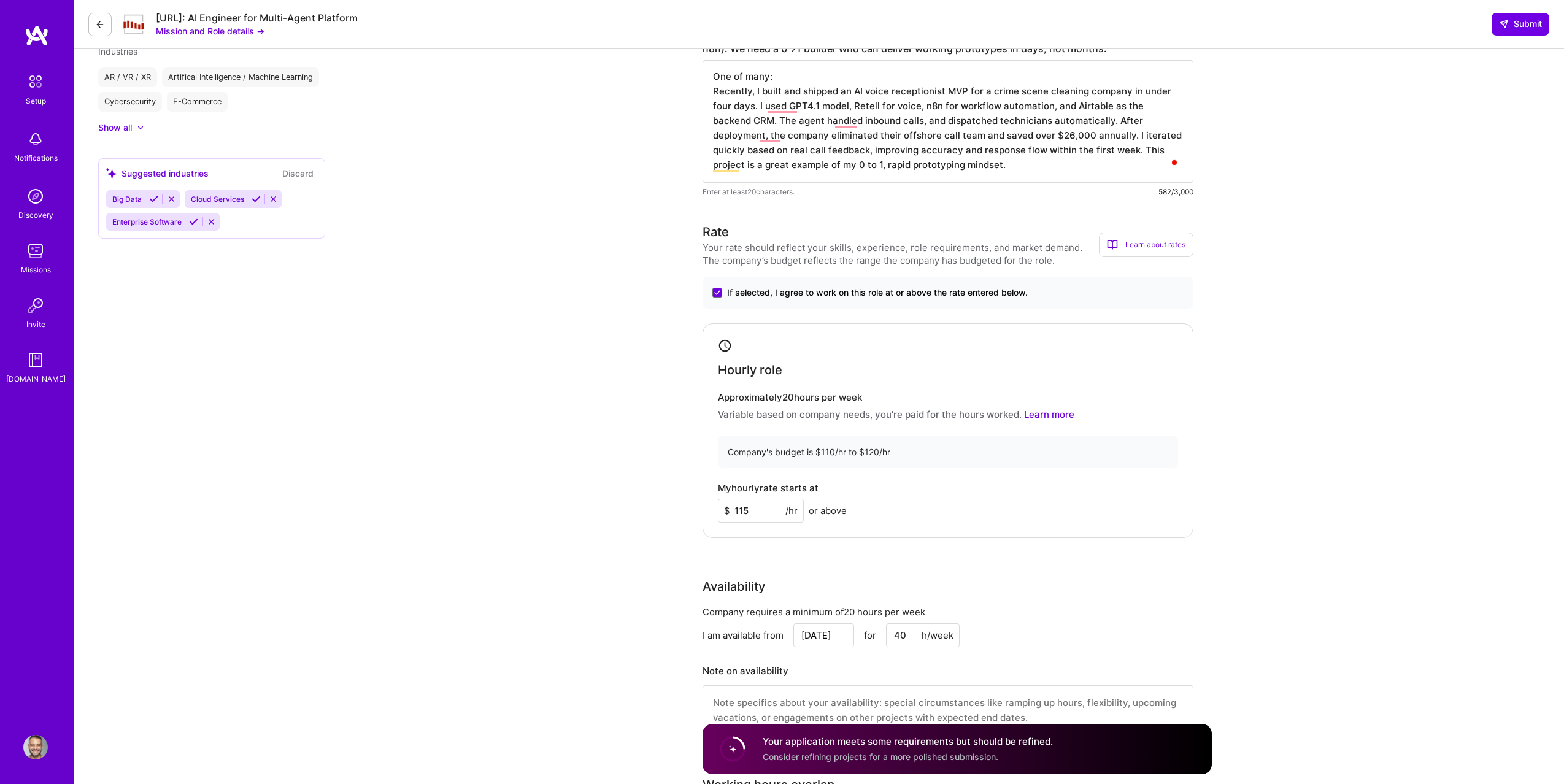
scroll to position [877, 0]
click at [152, 201] on icon at bounding box center [153, 197] width 9 height 9
click at [175, 201] on icon at bounding box center [177, 197] width 9 height 9
click at [188, 205] on div "Enterprise Software" at bounding box center [163, 198] width 114 height 18
click at [188, 196] on button at bounding box center [194, 198] width 17 height 11
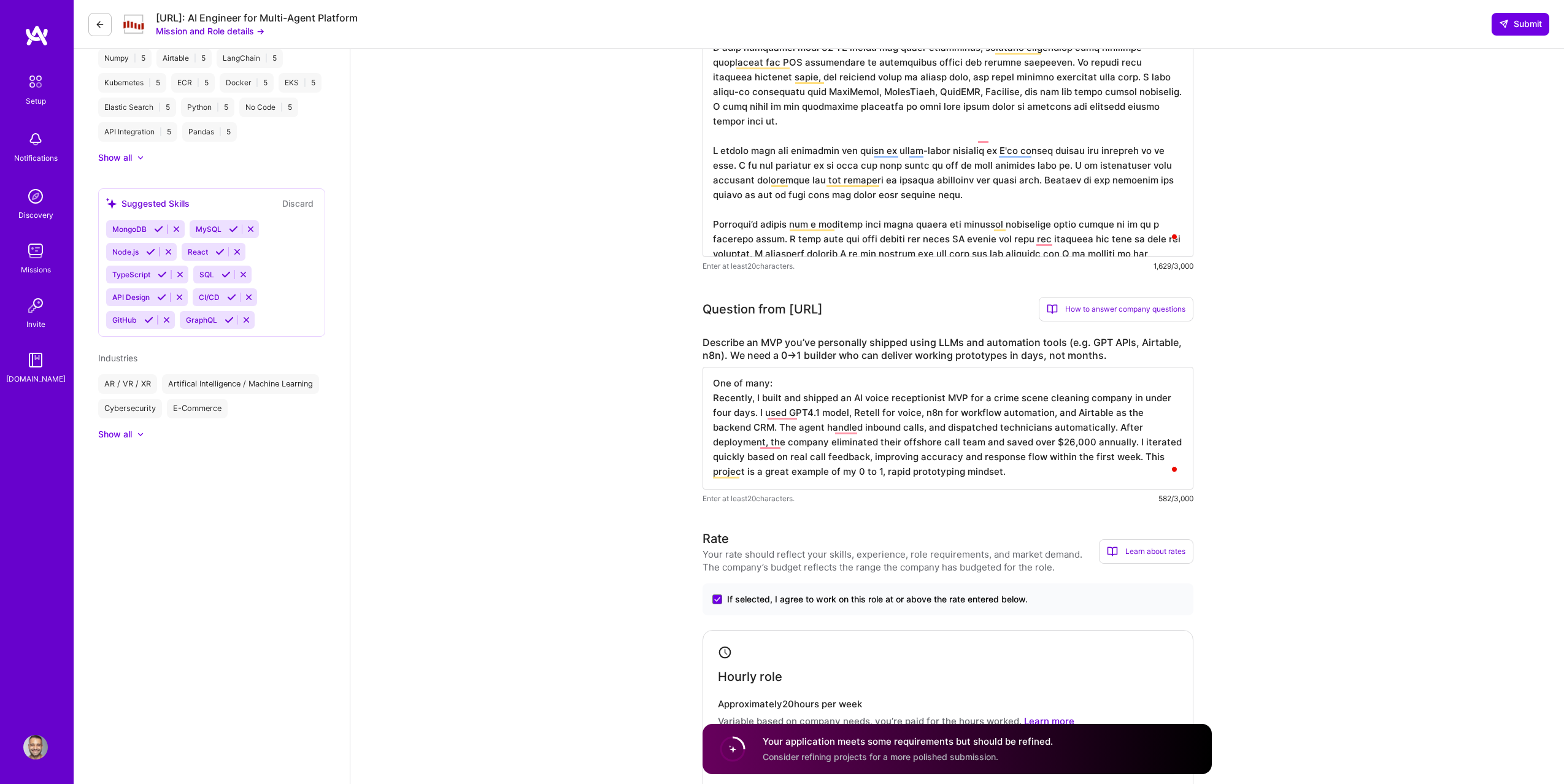
scroll to position [517, 0]
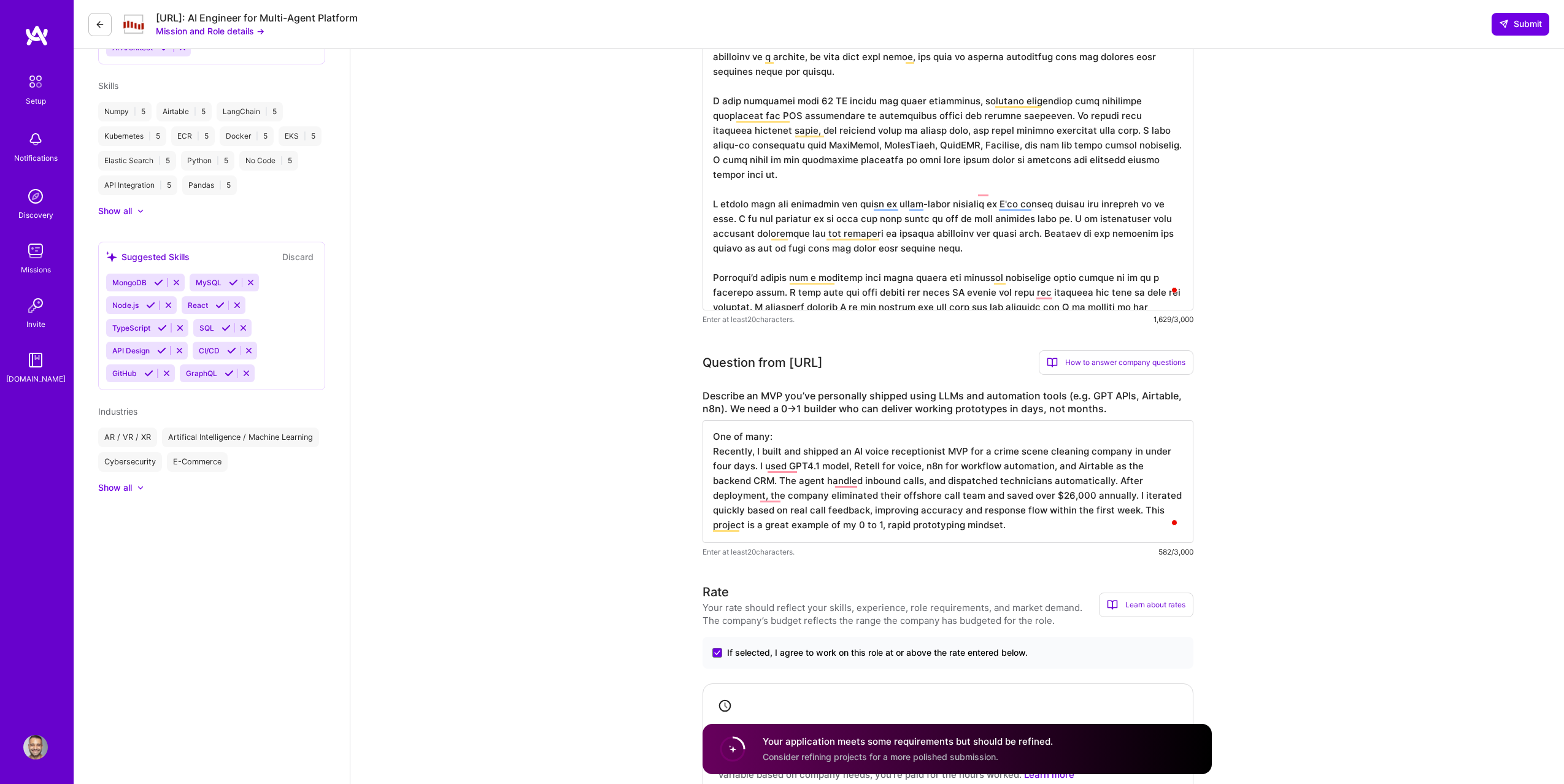
click at [158, 284] on icon at bounding box center [158, 282] width 9 height 9
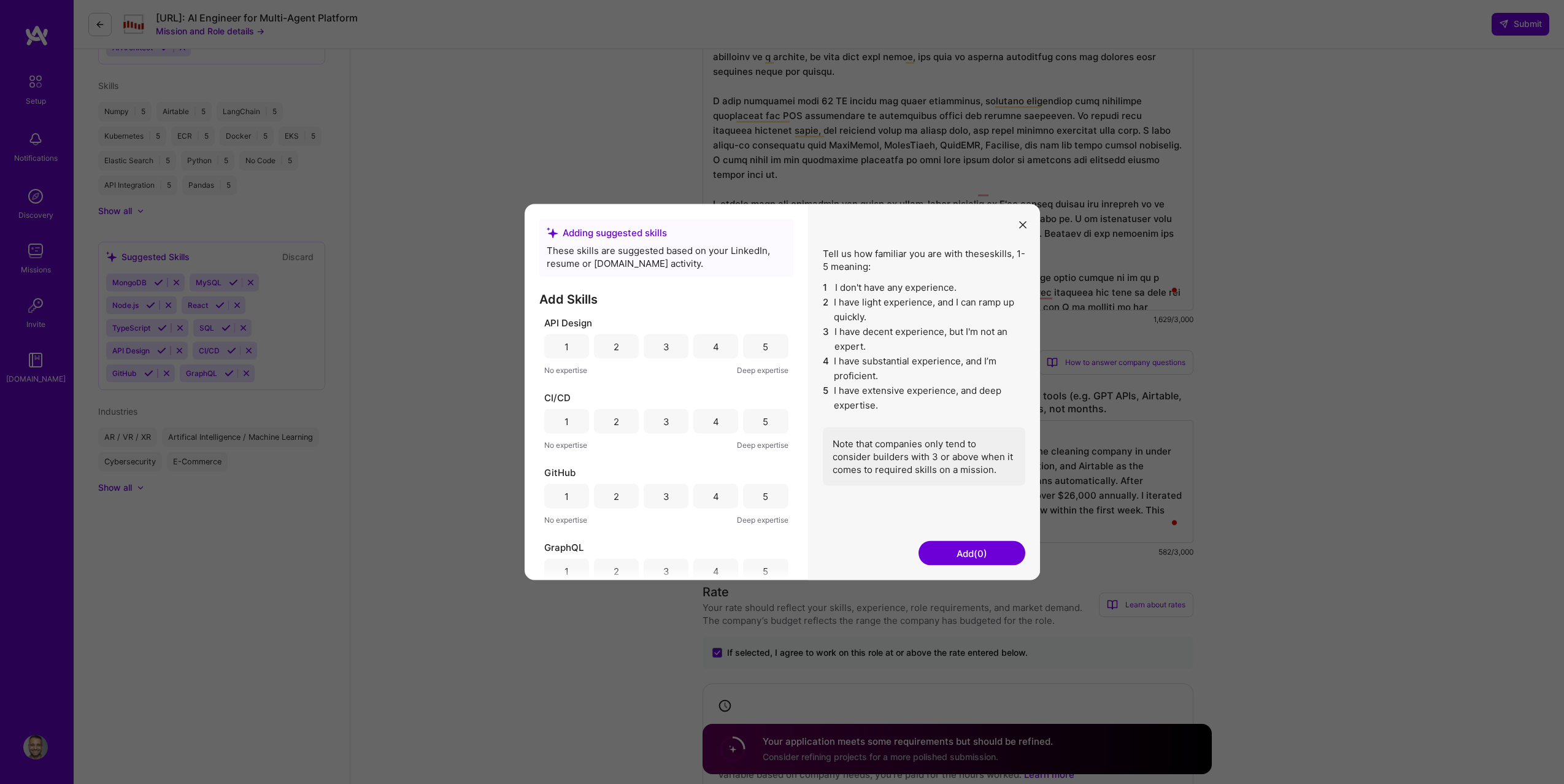
click at [1015, 225] on button "modal" at bounding box center [1022, 224] width 15 height 21
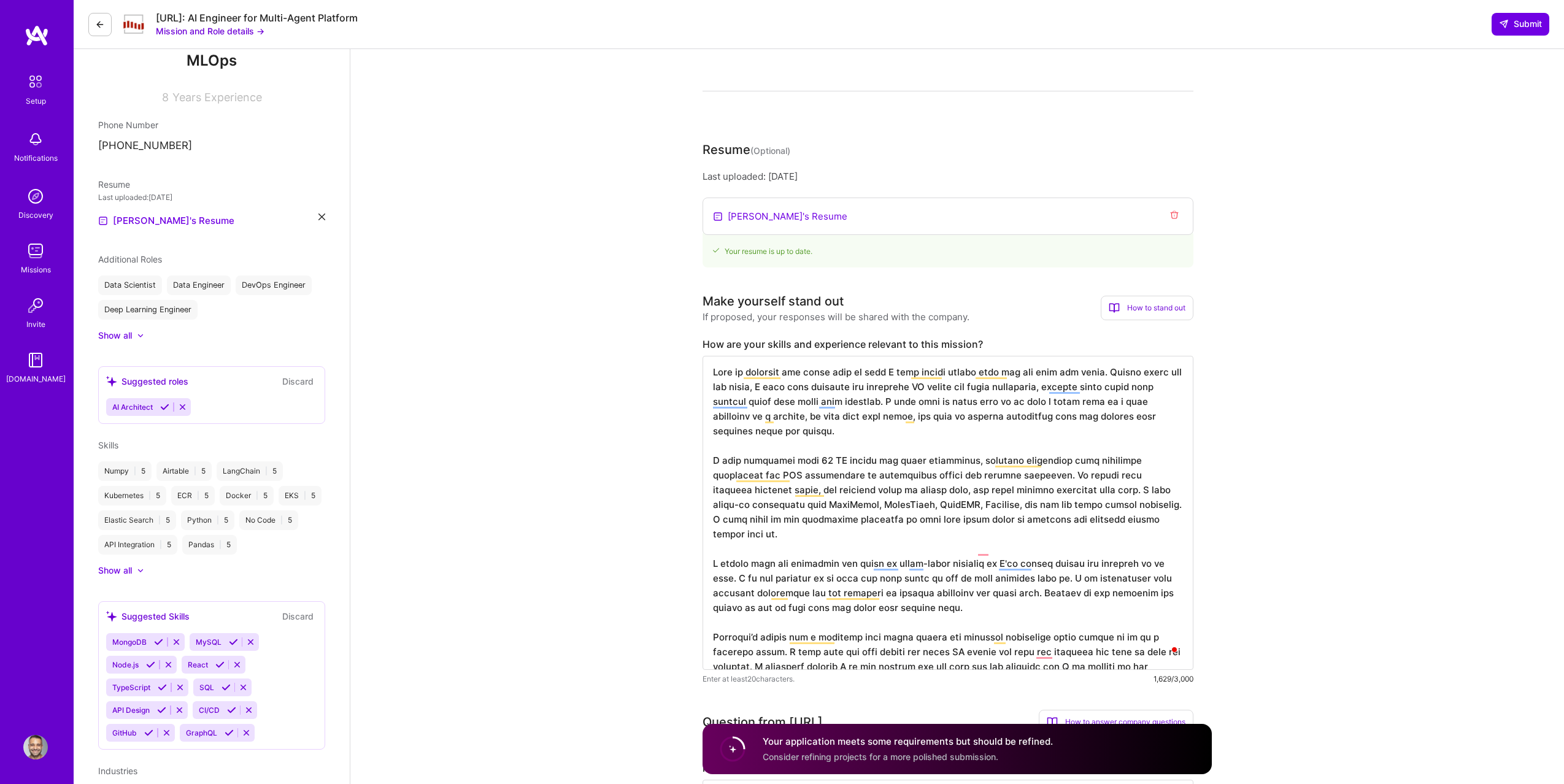
scroll to position [156, 0]
click at [161, 407] on icon at bounding box center [164, 408] width 9 height 9
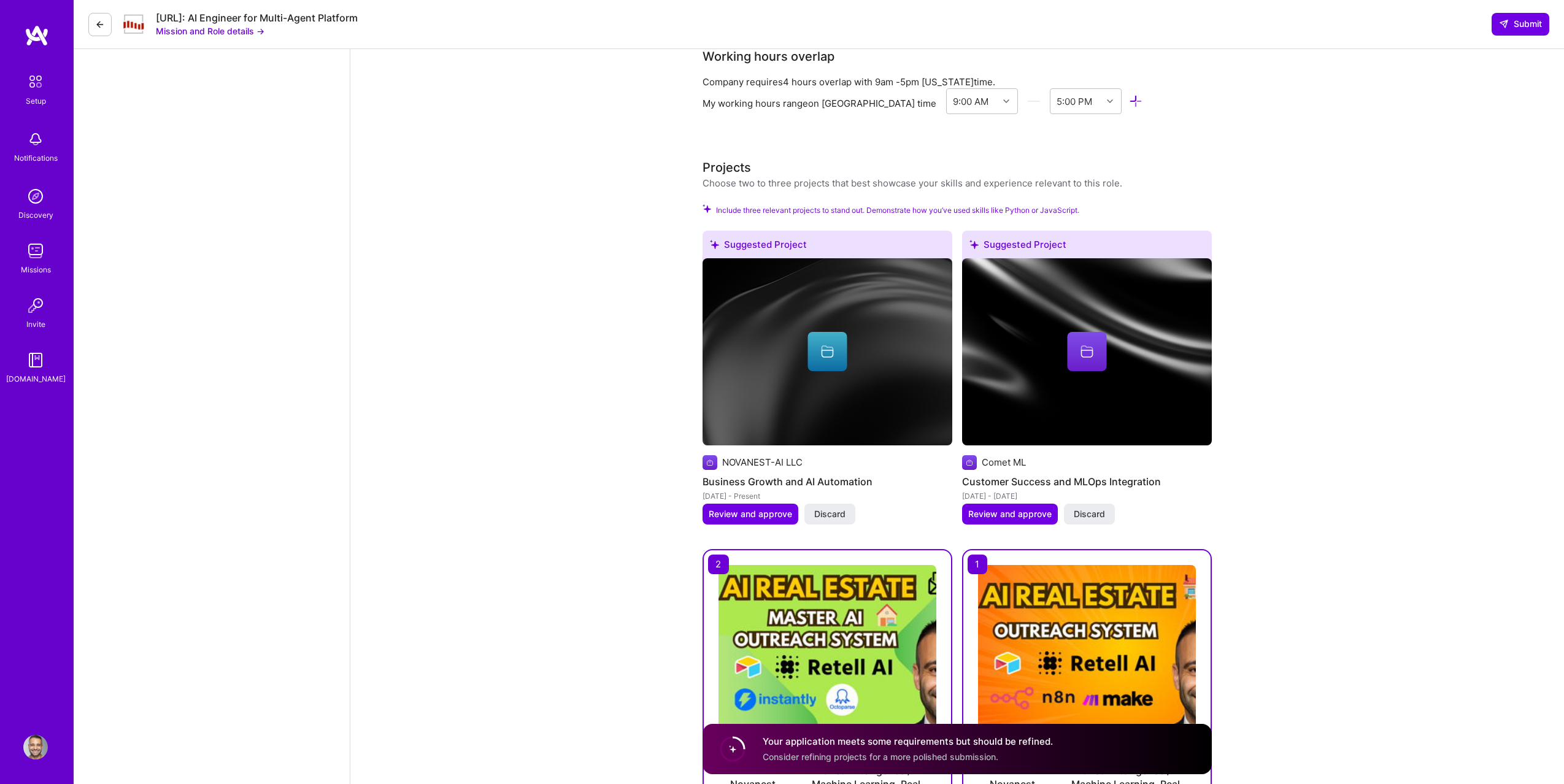
scroll to position [1602, 0]
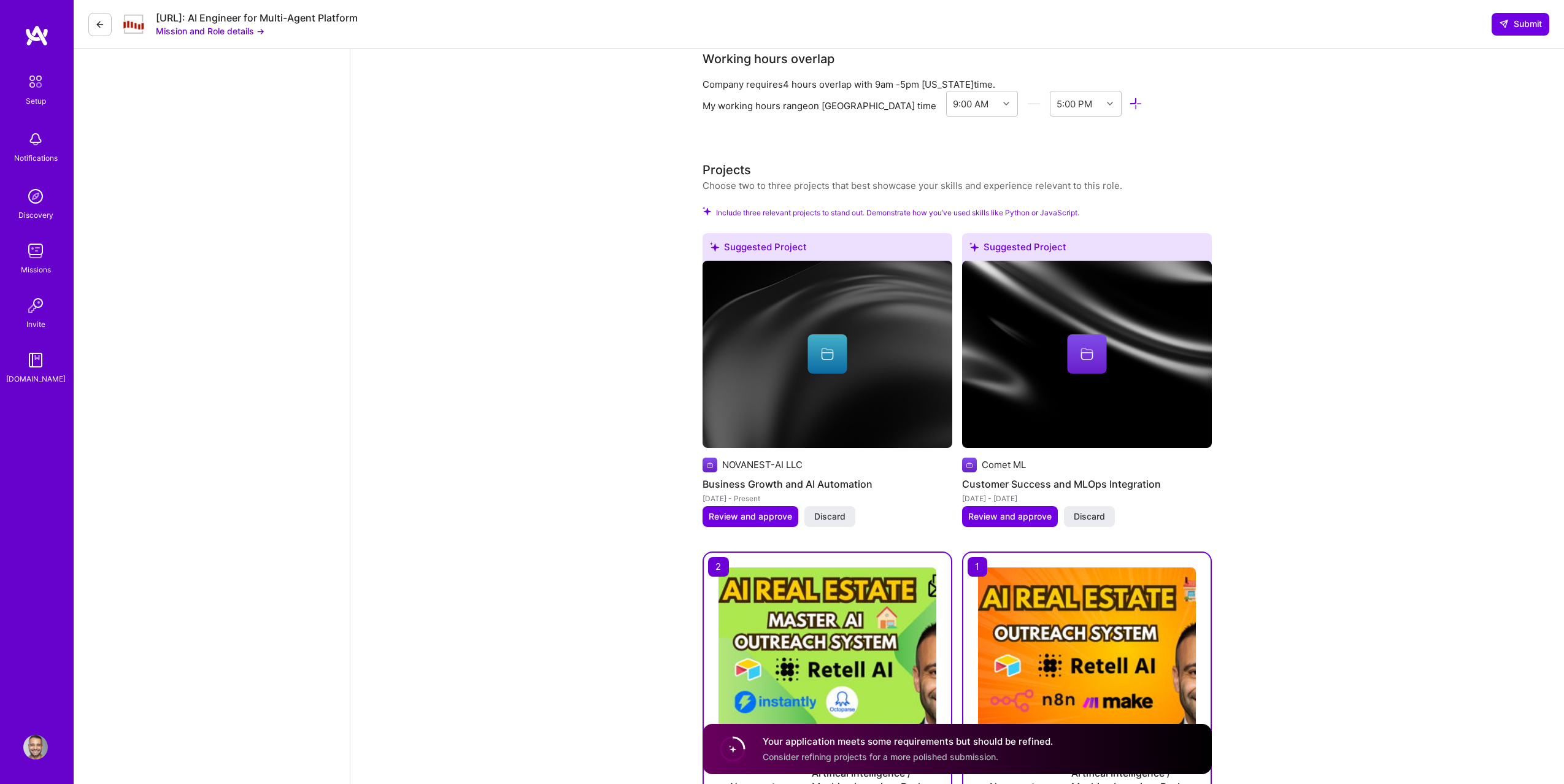
click at [867, 292] on img at bounding box center [828, 354] width 250 height 187
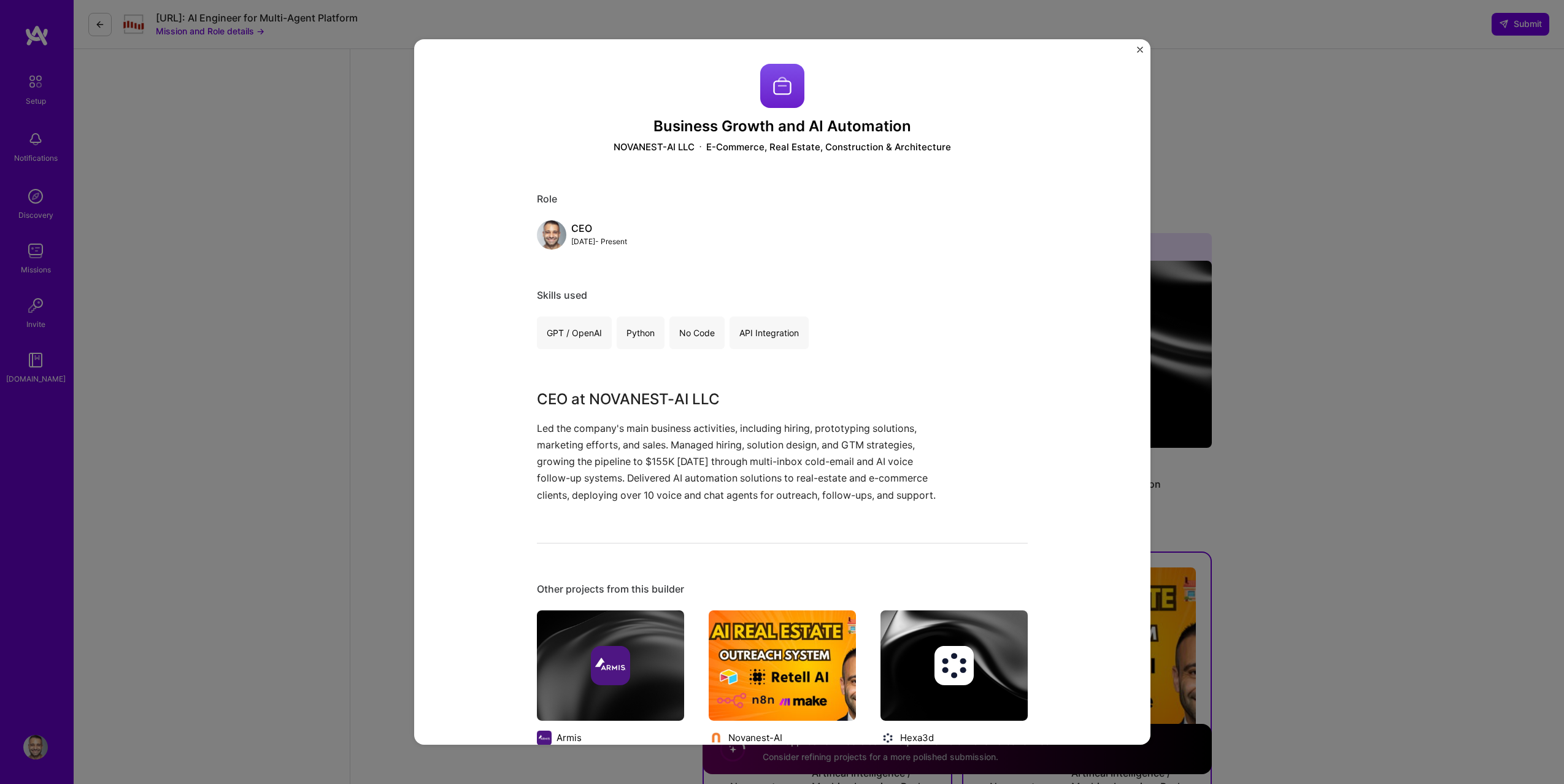
scroll to position [569, 0]
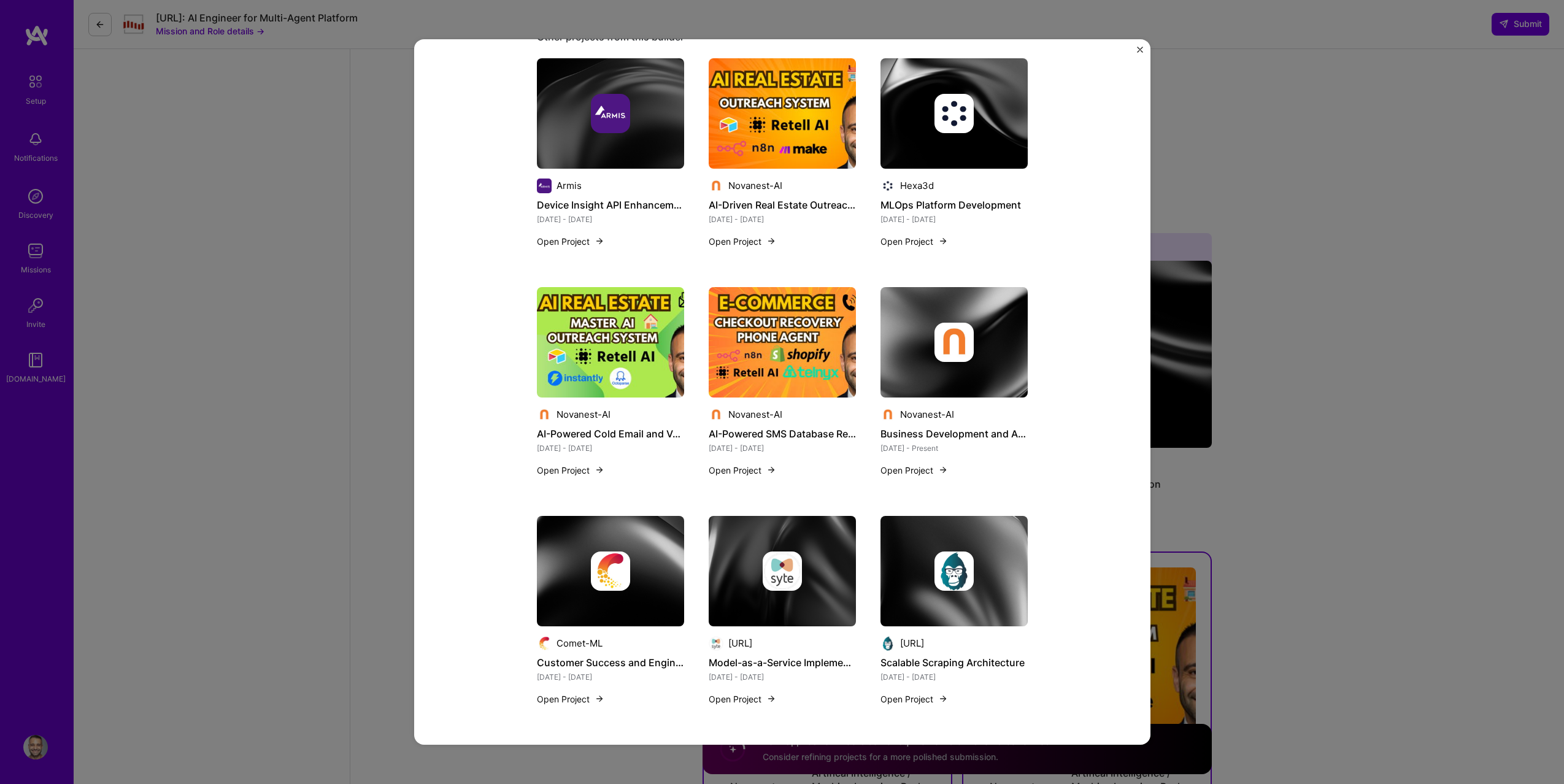
click at [1138, 48] on img "Close" at bounding box center [1140, 49] width 6 height 6
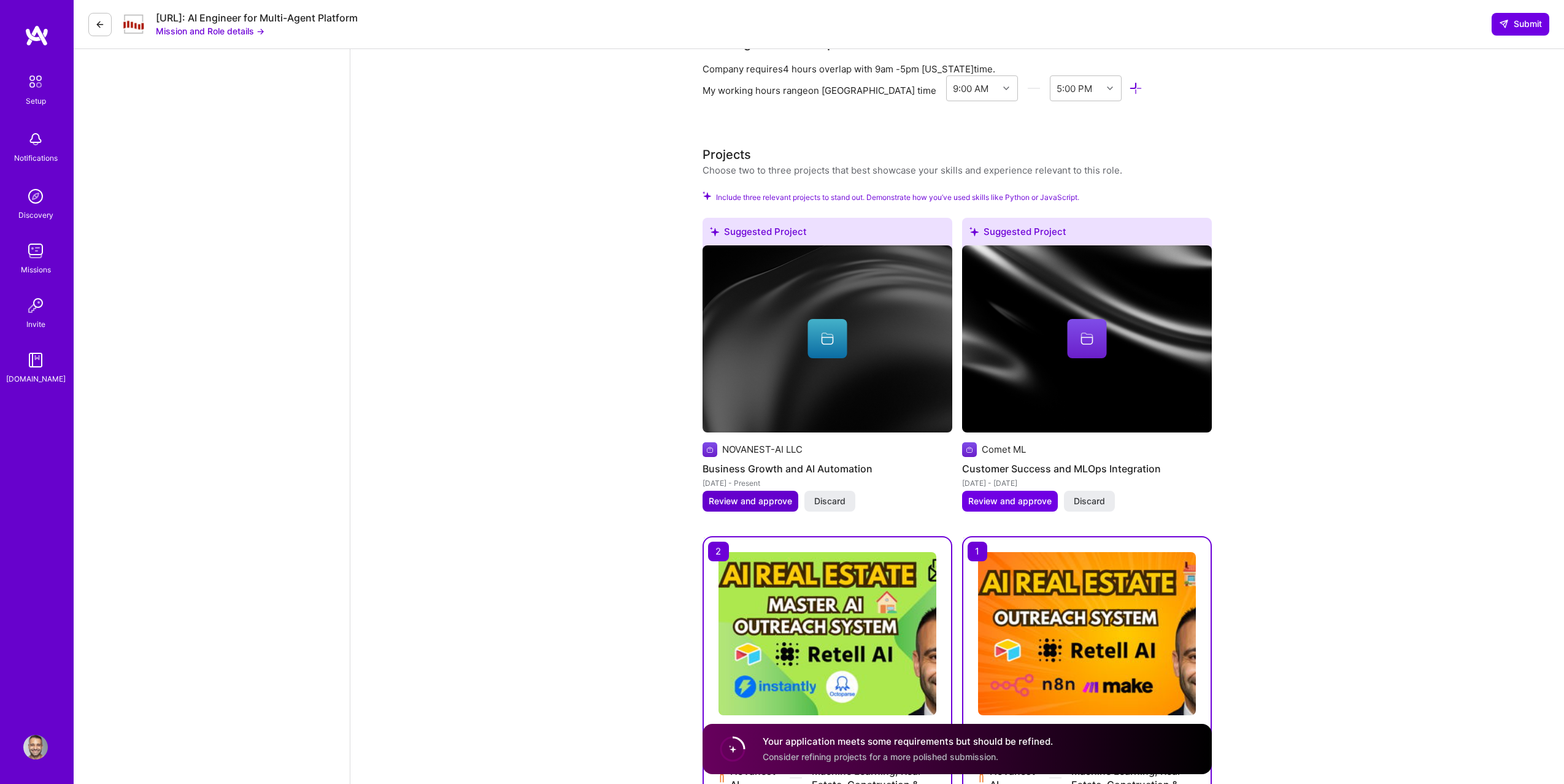
scroll to position [1617, 0]
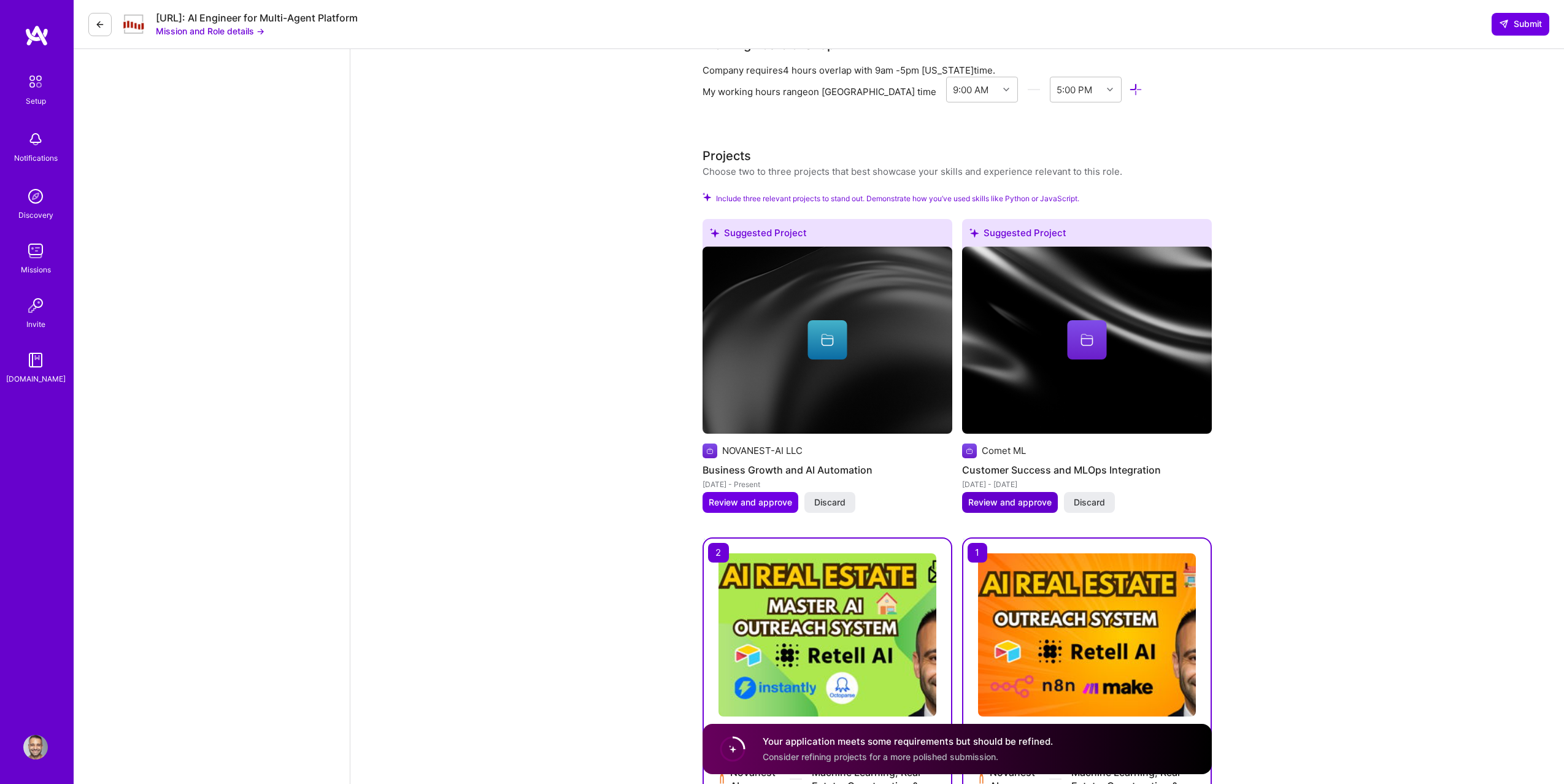
click at [1003, 500] on span "Review and approve" at bounding box center [1010, 502] width 84 height 12
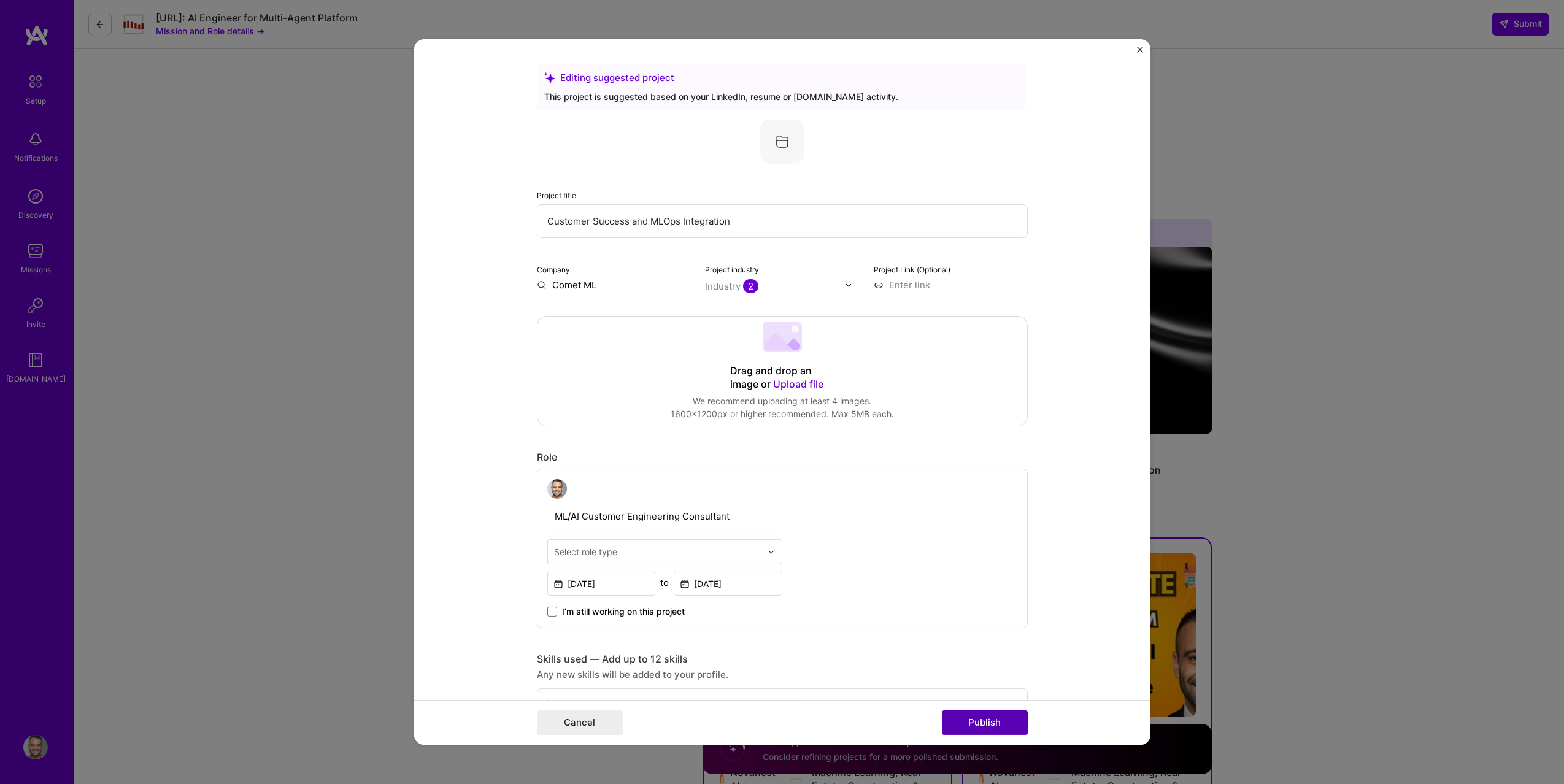
click at [980, 715] on button "Publish" at bounding box center [984, 722] width 86 height 25
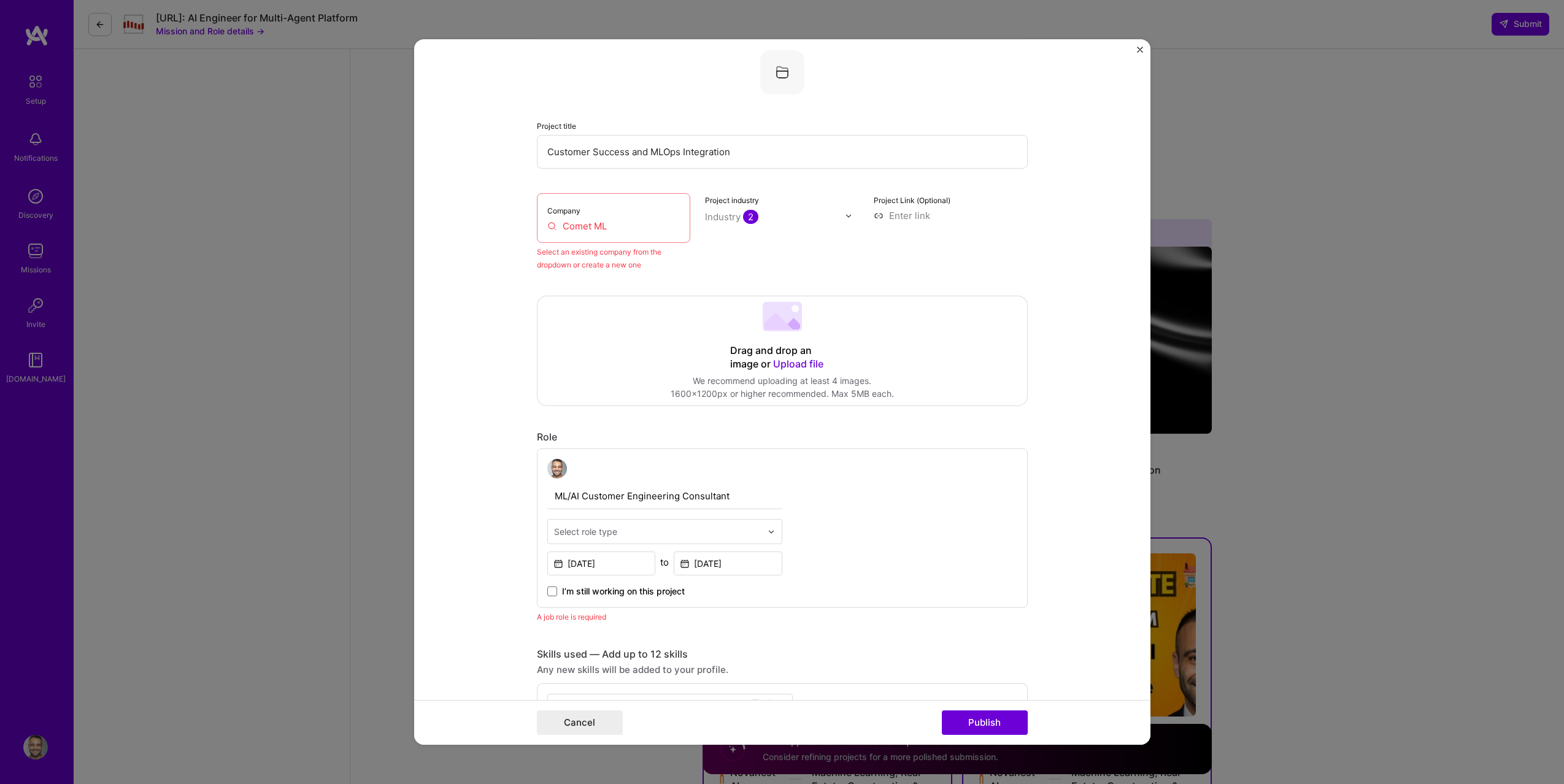
scroll to position [81, 0]
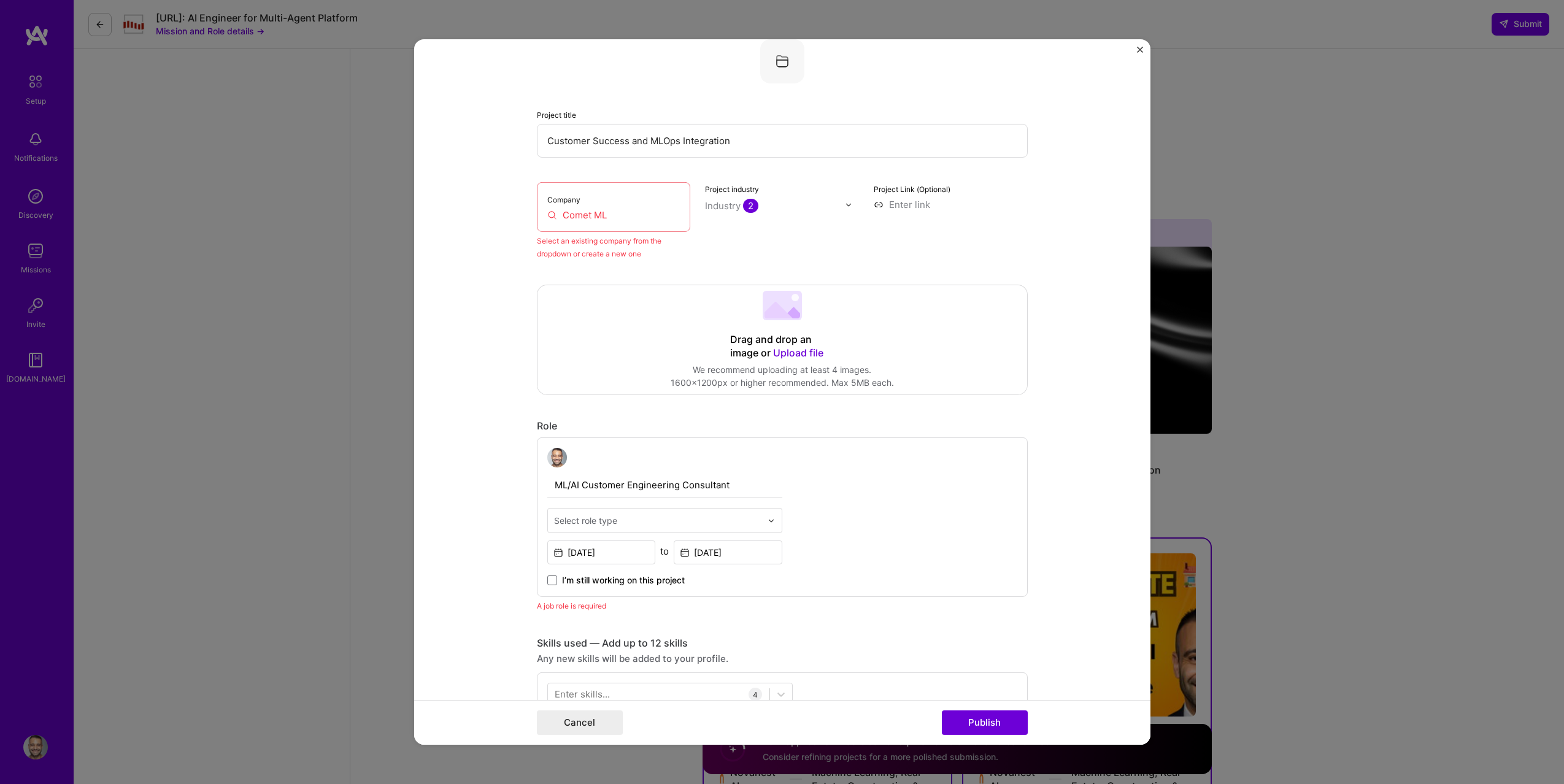
click at [1138, 53] on button "Close" at bounding box center [1140, 52] width 6 height 13
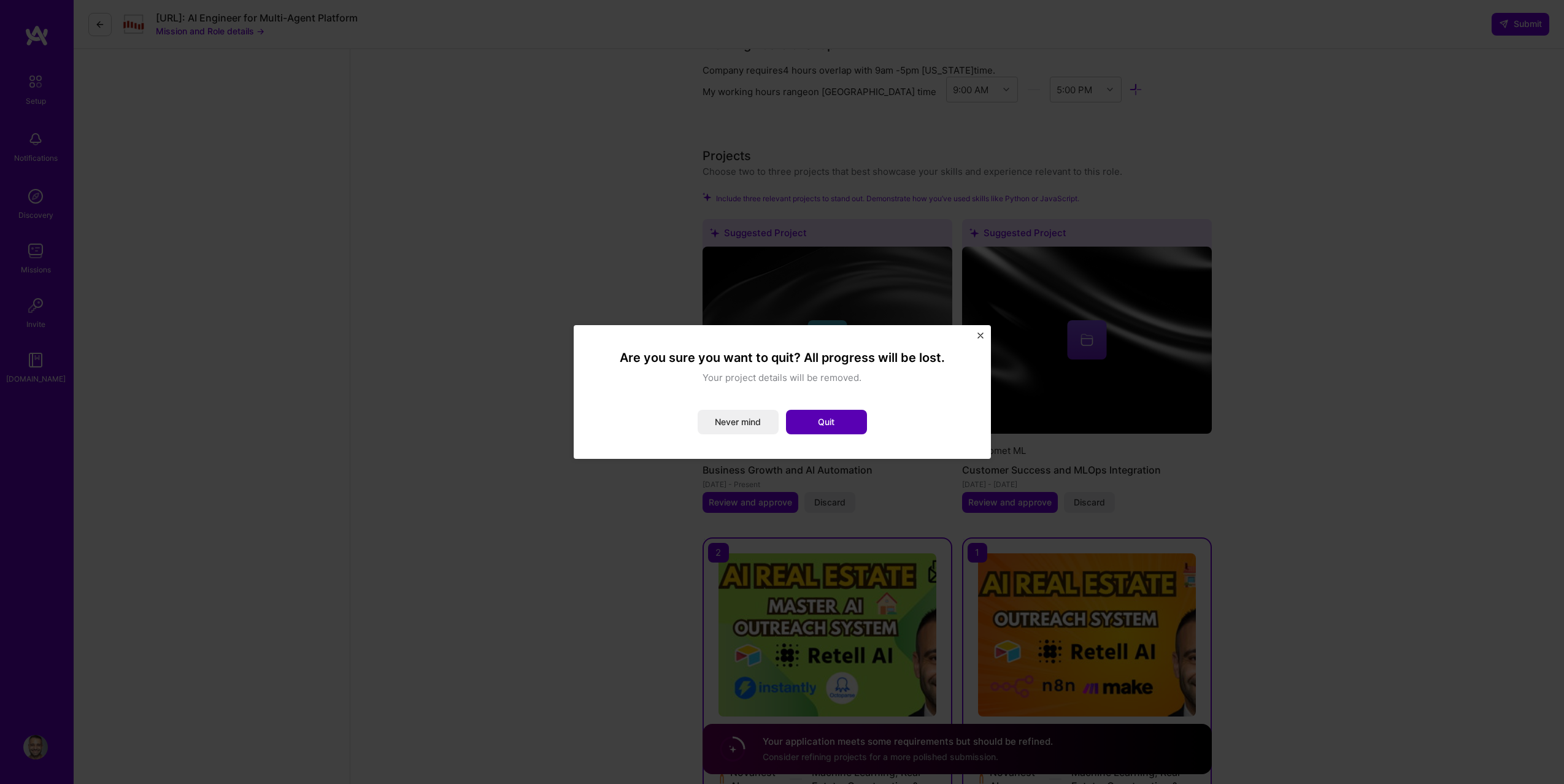
click at [834, 422] on button "Quit" at bounding box center [827, 421] width 81 height 25
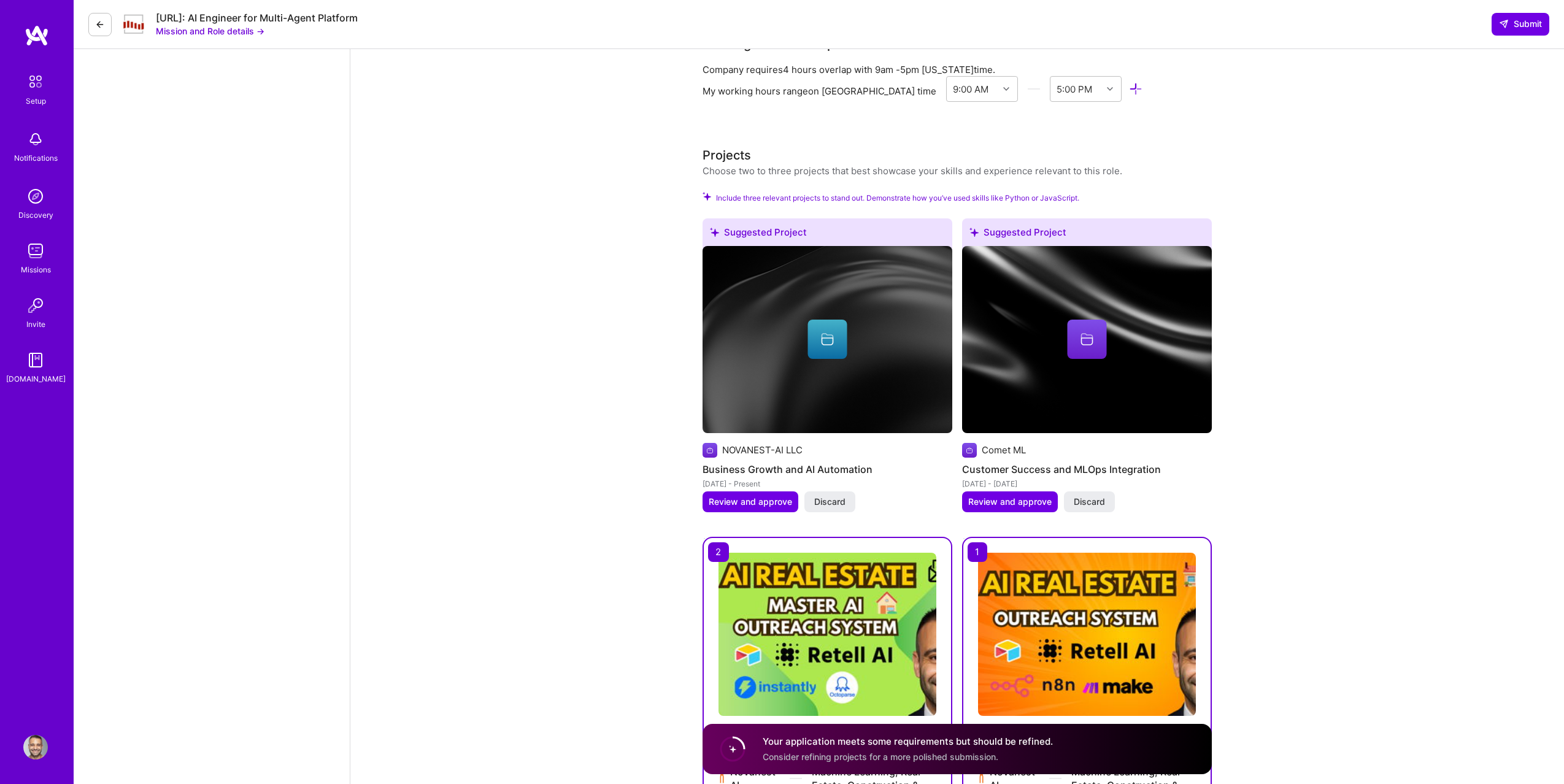
scroll to position [1808, 0]
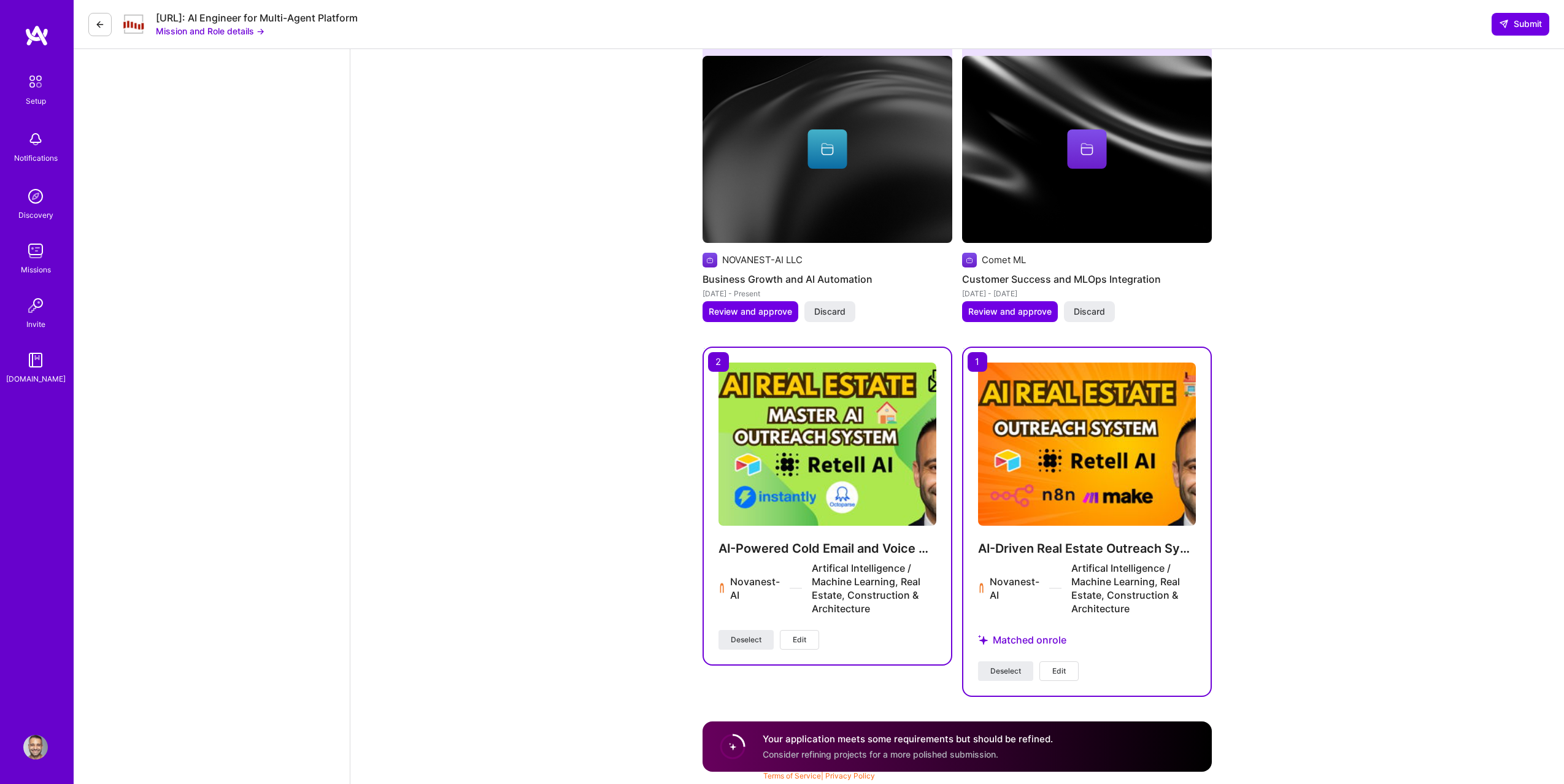
click at [732, 748] on circle at bounding box center [733, 747] width 24 height 24
click at [1009, 664] on button "Deselect" at bounding box center [1006, 671] width 55 height 20
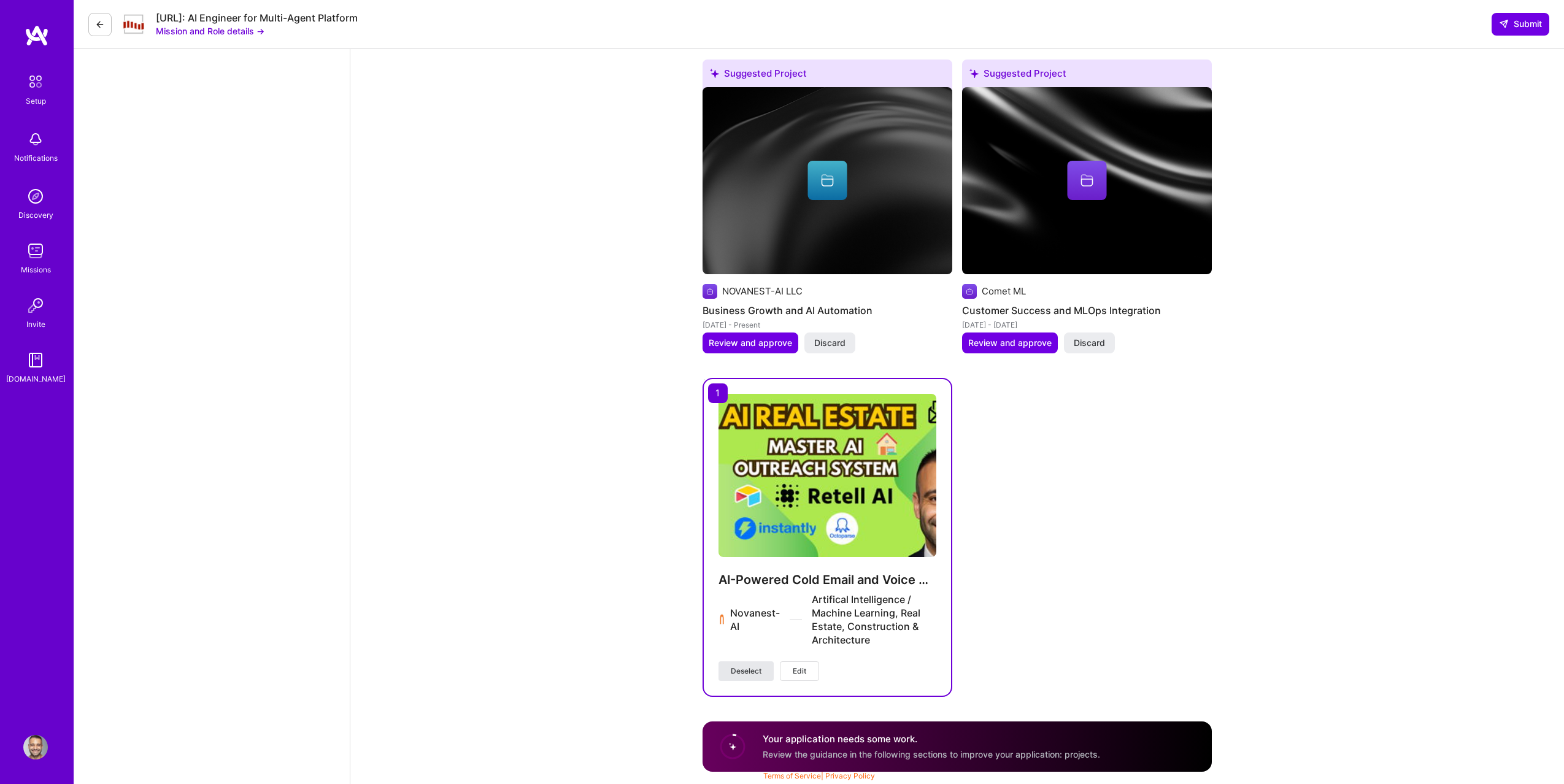
click at [754, 668] on span "Deselect" at bounding box center [746, 670] width 30 height 11
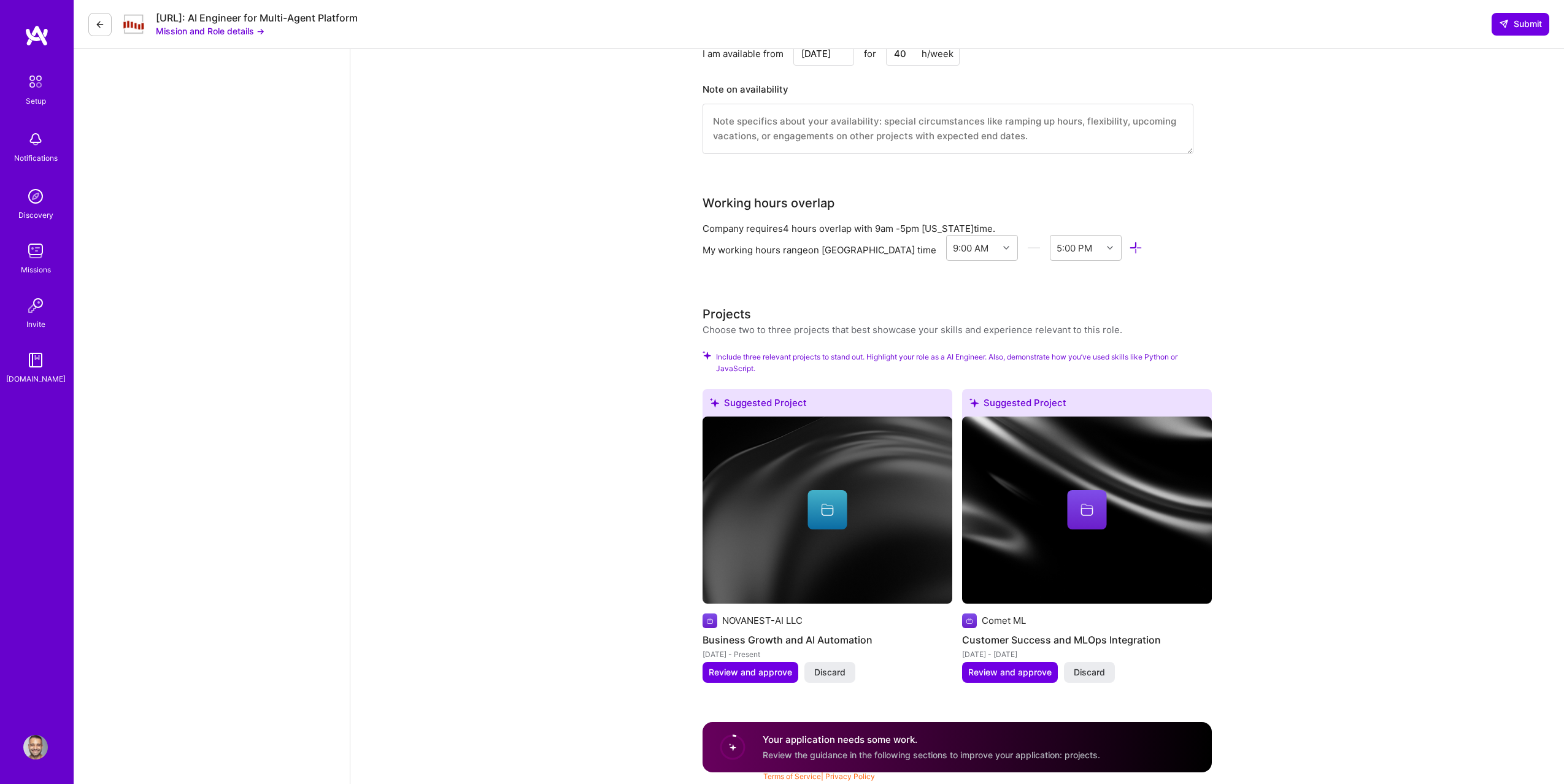
scroll to position [1459, 0]
click at [761, 675] on span "Review and approve" at bounding box center [750, 671] width 84 height 12
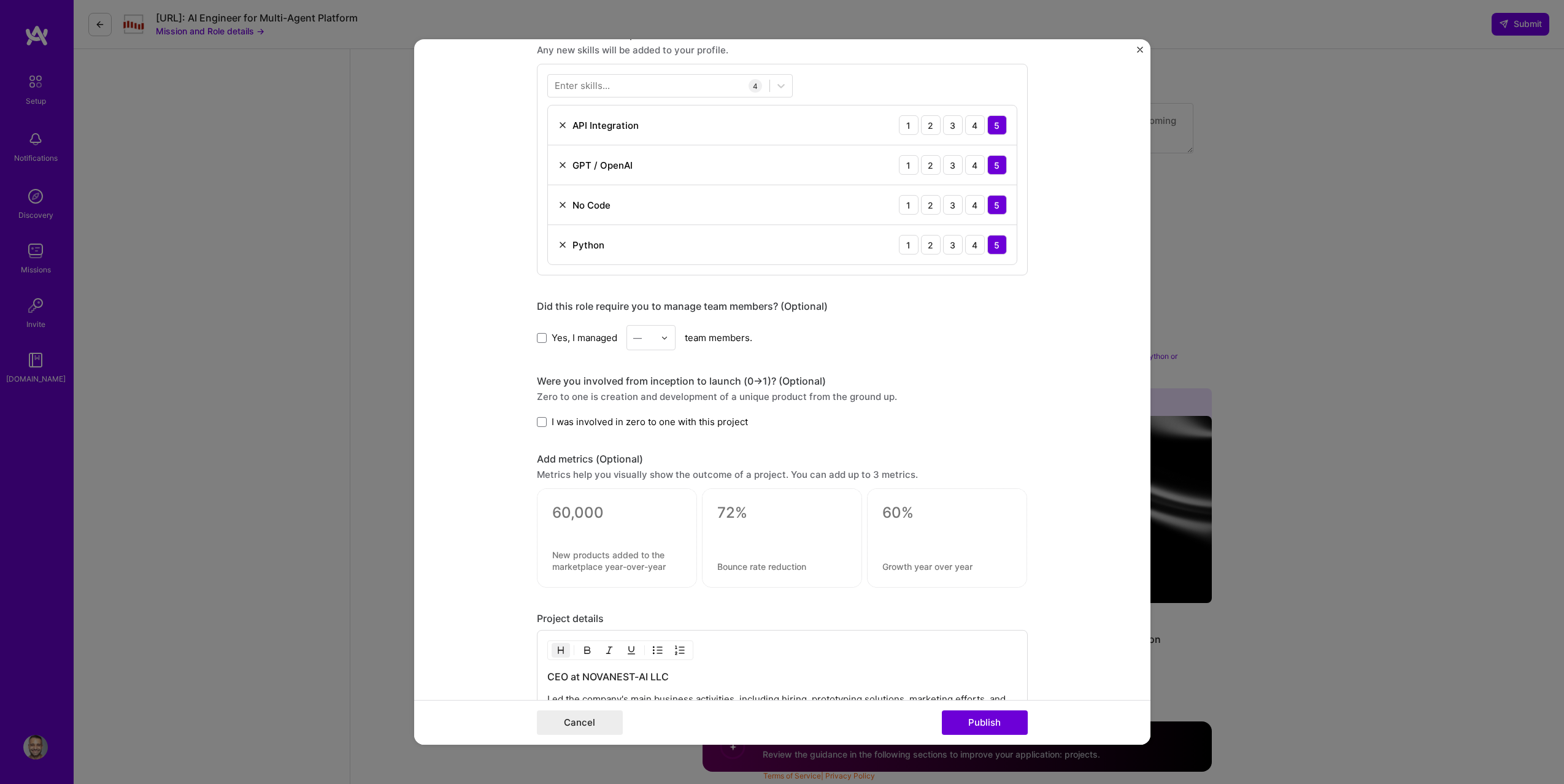
scroll to position [0, 0]
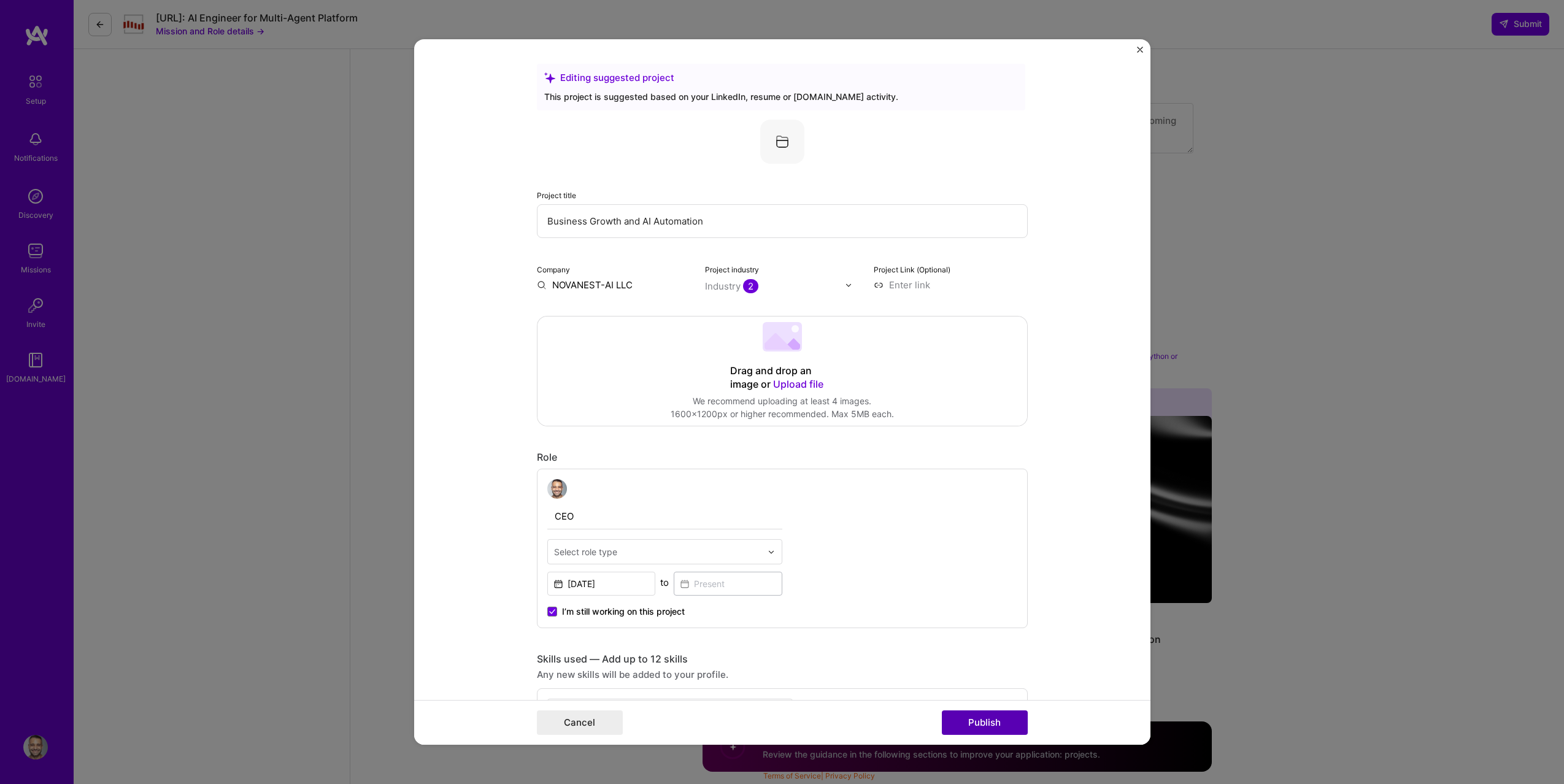
click at [971, 716] on button "Publish" at bounding box center [984, 722] width 86 height 25
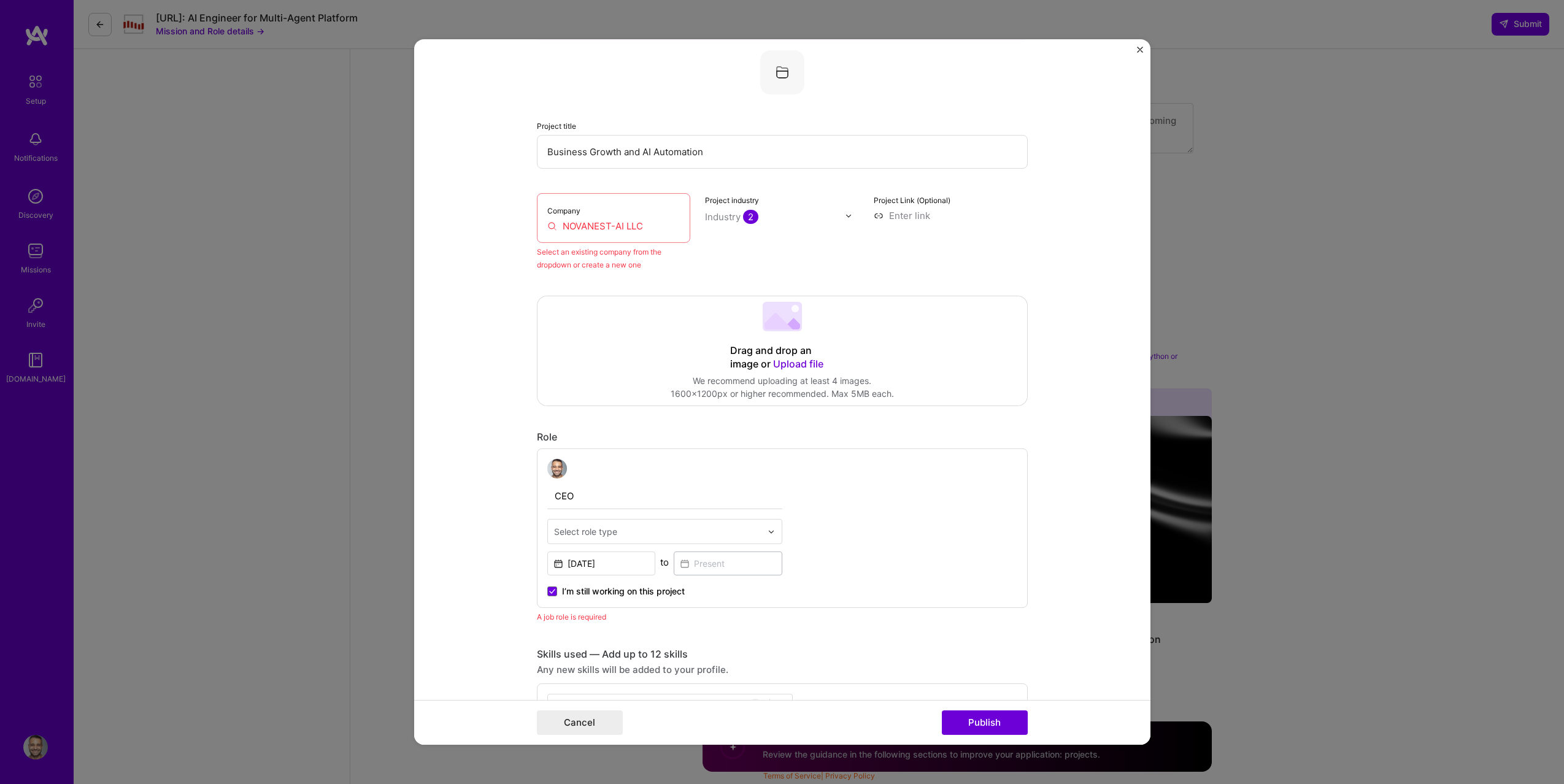
scroll to position [81, 0]
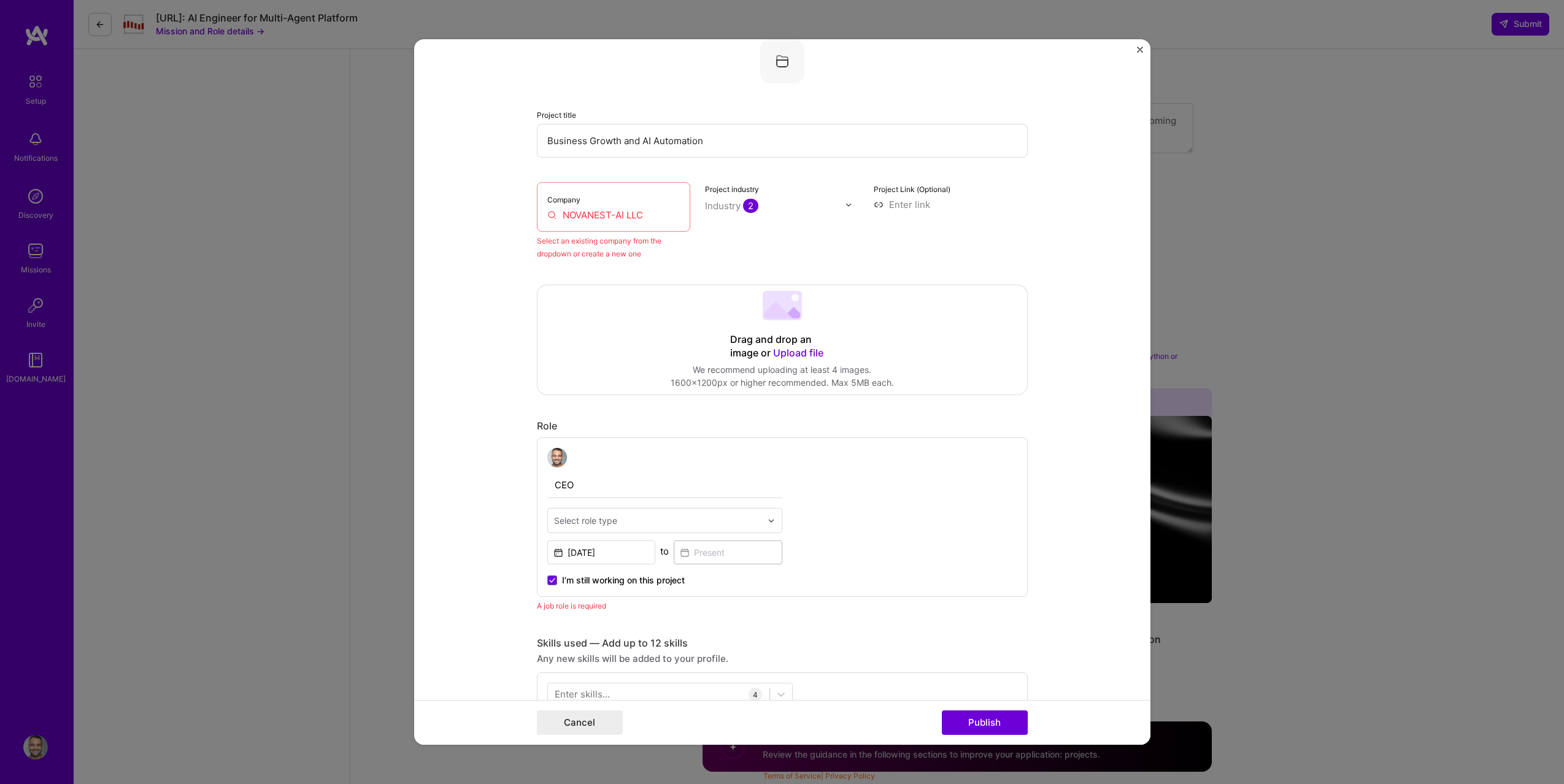
click at [593, 209] on input "NOVANEST-AI LLC" at bounding box center [613, 214] width 133 height 13
click at [638, 206] on div "Company NOVANEST-AI LLC" at bounding box center [613, 206] width 154 height 50
click at [638, 211] on input "NOVANEST-AI LLC" at bounding box center [613, 214] width 133 height 13
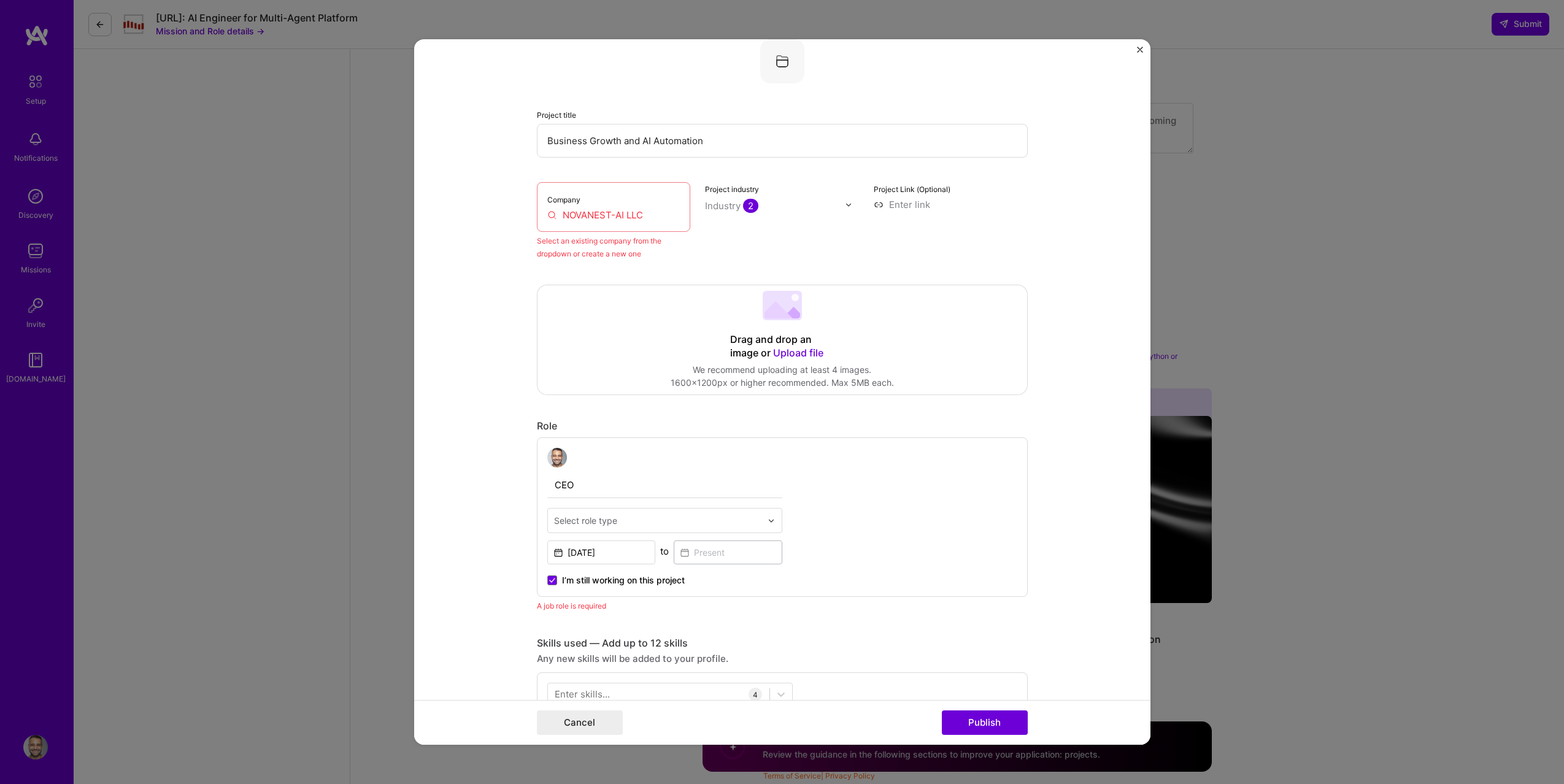
click at [638, 211] on input "NOVANEST-AI LLC" at bounding box center [613, 214] width 133 height 13
click at [1141, 51] on img "Close" at bounding box center [1140, 49] width 6 height 6
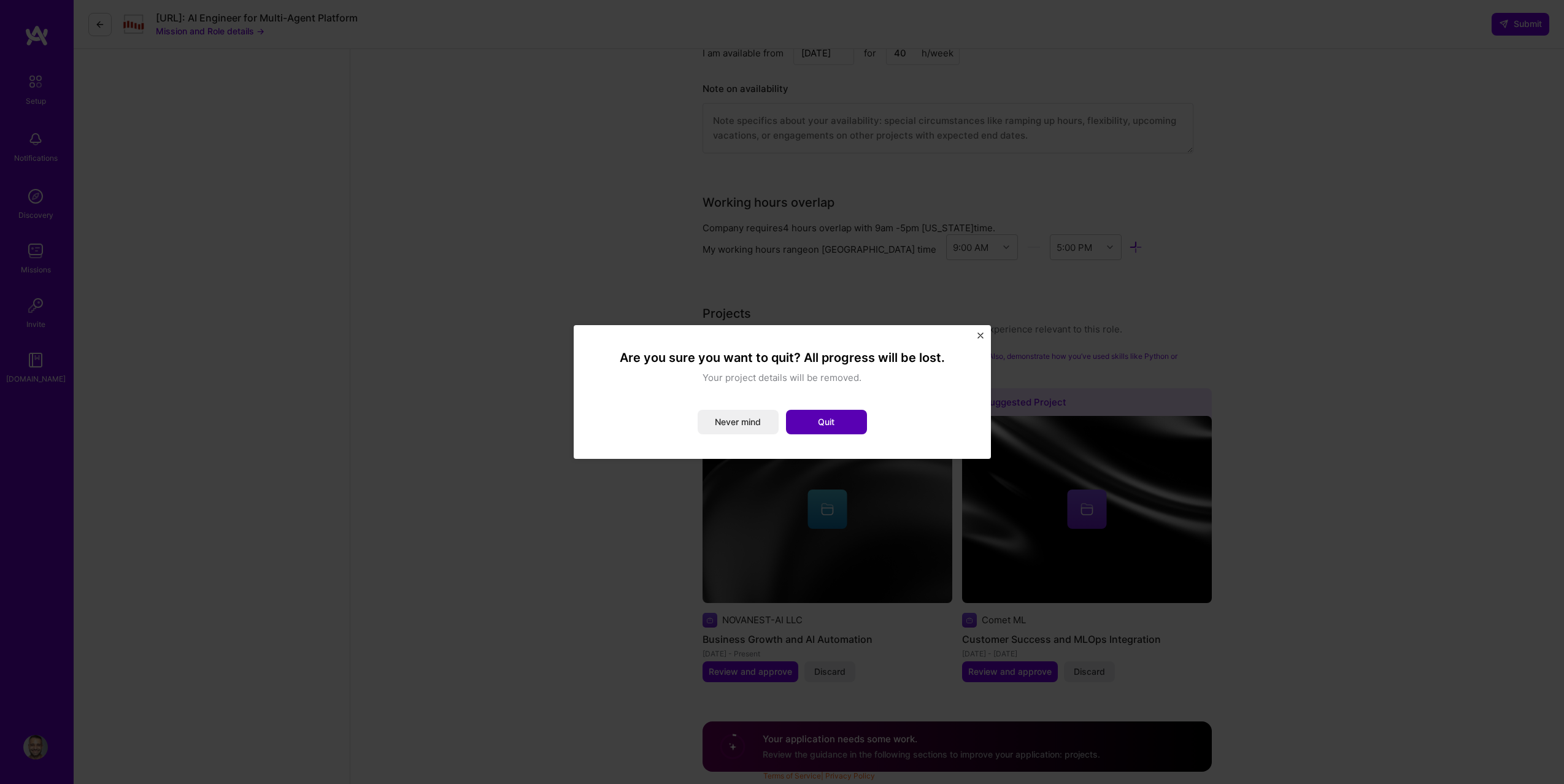
click at [857, 422] on button "Quit" at bounding box center [827, 421] width 81 height 25
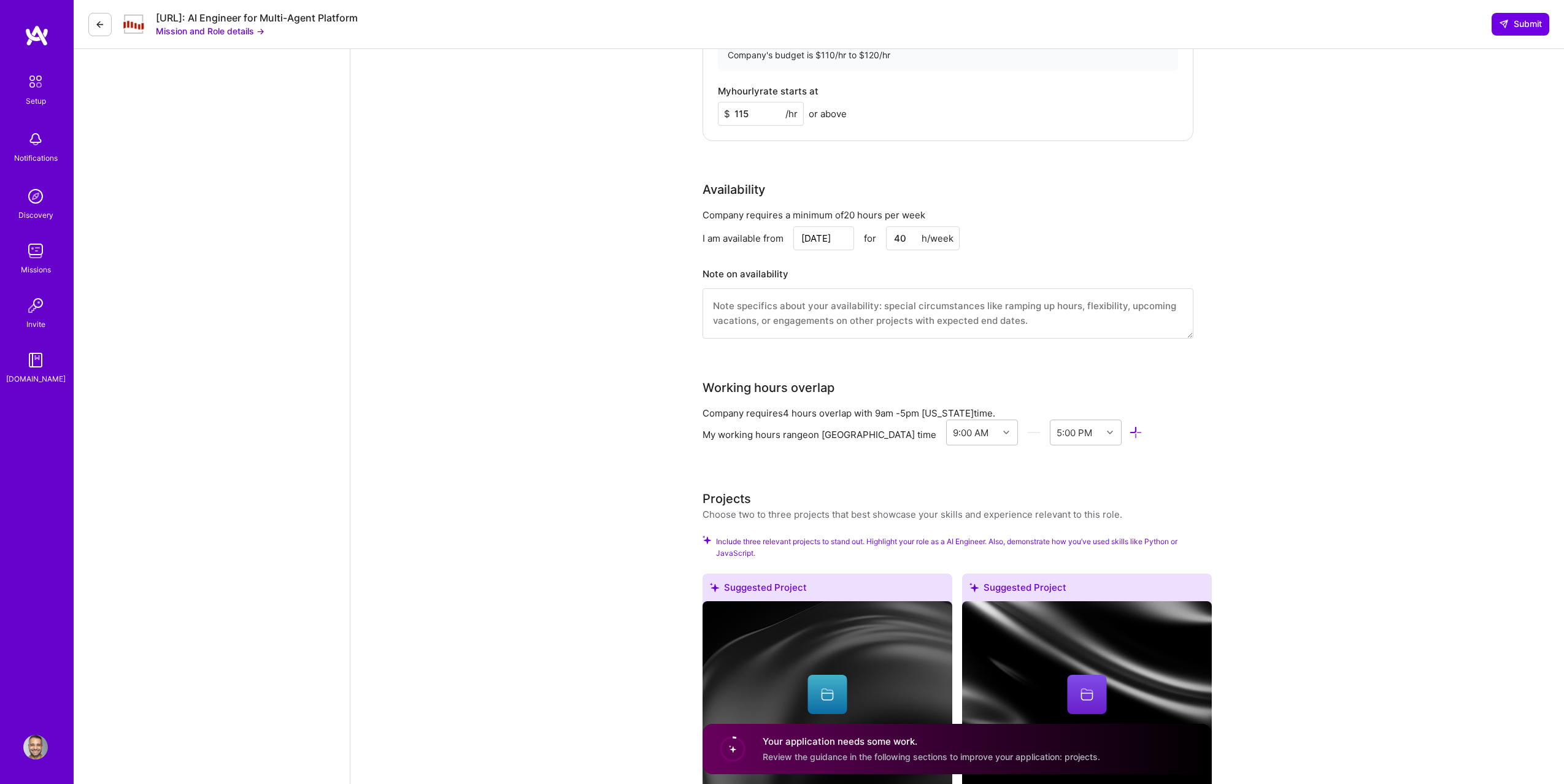
scroll to position [1459, 0]
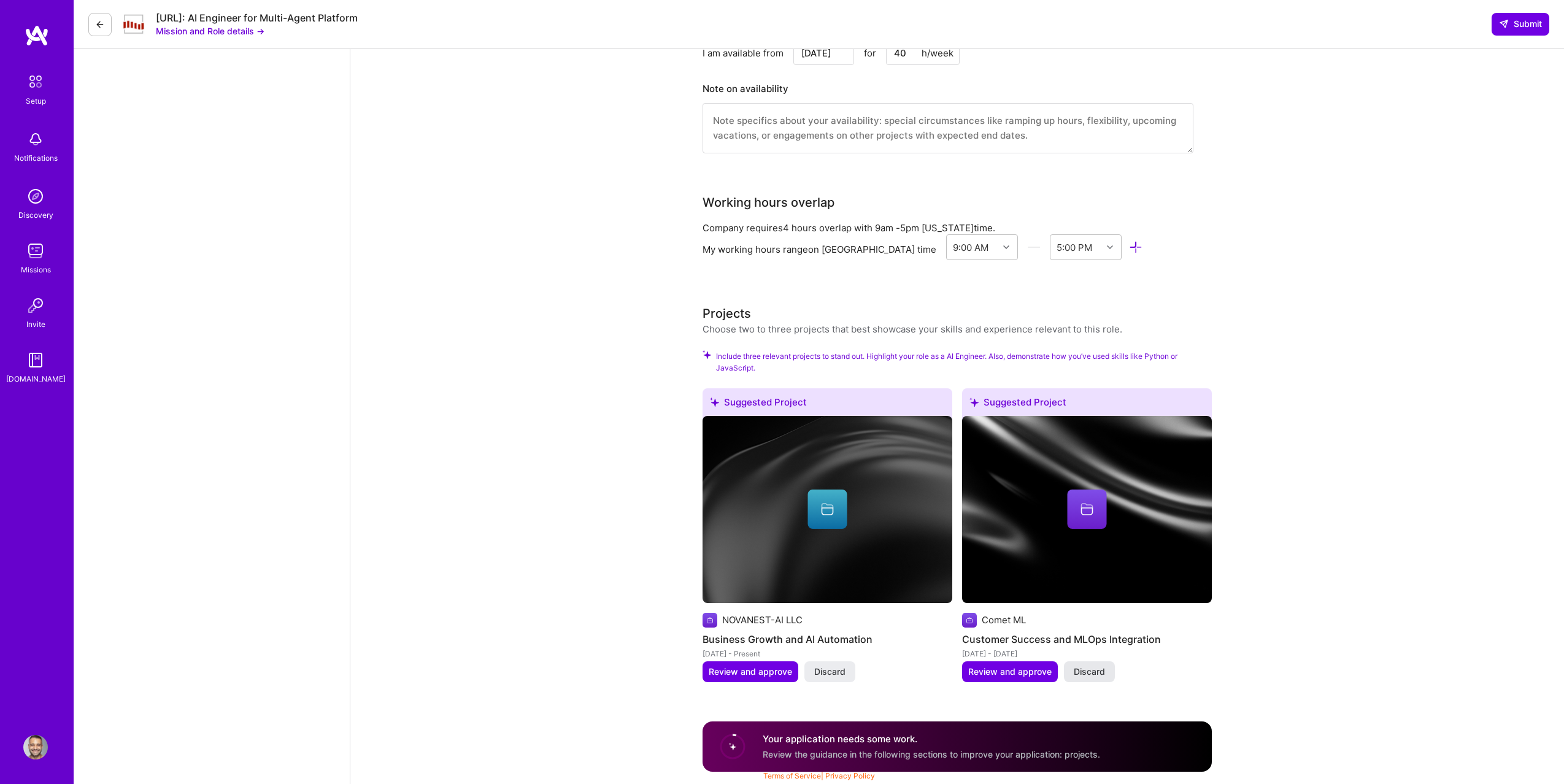
click at [1112, 670] on button "Discard" at bounding box center [1090, 671] width 51 height 21
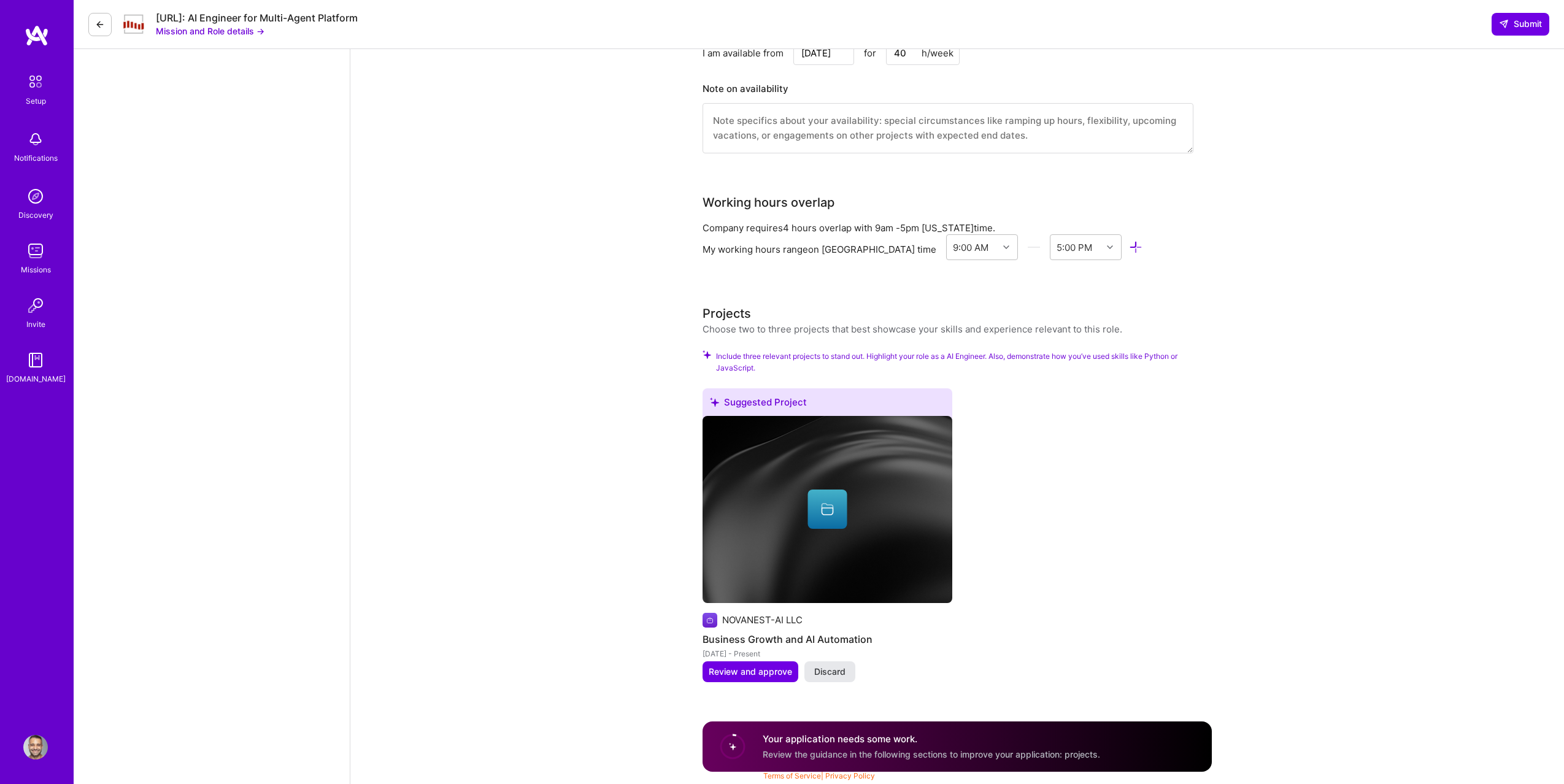
click at [830, 674] on span "Discard" at bounding box center [831, 671] width 31 height 12
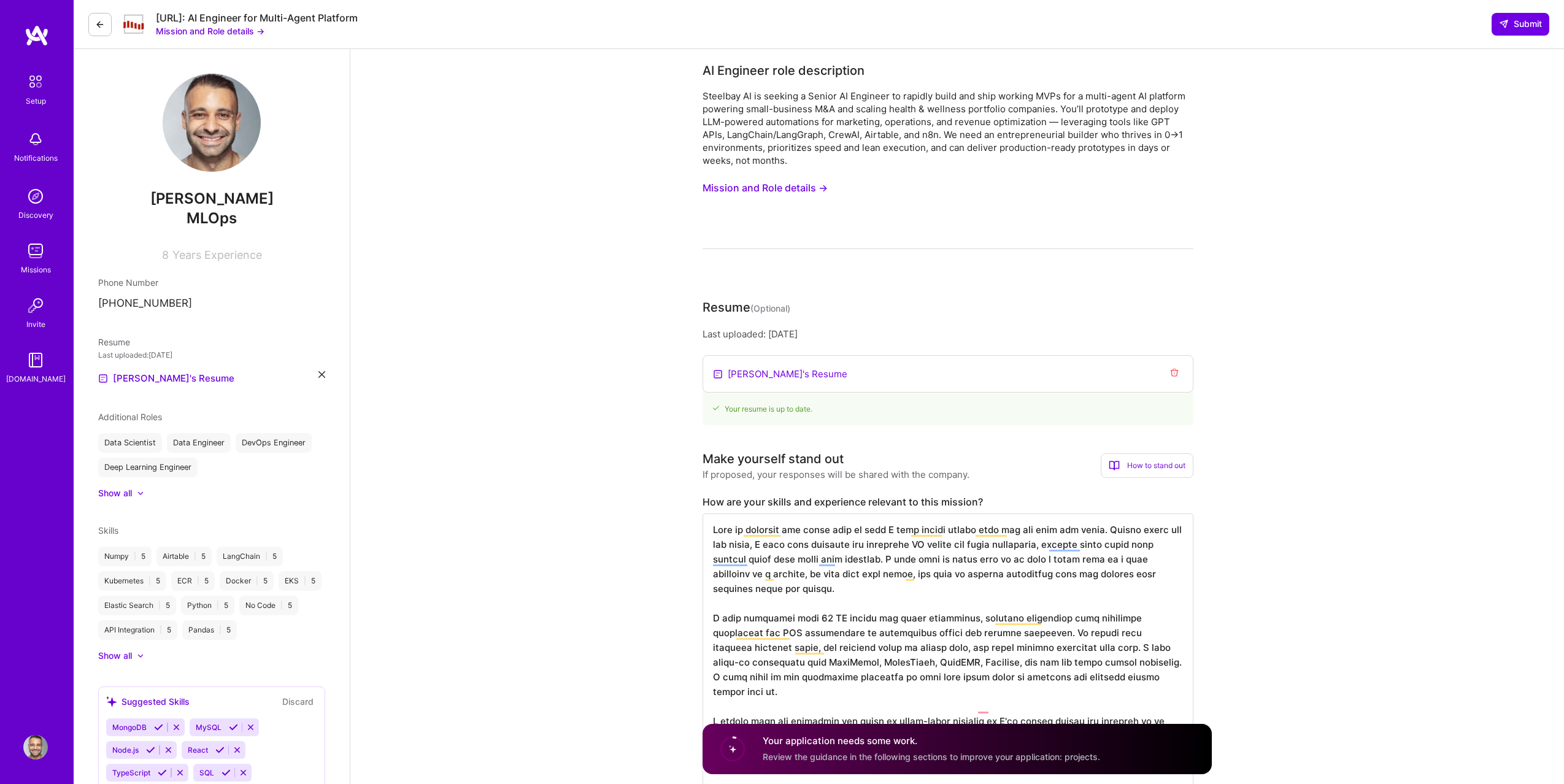
scroll to position [383, 0]
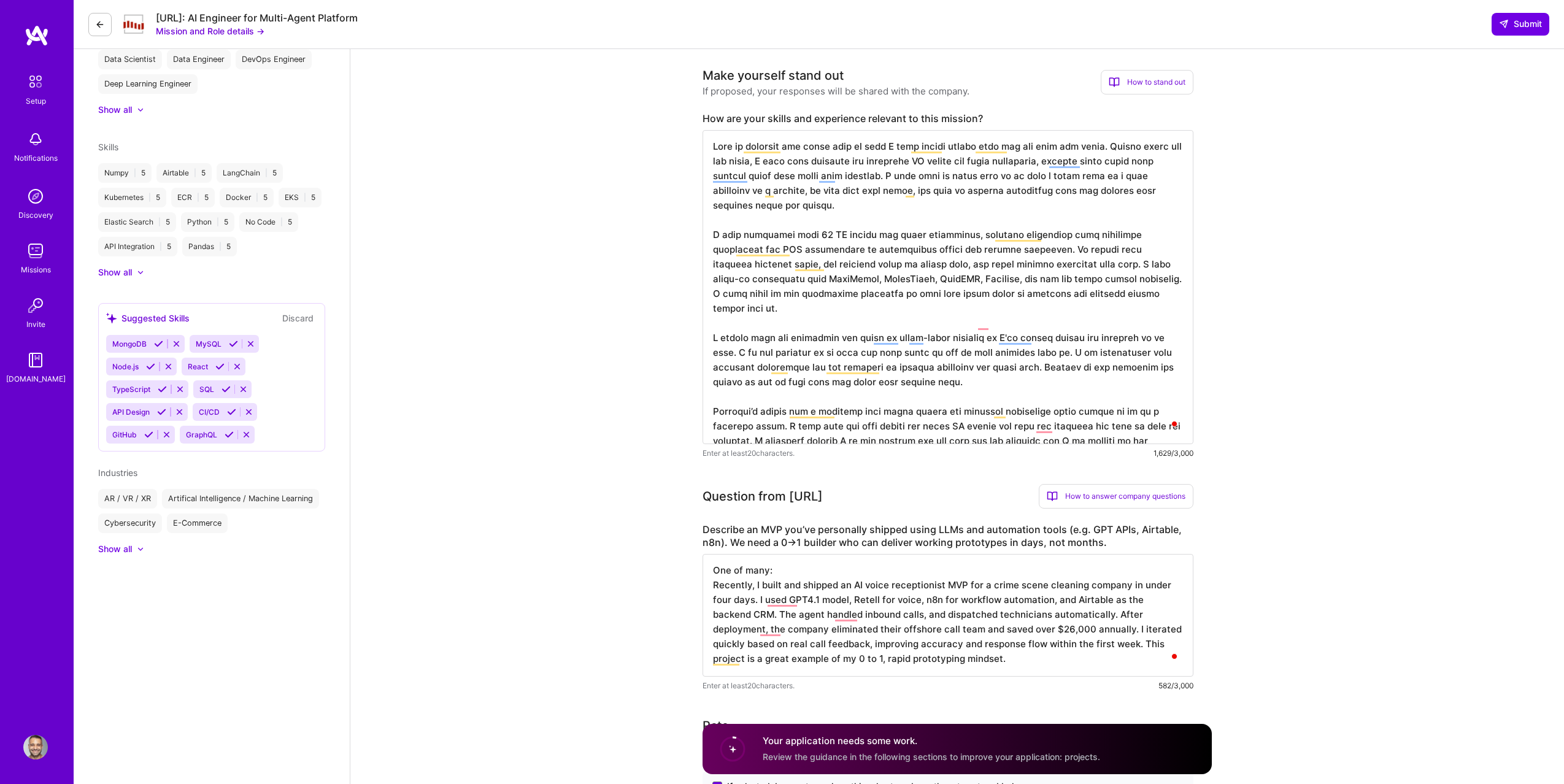
click at [789, 409] on textarea "To enrich screen reader interactions, please activate Accessibility in Grammarl…" at bounding box center [948, 287] width 491 height 314
click at [754, 641] on textarea "One of many: Recently, I built and shipped an AI voice receptionist MVP for a c…" at bounding box center [948, 615] width 491 height 123
click at [95, 17] on button at bounding box center [100, 25] width 24 height 24
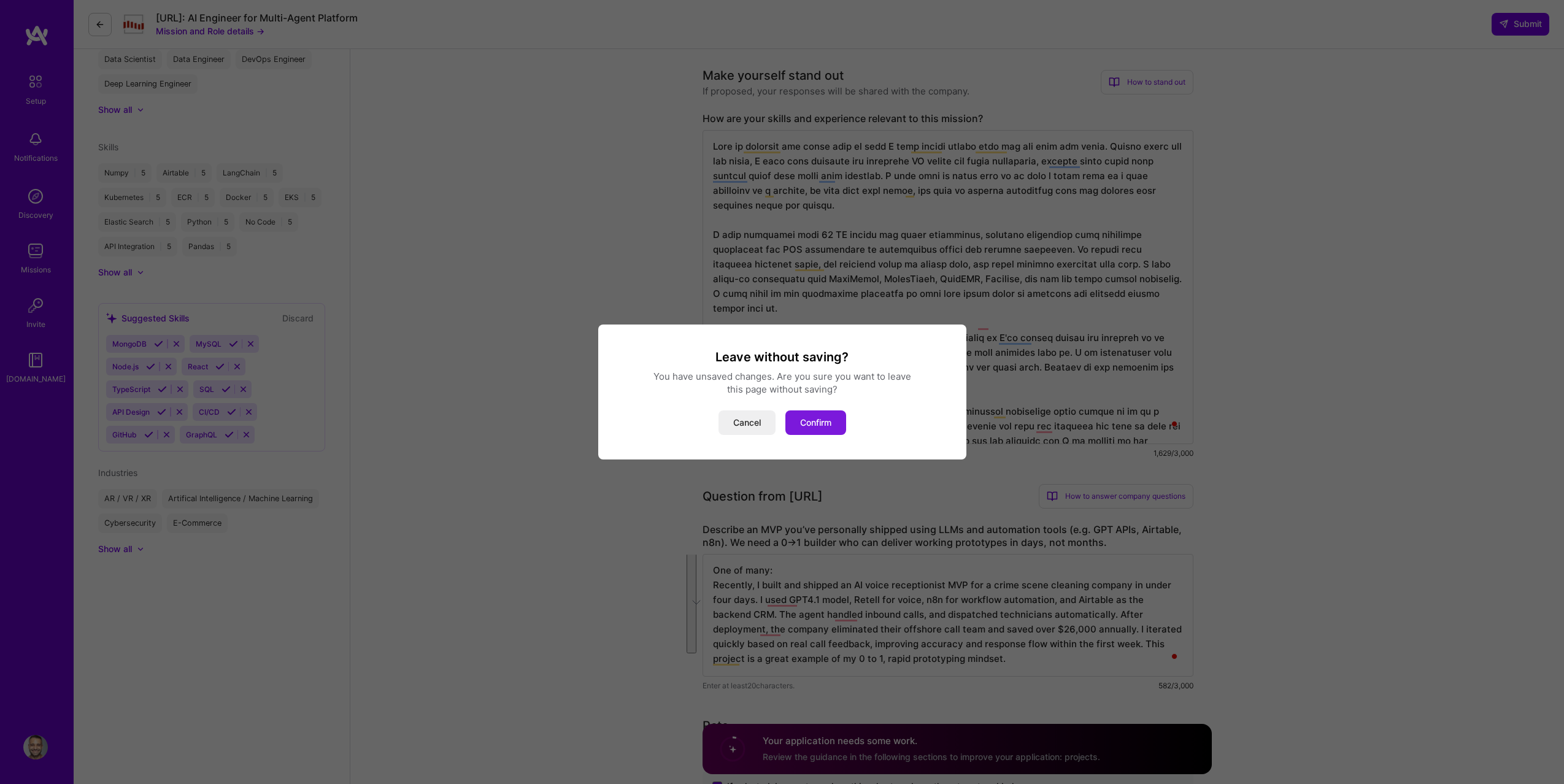
click at [828, 431] on button "Confirm" at bounding box center [816, 422] width 61 height 25
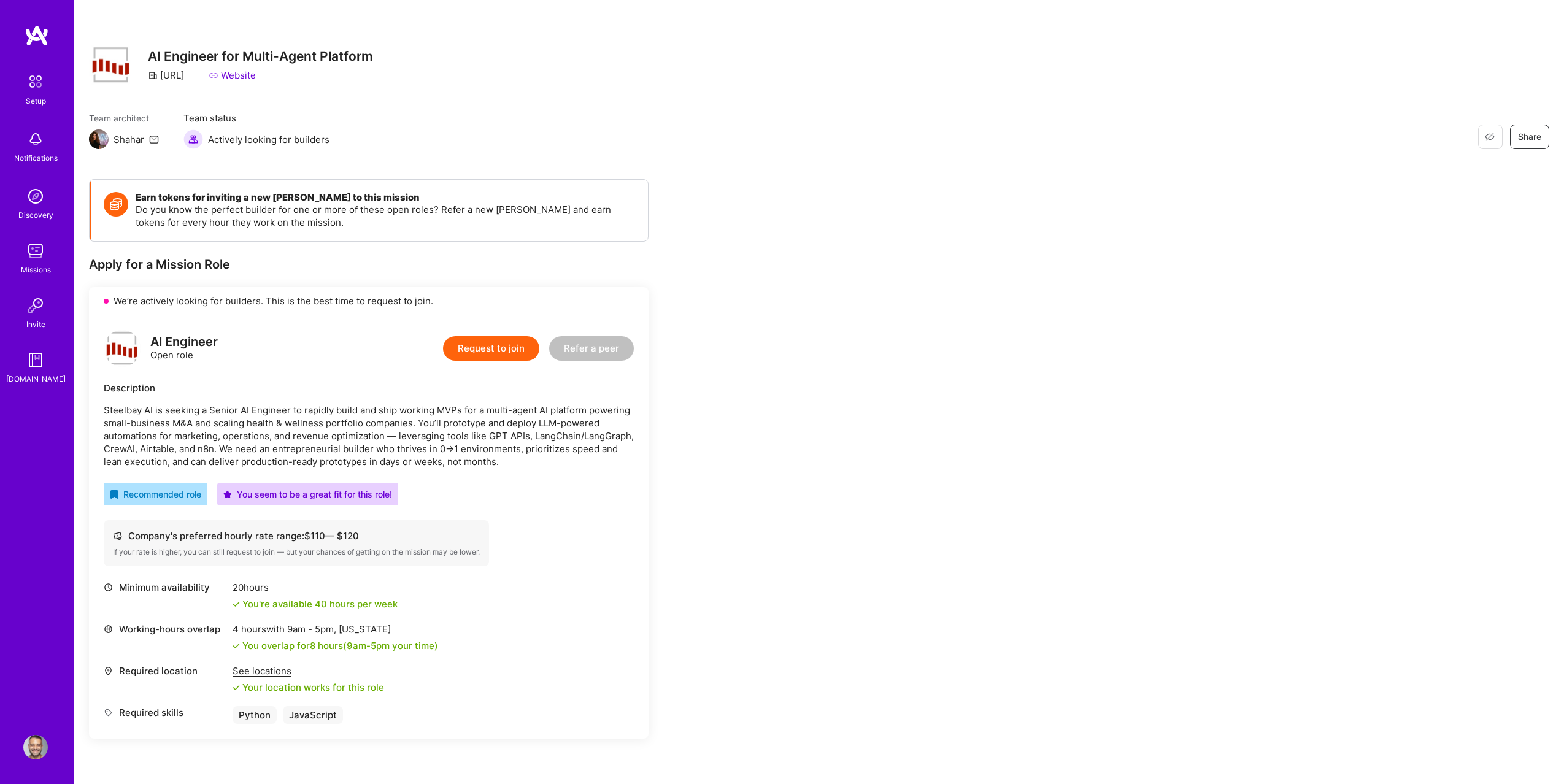
click at [458, 353] on button "Request to join" at bounding box center [492, 348] width 96 height 25
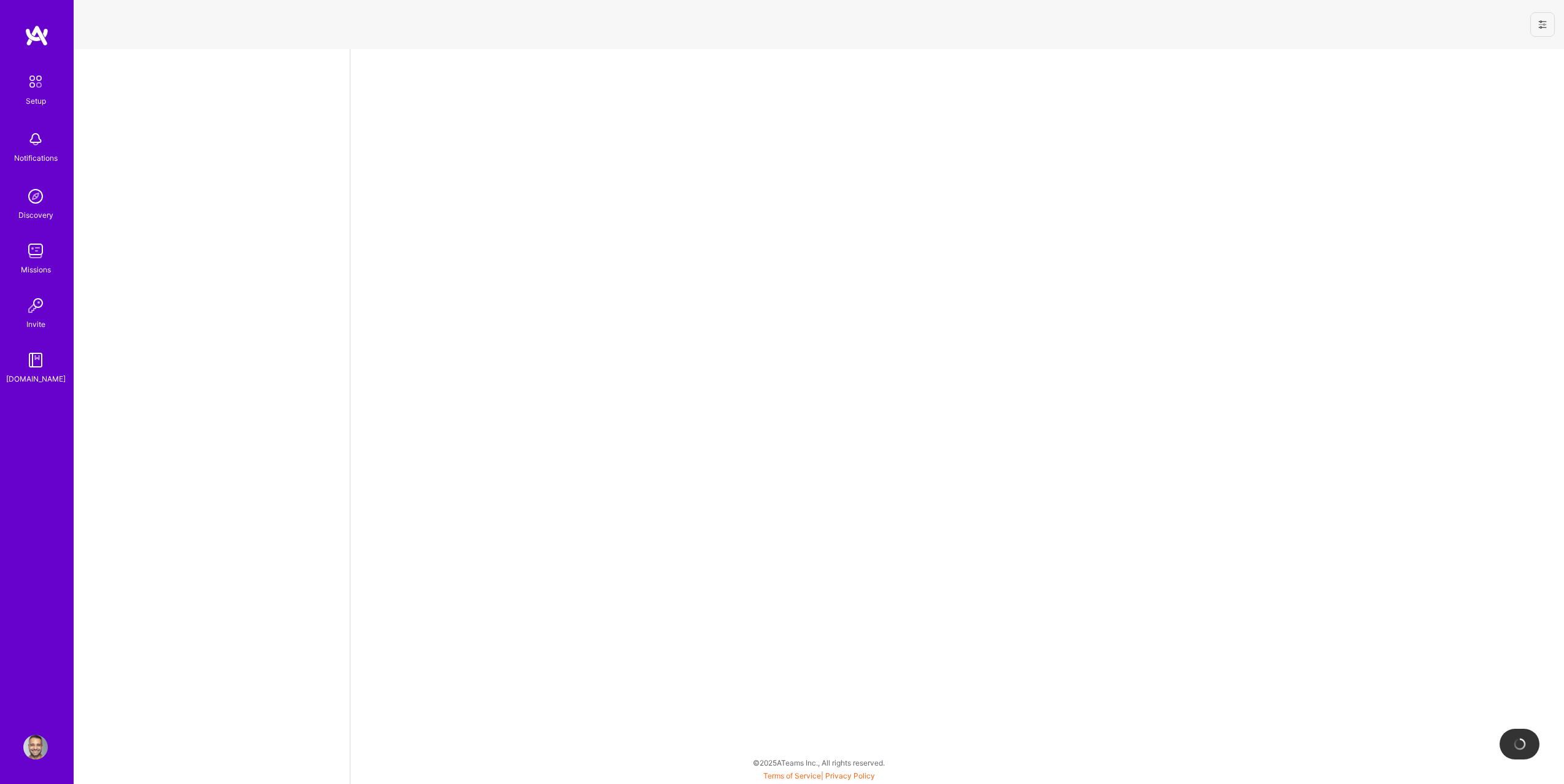
select select "US"
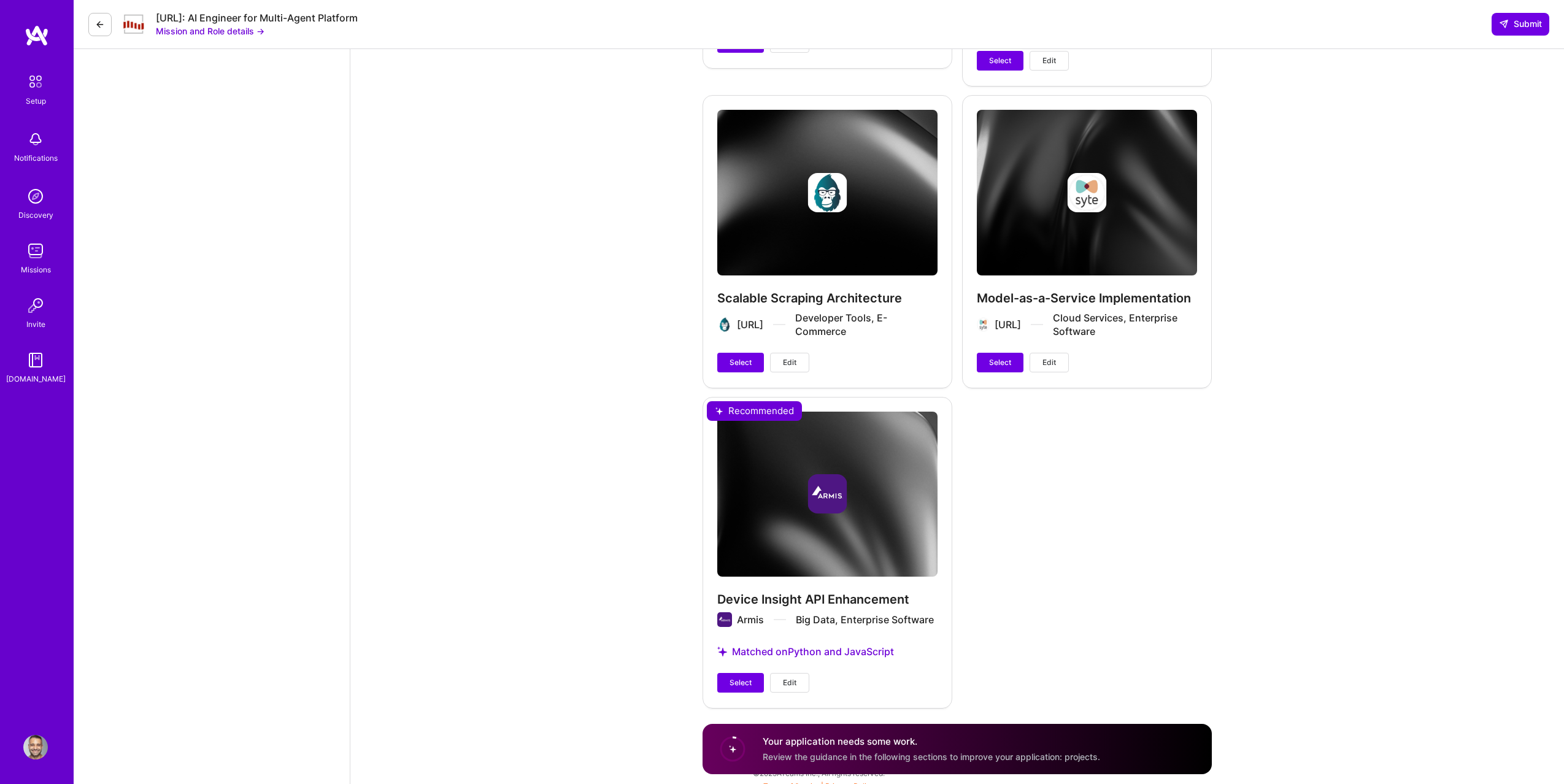
scroll to position [2742, 0]
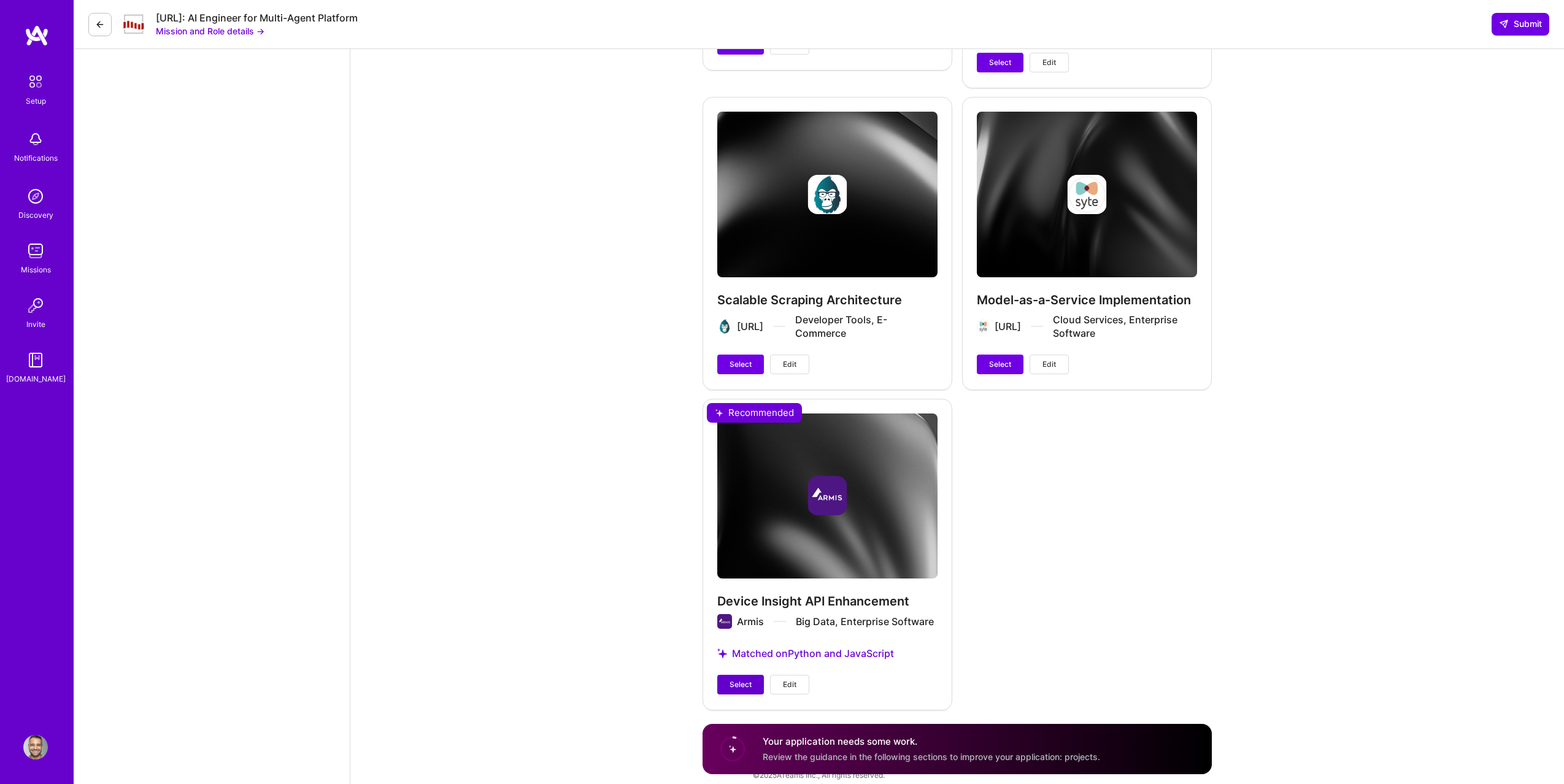
click at [744, 684] on span "Select" at bounding box center [740, 684] width 22 height 11
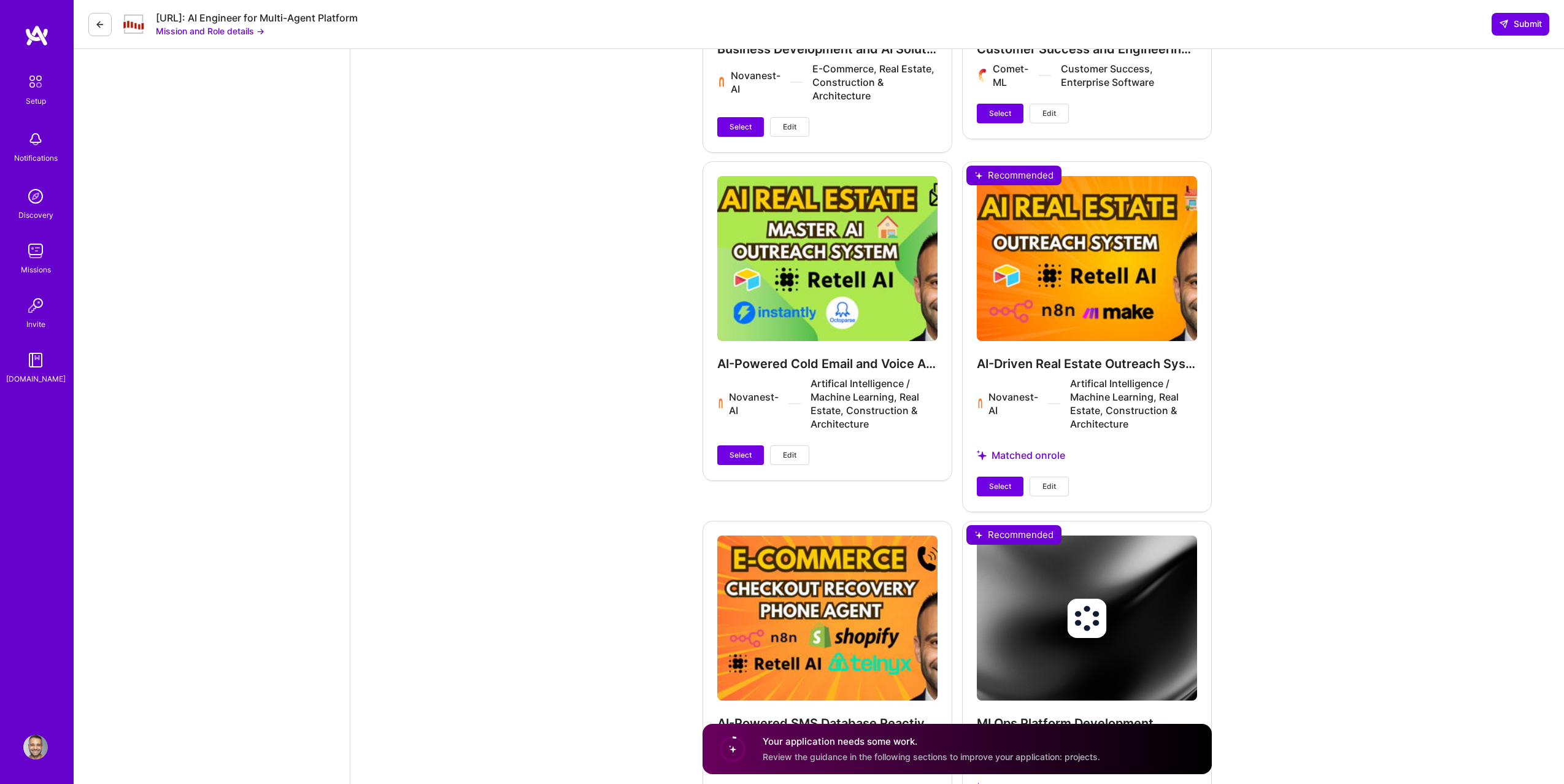
scroll to position [1966, 0]
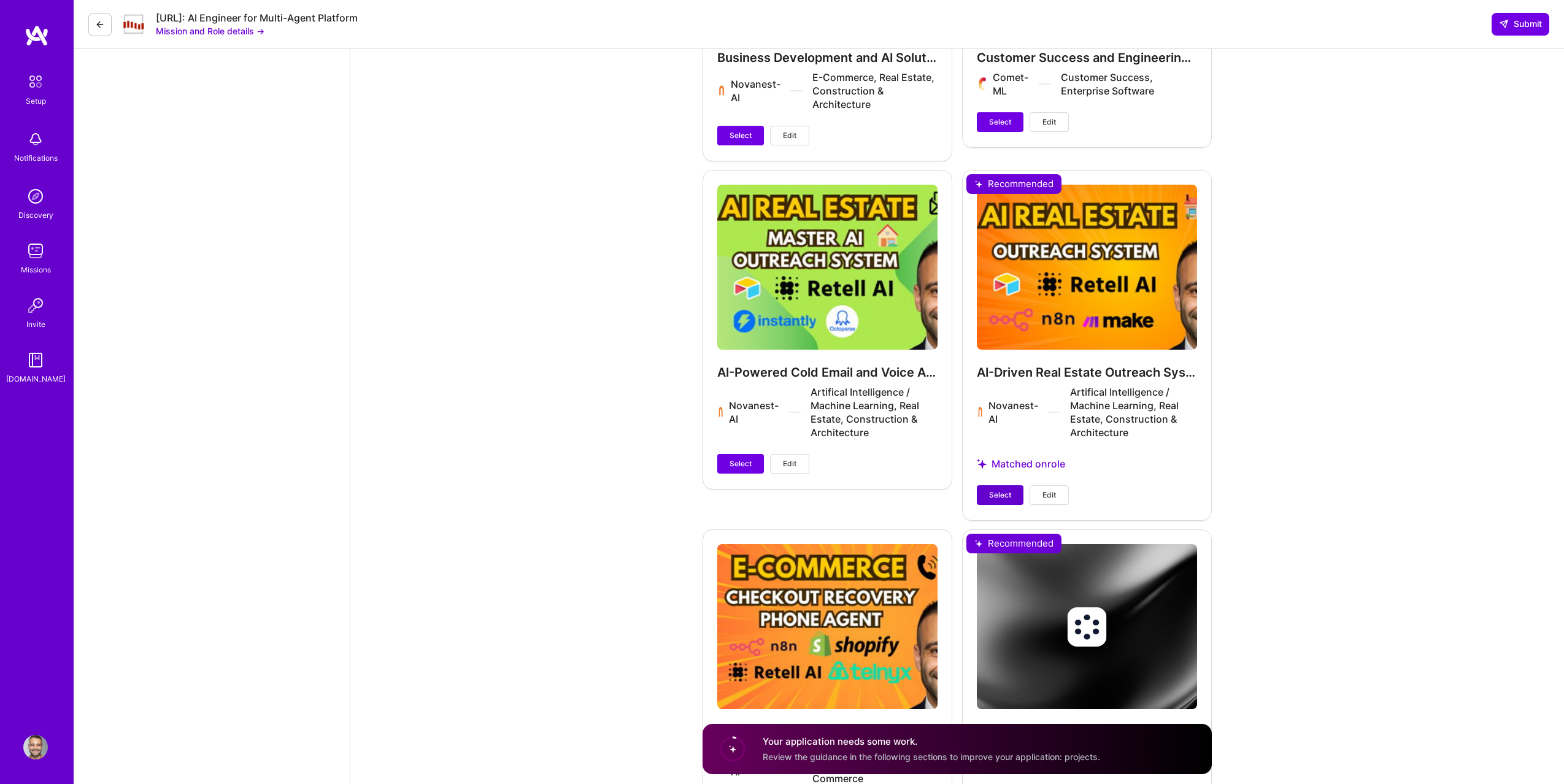
click at [1008, 493] on span "Select" at bounding box center [1000, 494] width 22 height 11
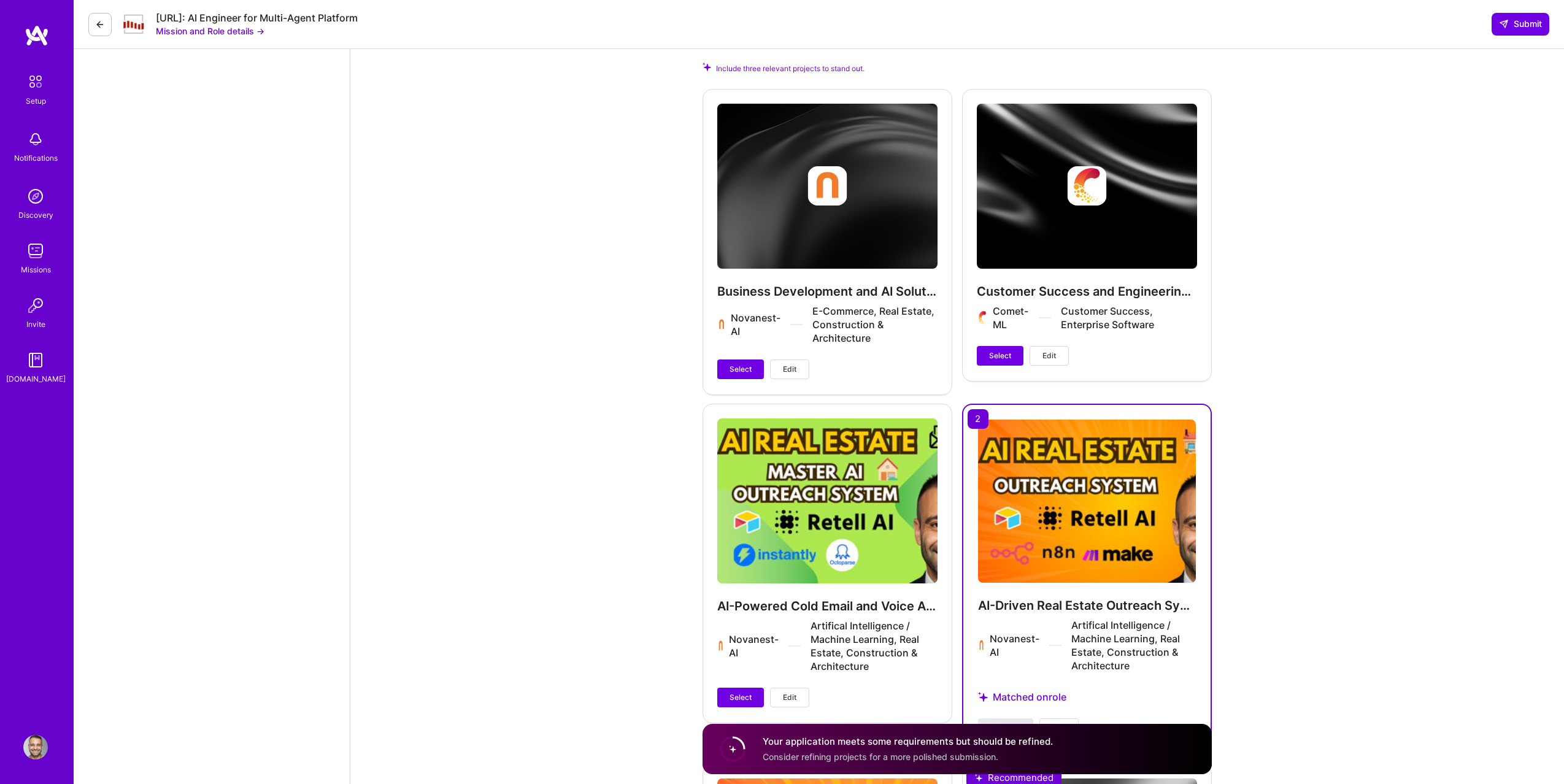
scroll to position [1729, 0]
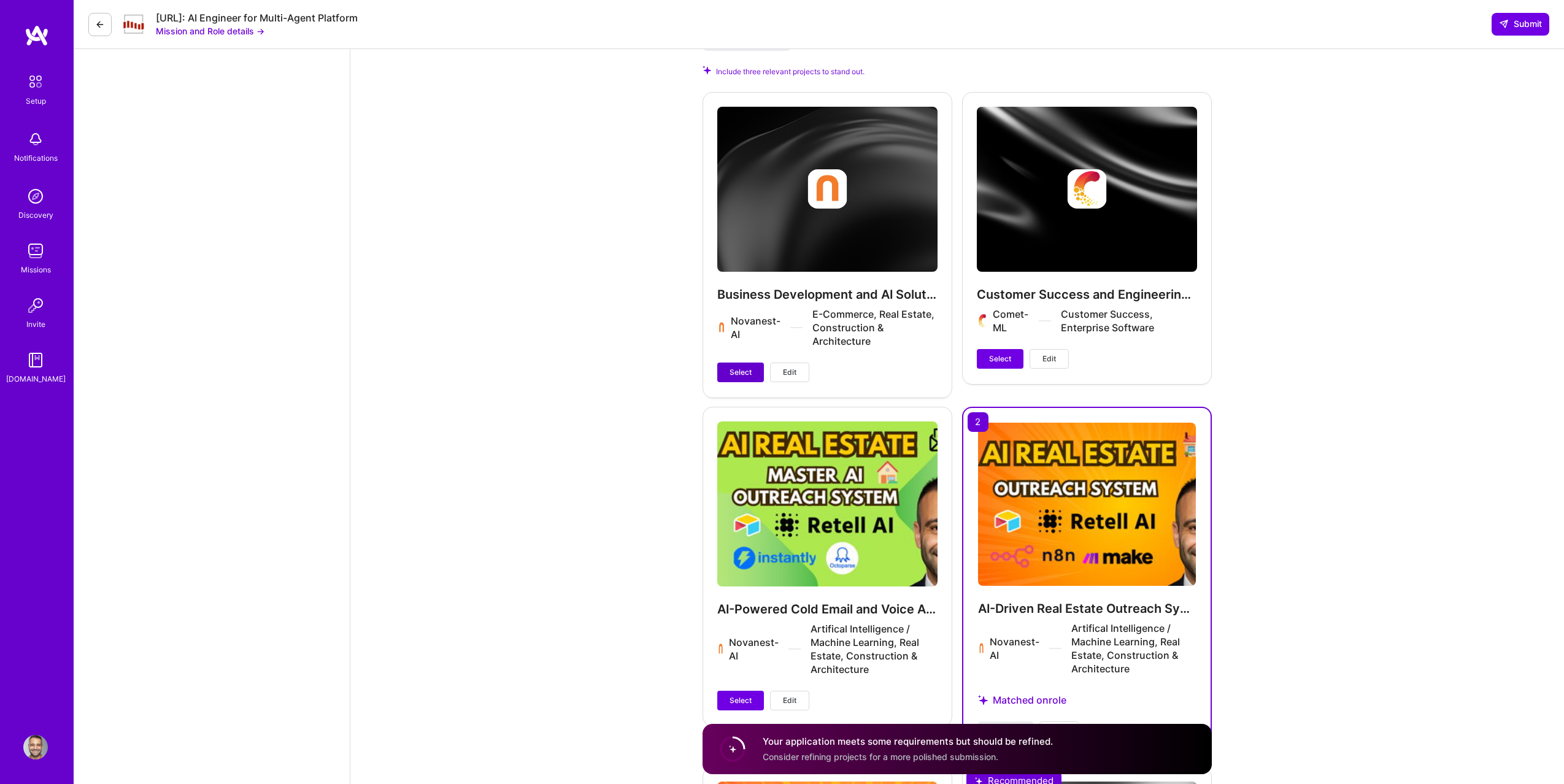
click at [746, 374] on span "Select" at bounding box center [740, 371] width 22 height 11
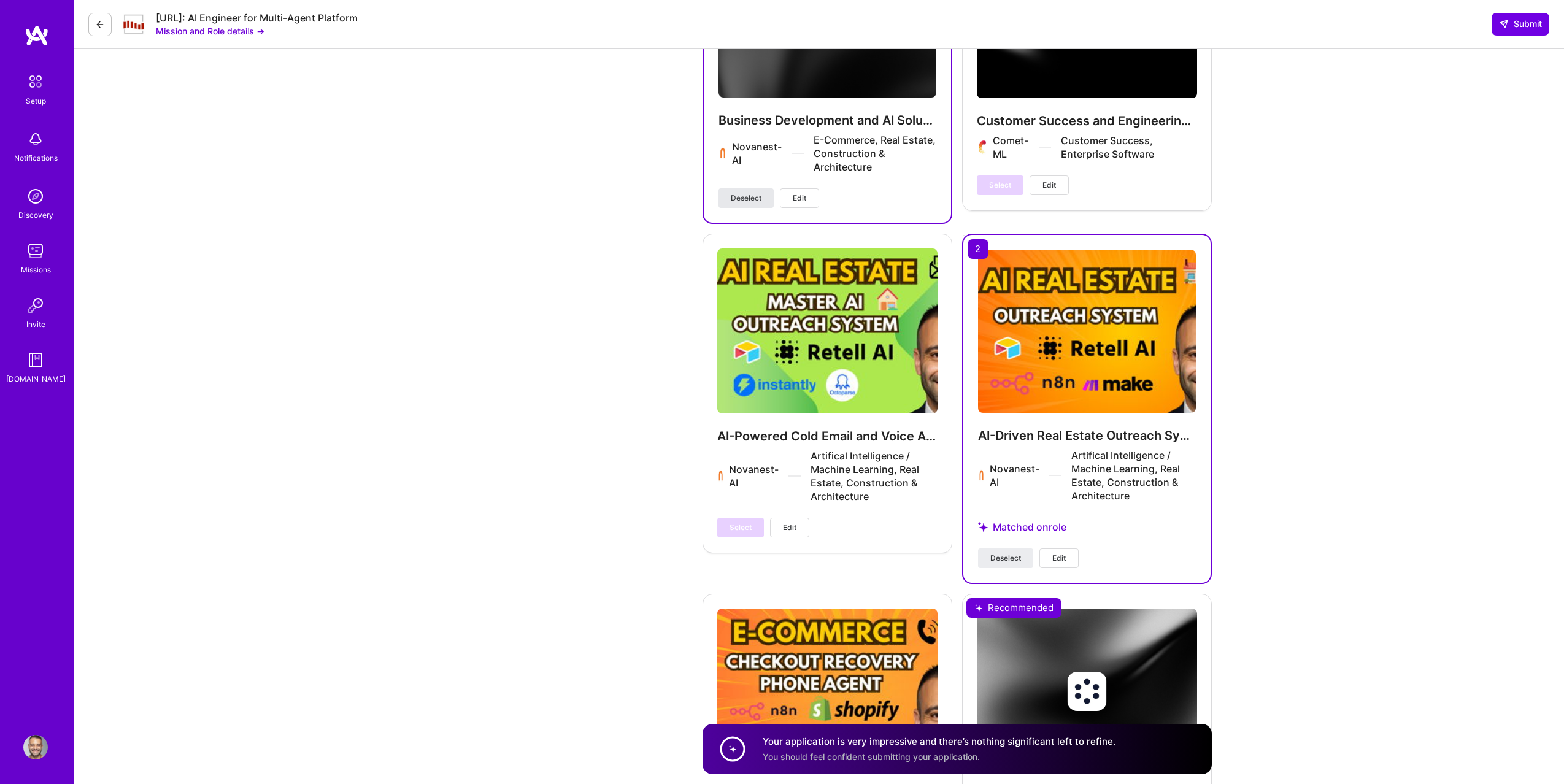
scroll to position [1668, 0]
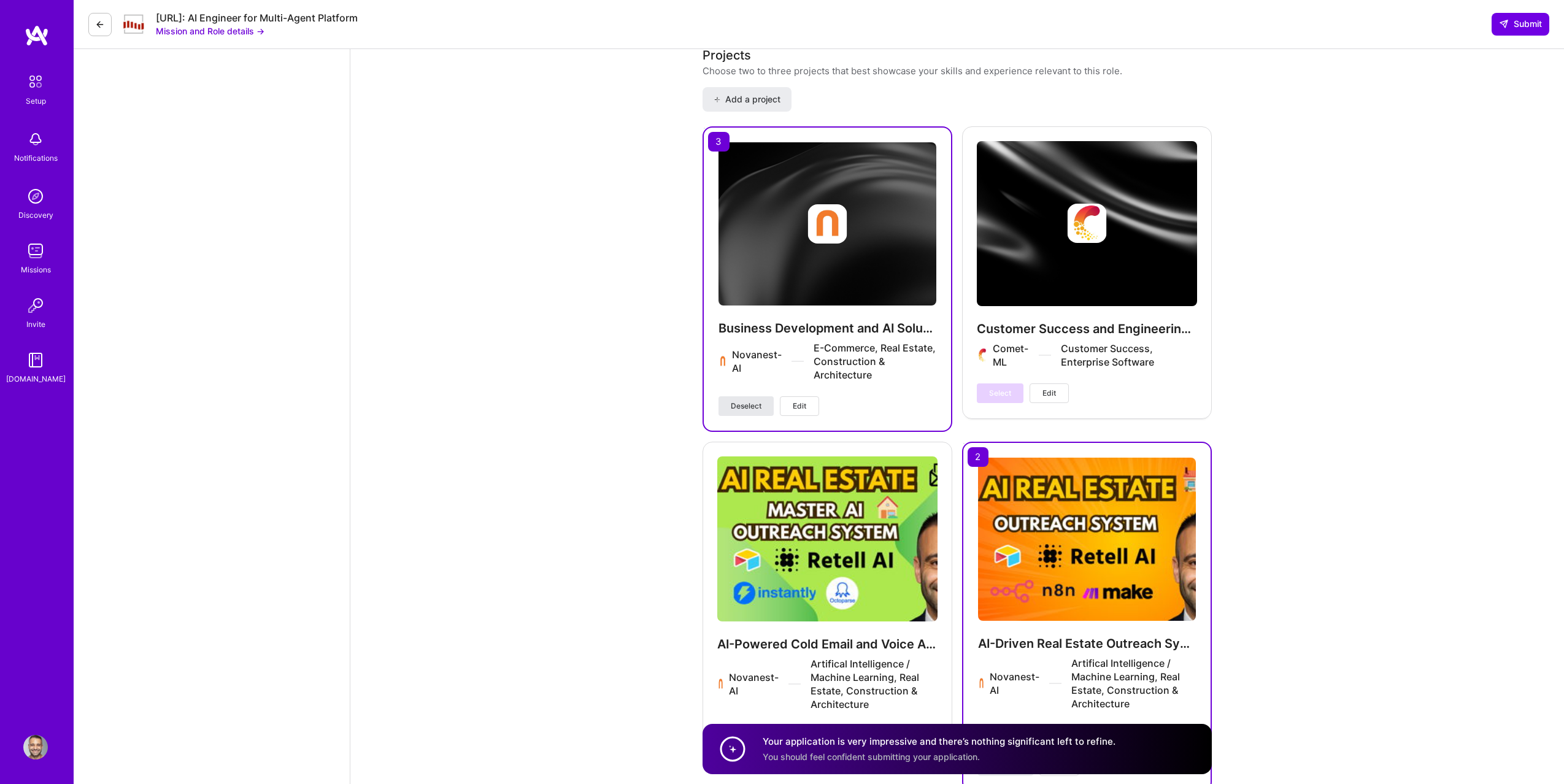
click at [744, 402] on span "Deselect" at bounding box center [746, 406] width 30 height 11
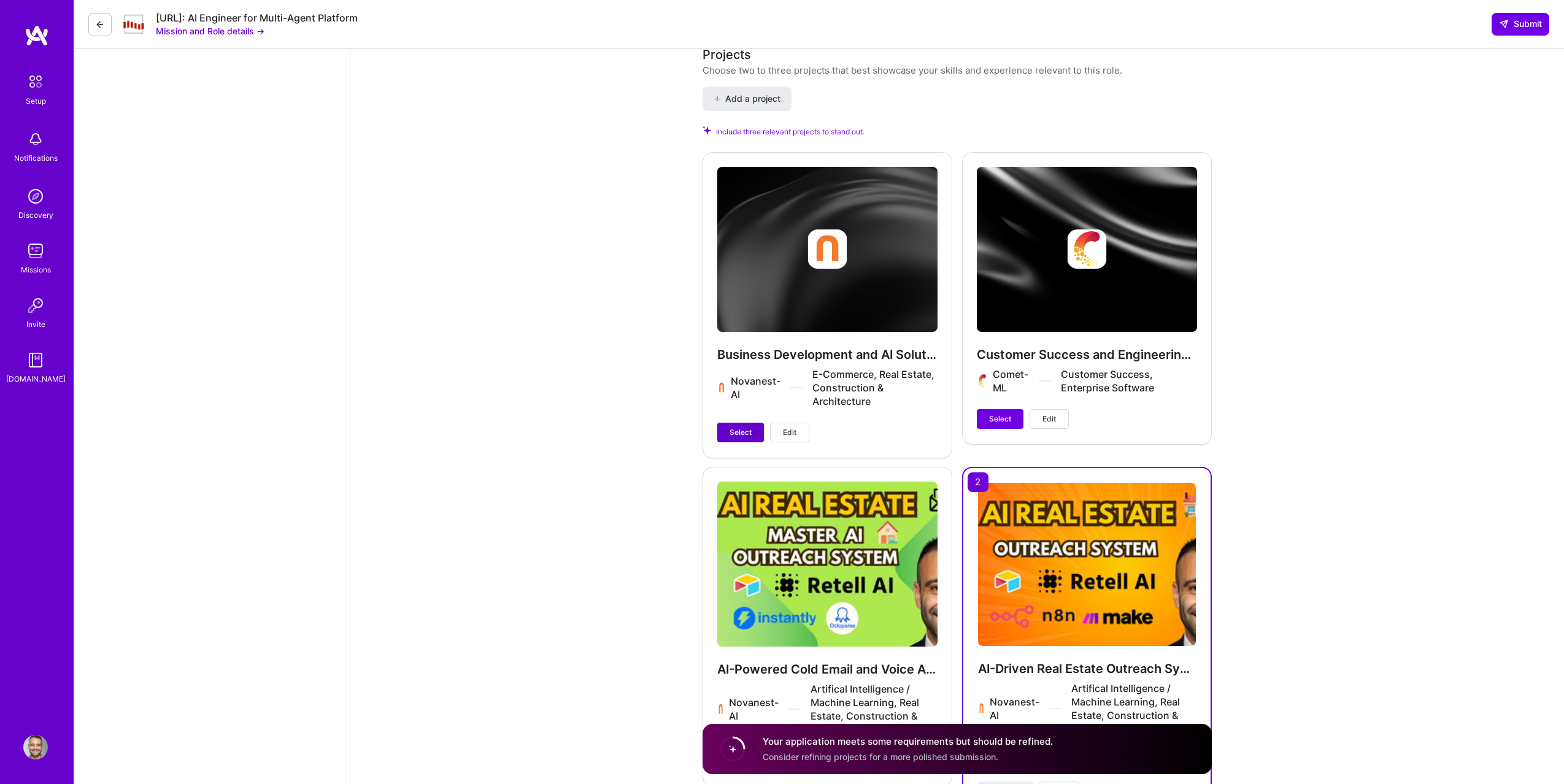
scroll to position [1654, 0]
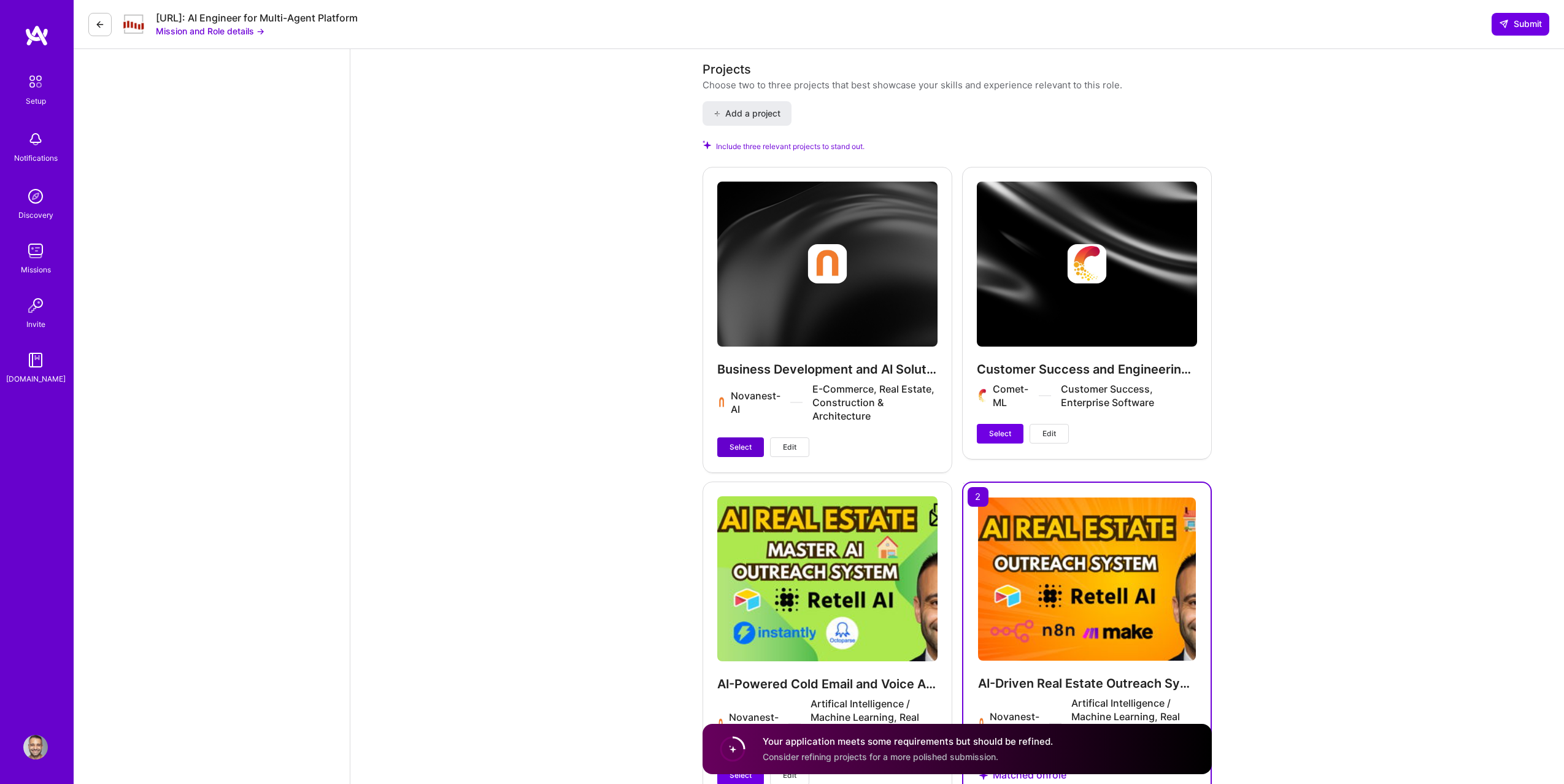
click at [742, 443] on span "Select" at bounding box center [740, 447] width 22 height 11
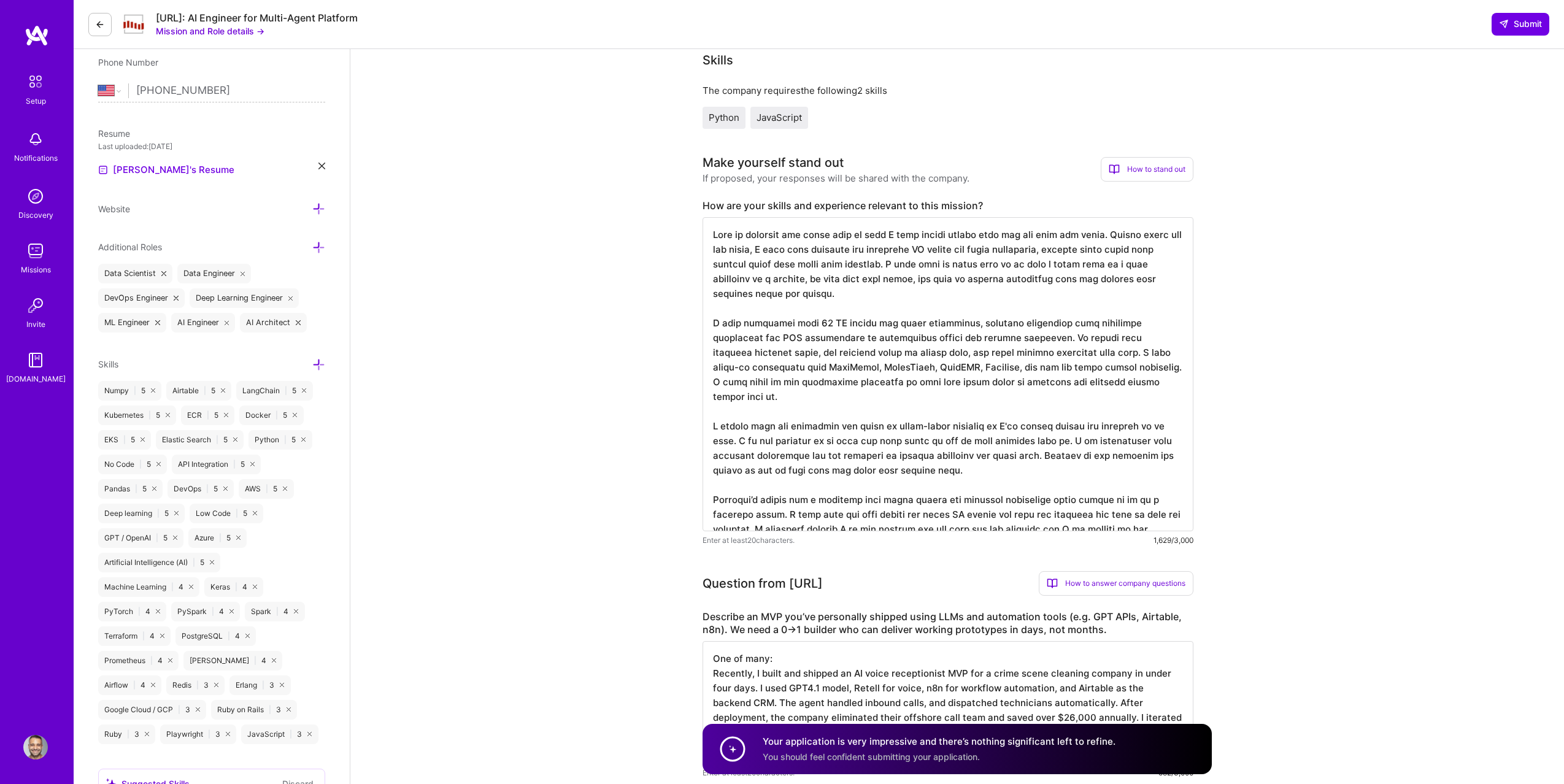
scroll to position [0, 0]
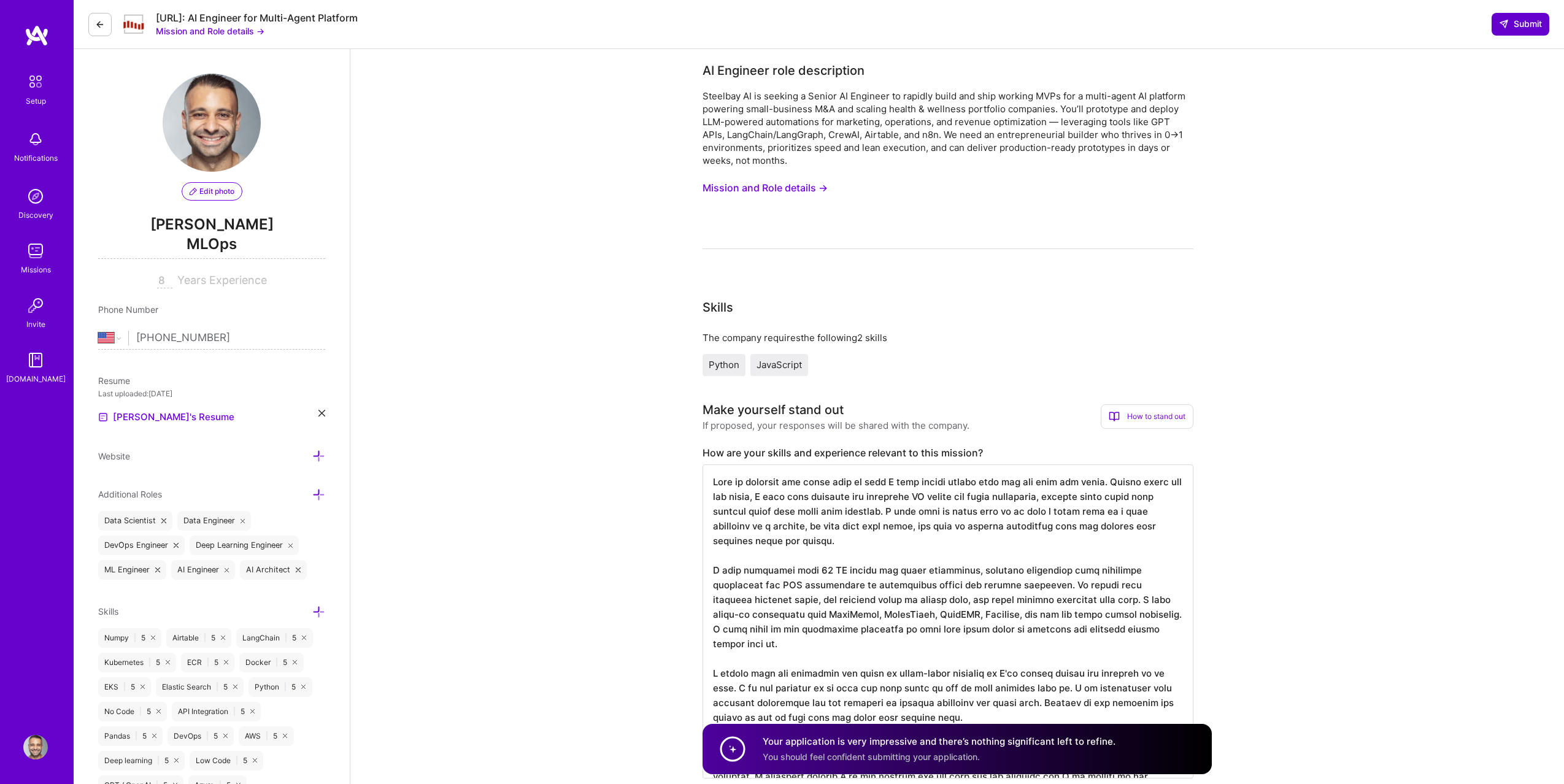
click at [1512, 26] on span "Submit" at bounding box center [1521, 24] width 43 height 12
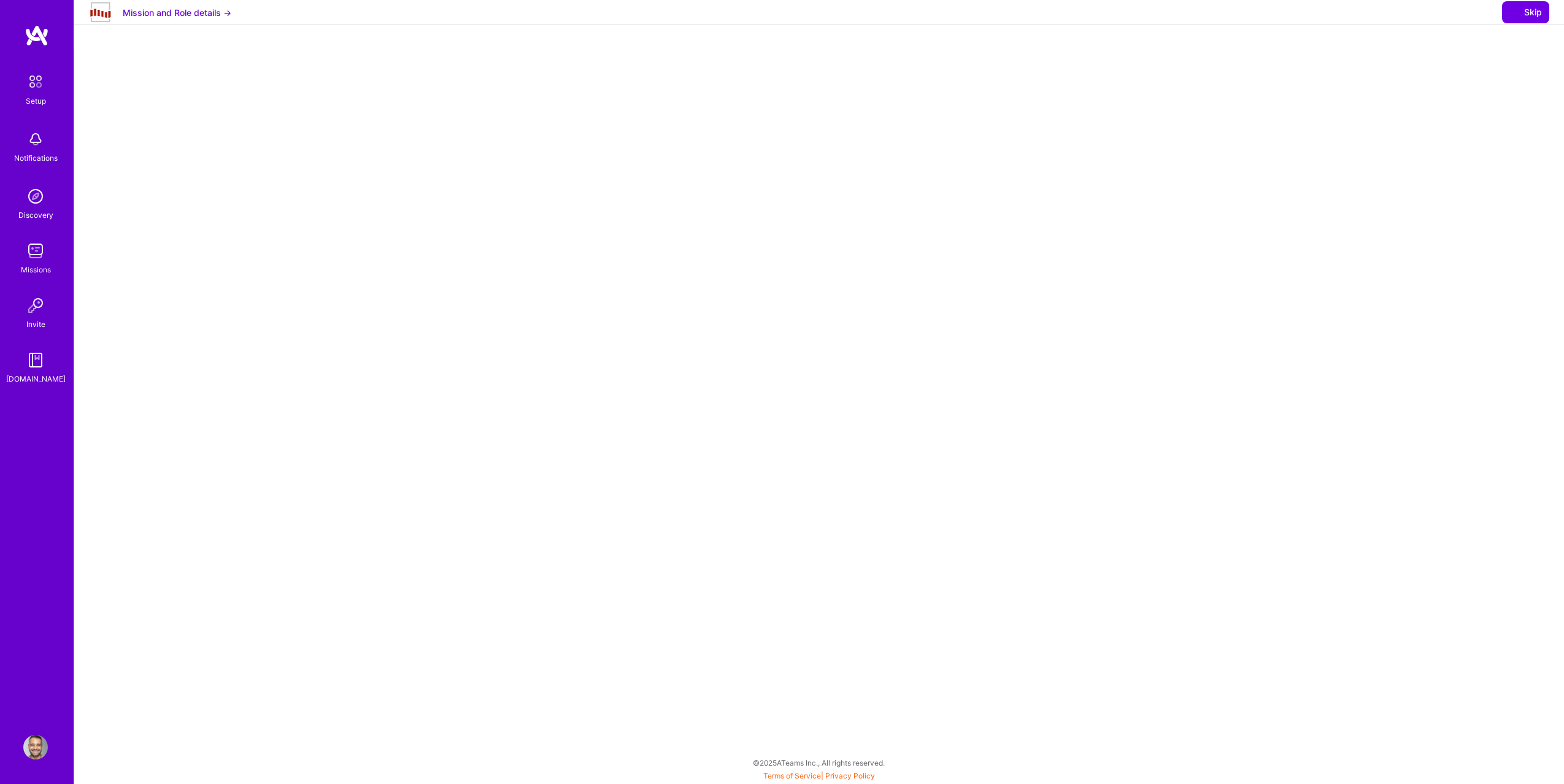
select select "US"
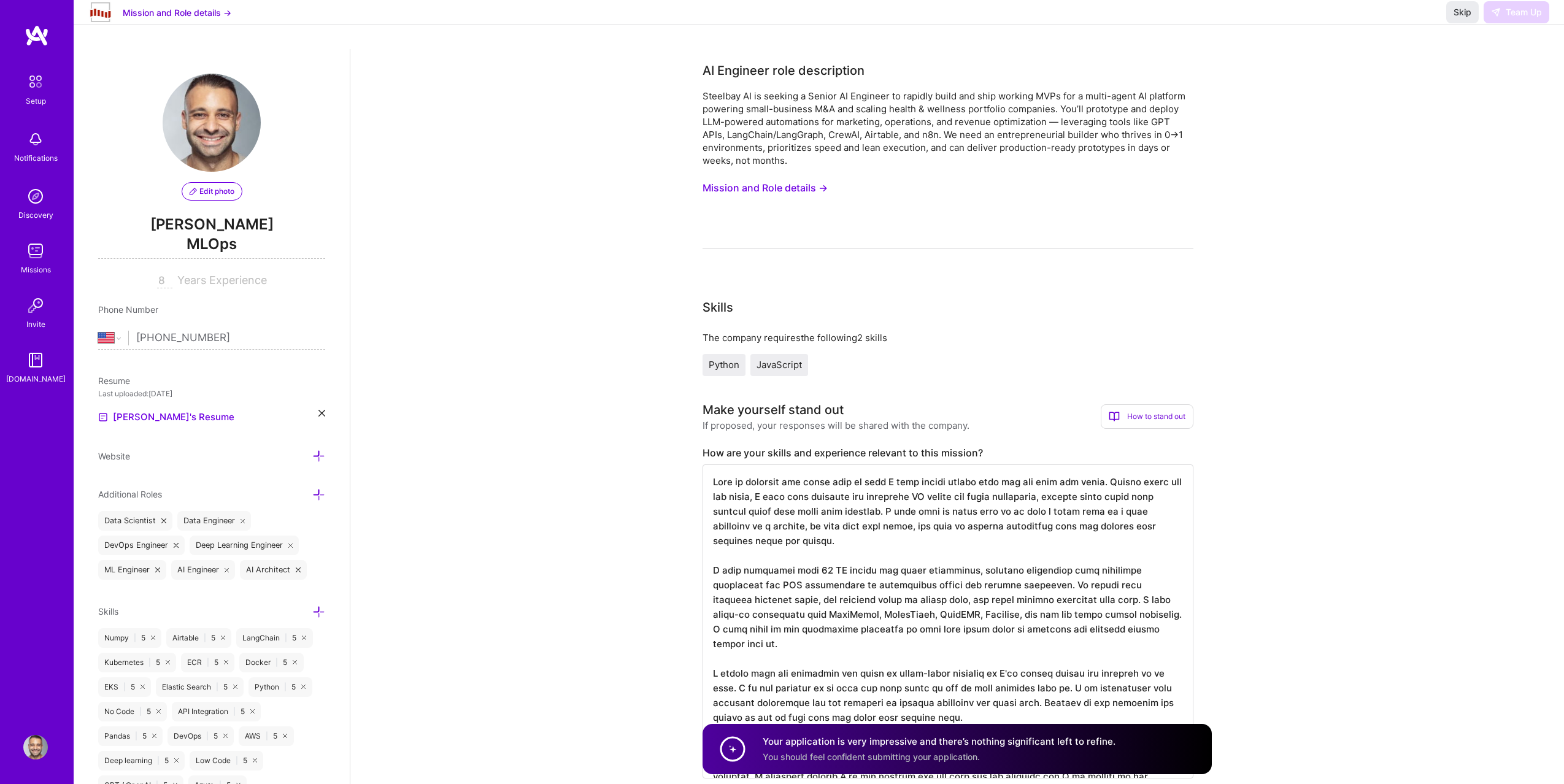
click at [1519, 24] on div "Skip Team Up" at bounding box center [1498, 12] width 103 height 22
click at [1467, 24] on button "Skip" at bounding box center [1463, 12] width 32 height 22
click at [1458, 19] on span "Skip" at bounding box center [1463, 12] width 18 height 12
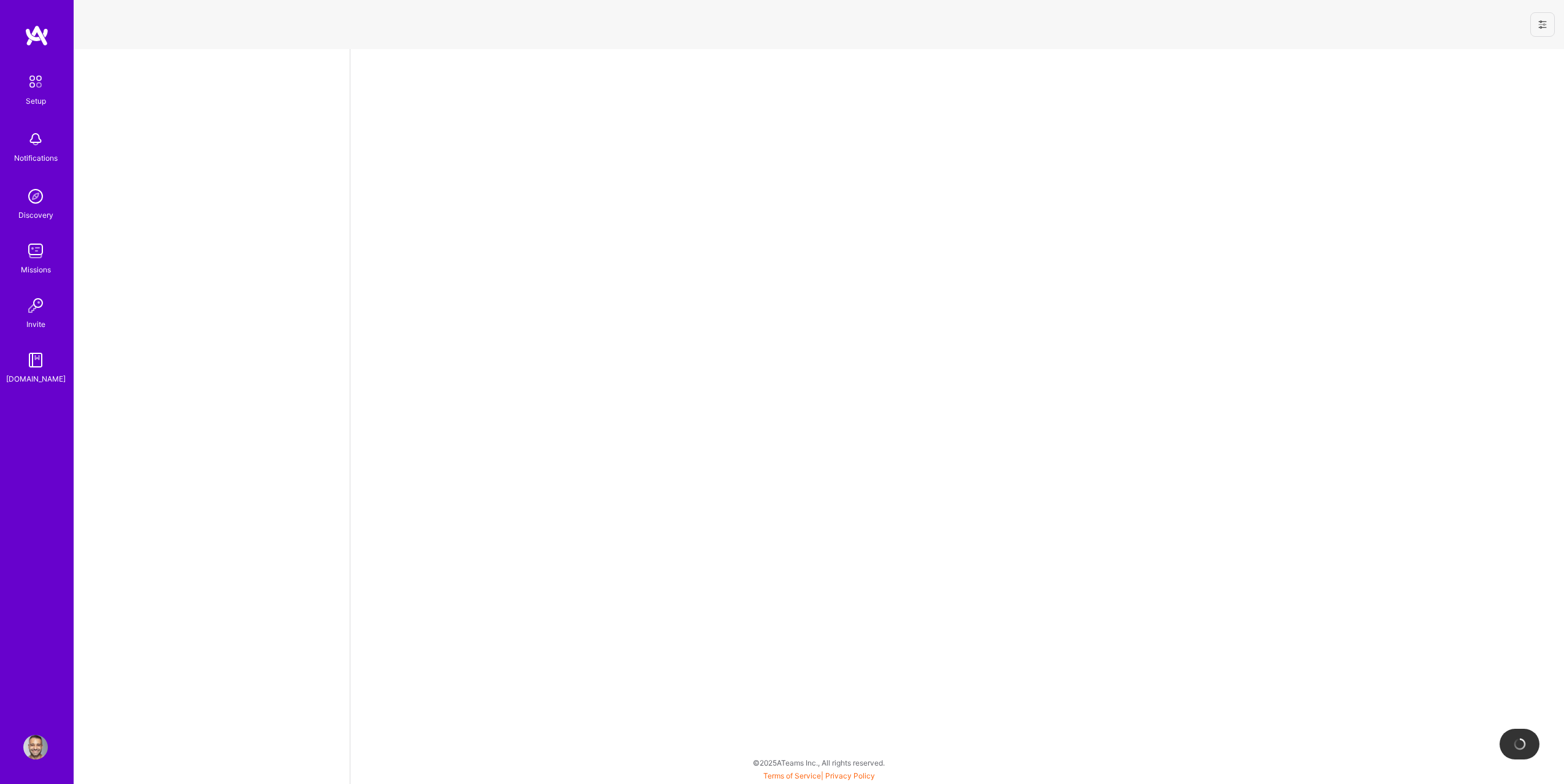
select select "US"
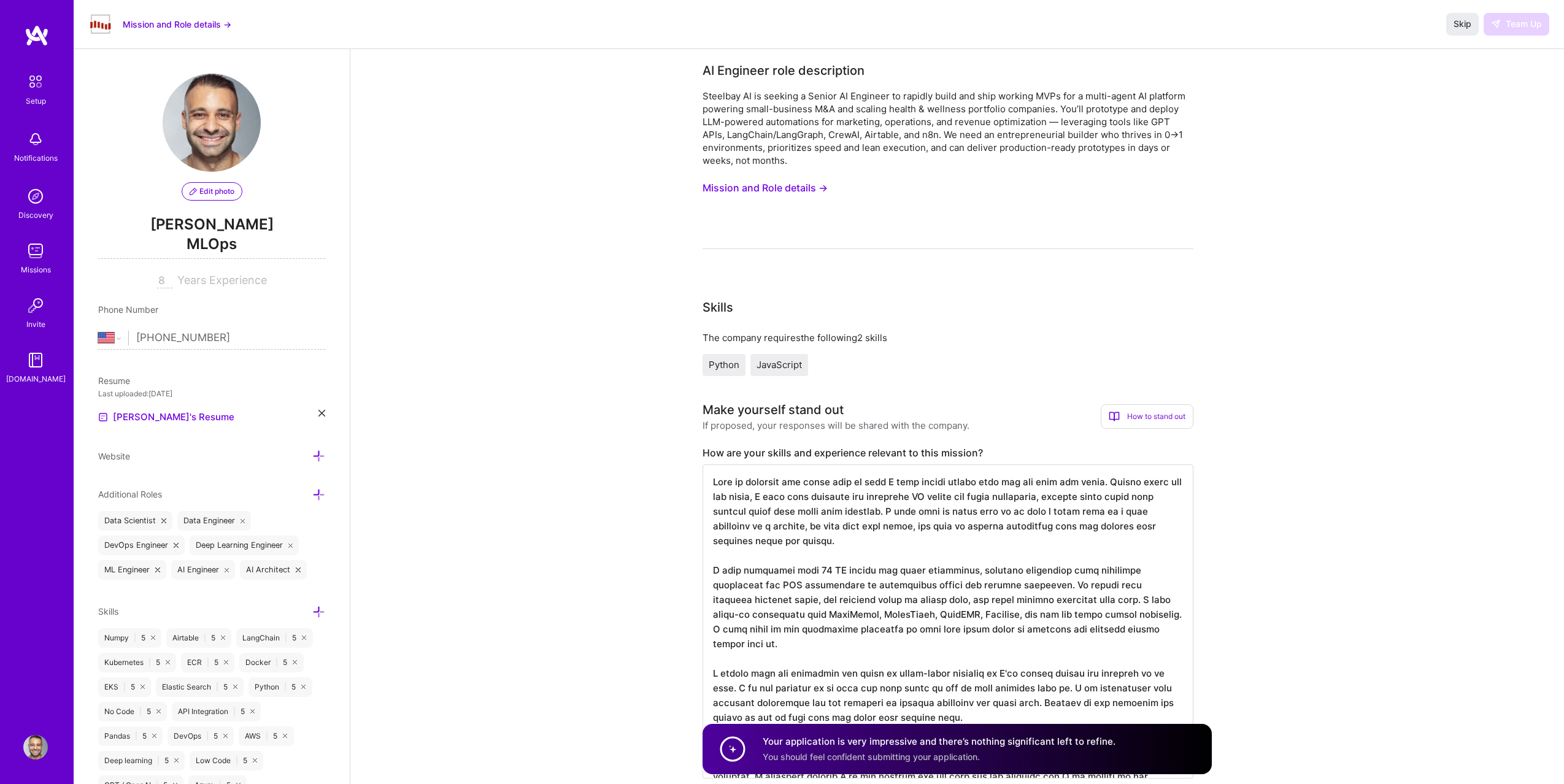
click at [46, 250] on img at bounding box center [35, 251] width 25 height 25
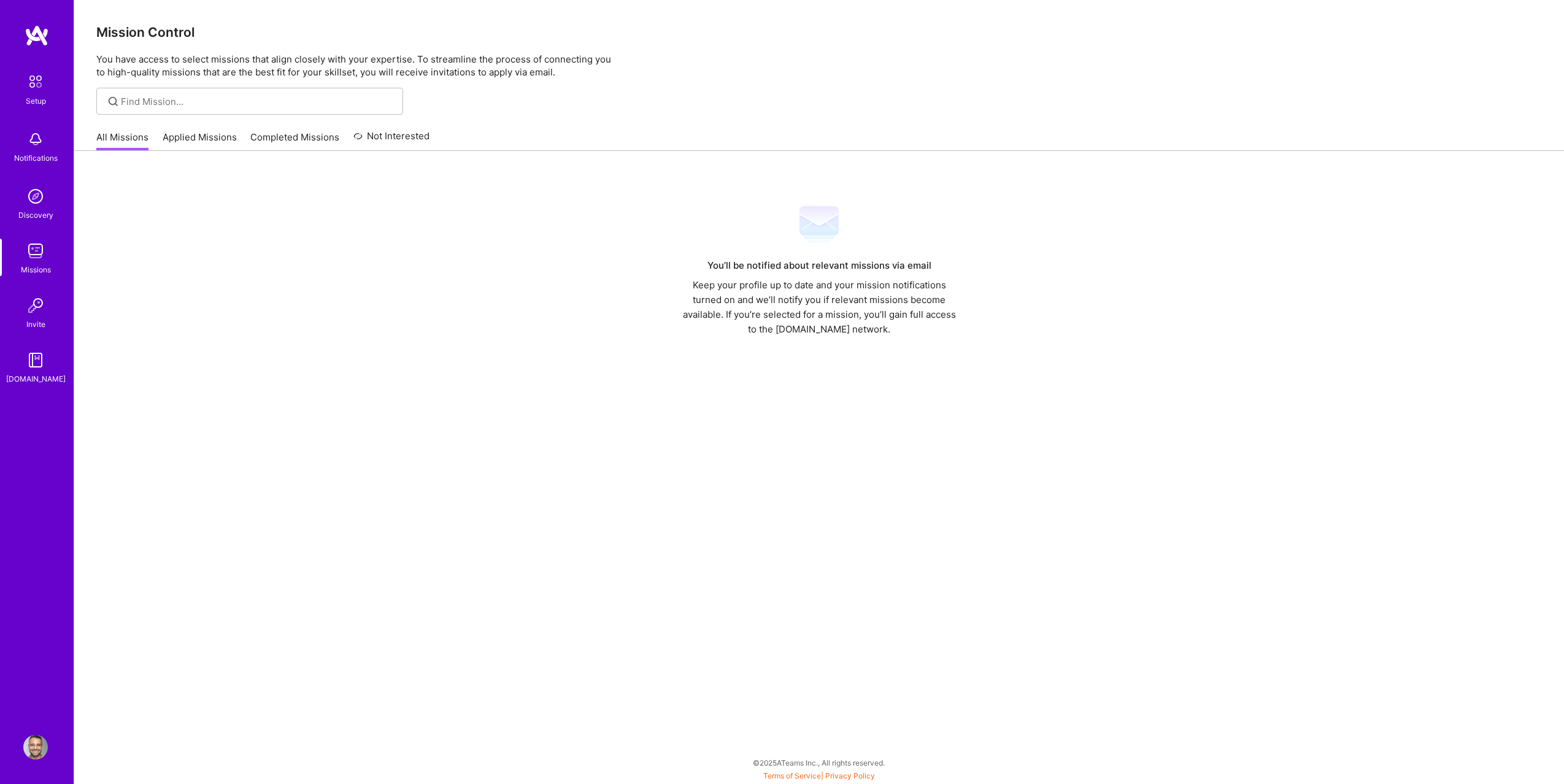
click at [203, 140] on link "Applied Missions" at bounding box center [200, 140] width 75 height 21
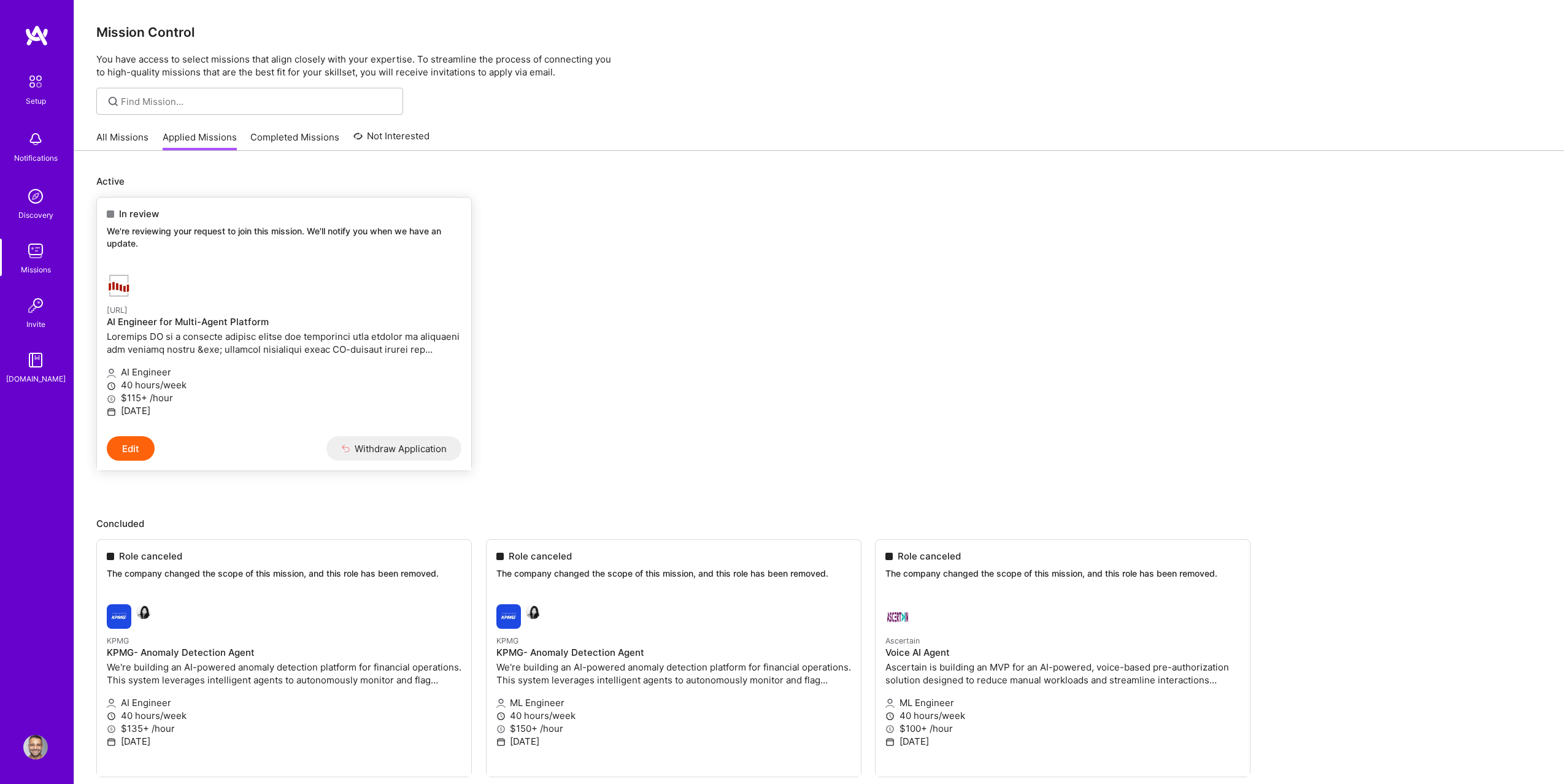
click at [196, 319] on h4 "AI Engineer for Multi-Agent Platform" at bounding box center [284, 321] width 355 height 11
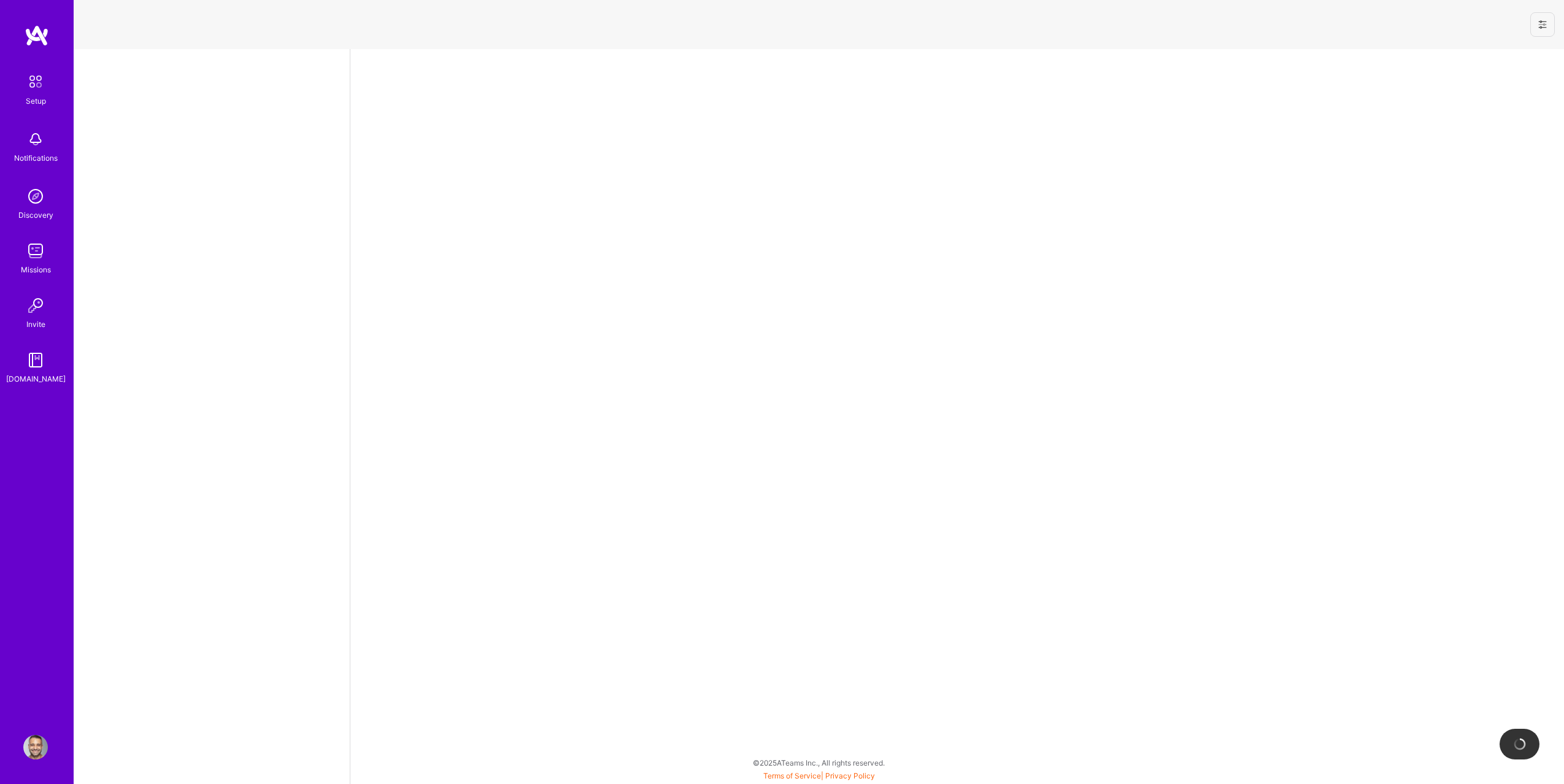
select select "US"
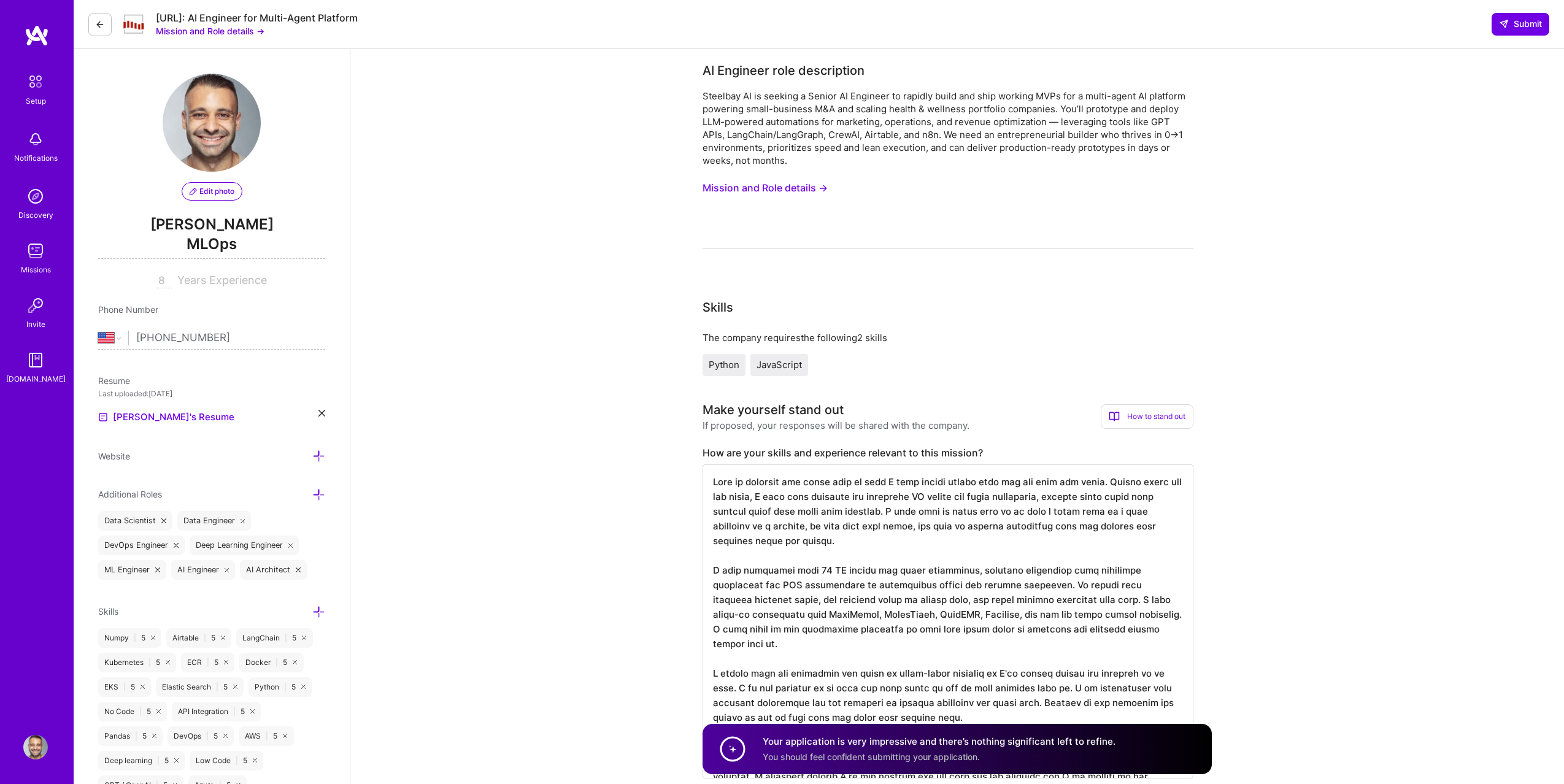
click at [95, 26] on icon at bounding box center [100, 25] width 10 height 10
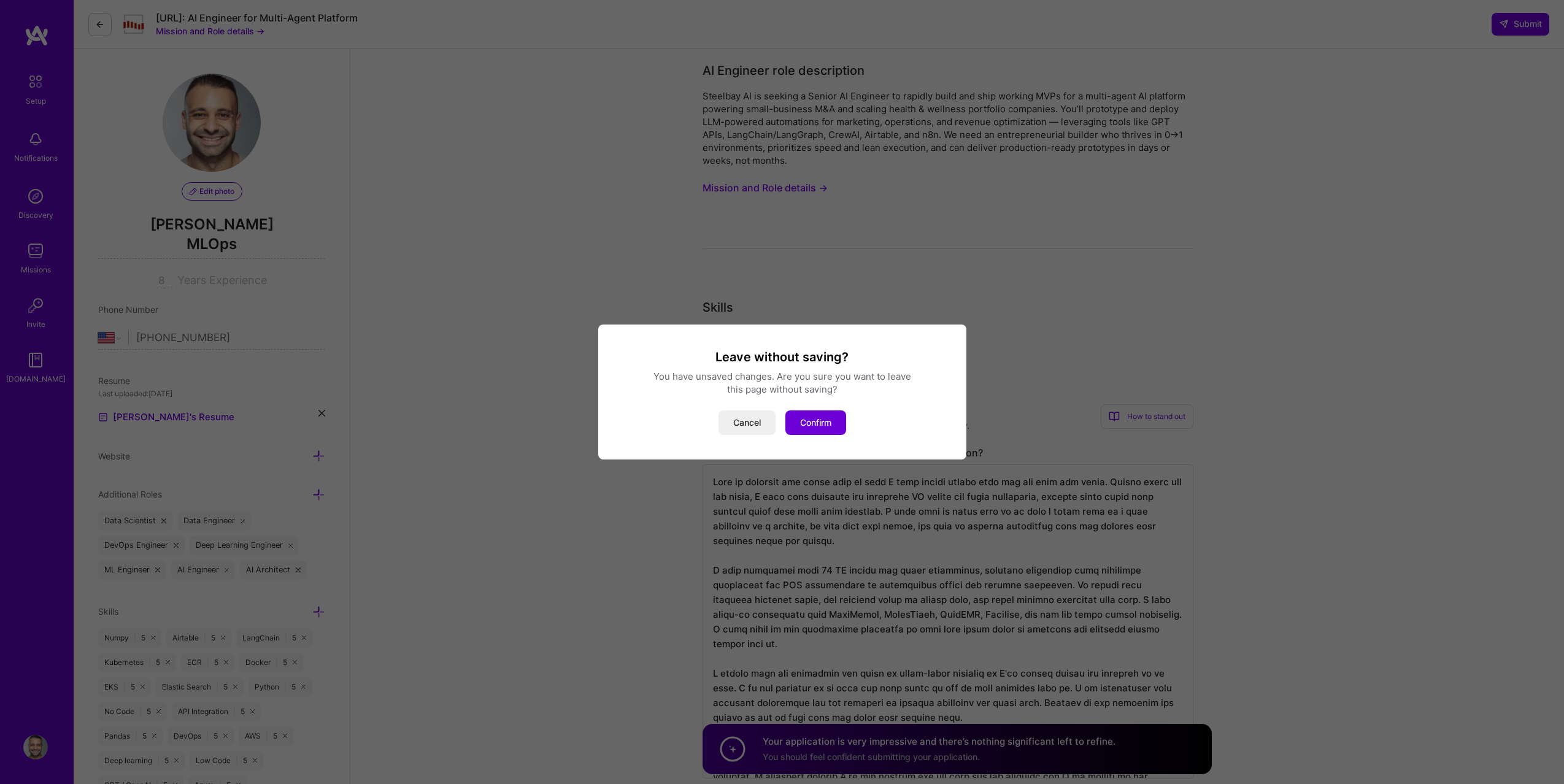
click at [808, 435] on div "Leave without saving? You have unsaved changes. Are you sure you want to leave …" at bounding box center [782, 391] width 369 height 135
click at [805, 423] on button "Confirm" at bounding box center [816, 422] width 61 height 25
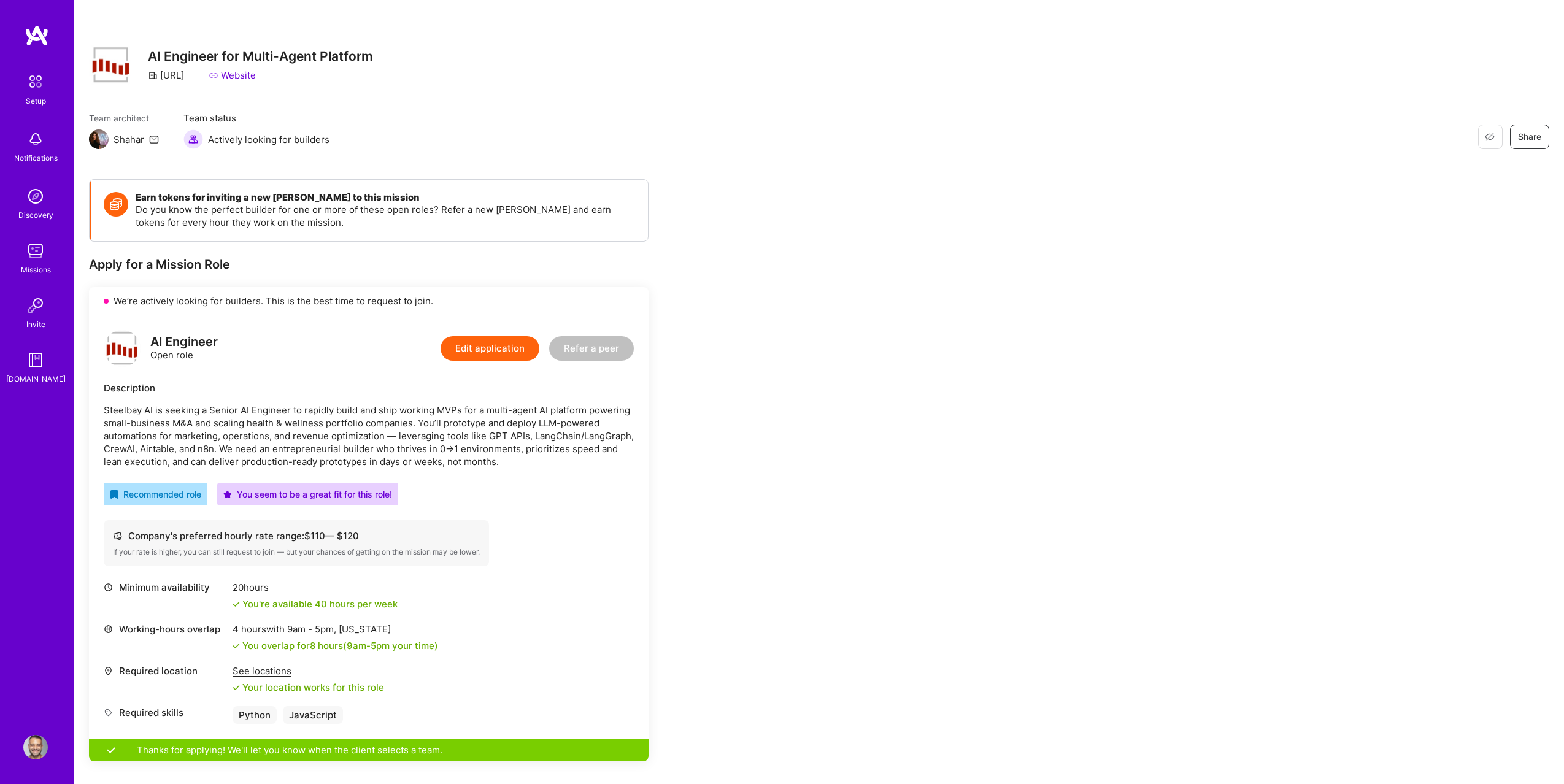
click at [28, 259] on img at bounding box center [35, 251] width 25 height 25
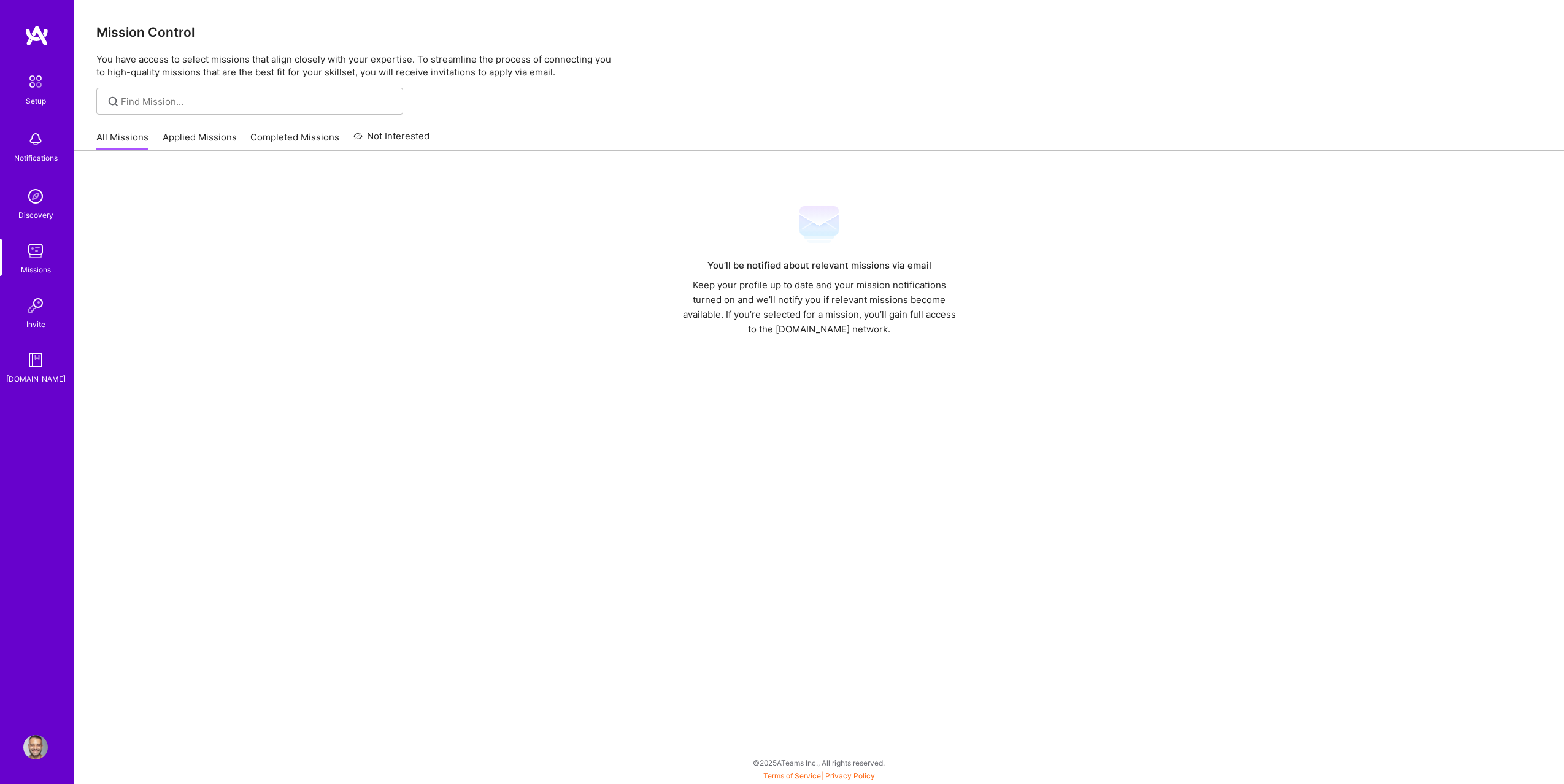
click at [184, 142] on link "Applied Missions" at bounding box center [200, 140] width 75 height 21
